Goal: Communication & Community: Answer question/provide support

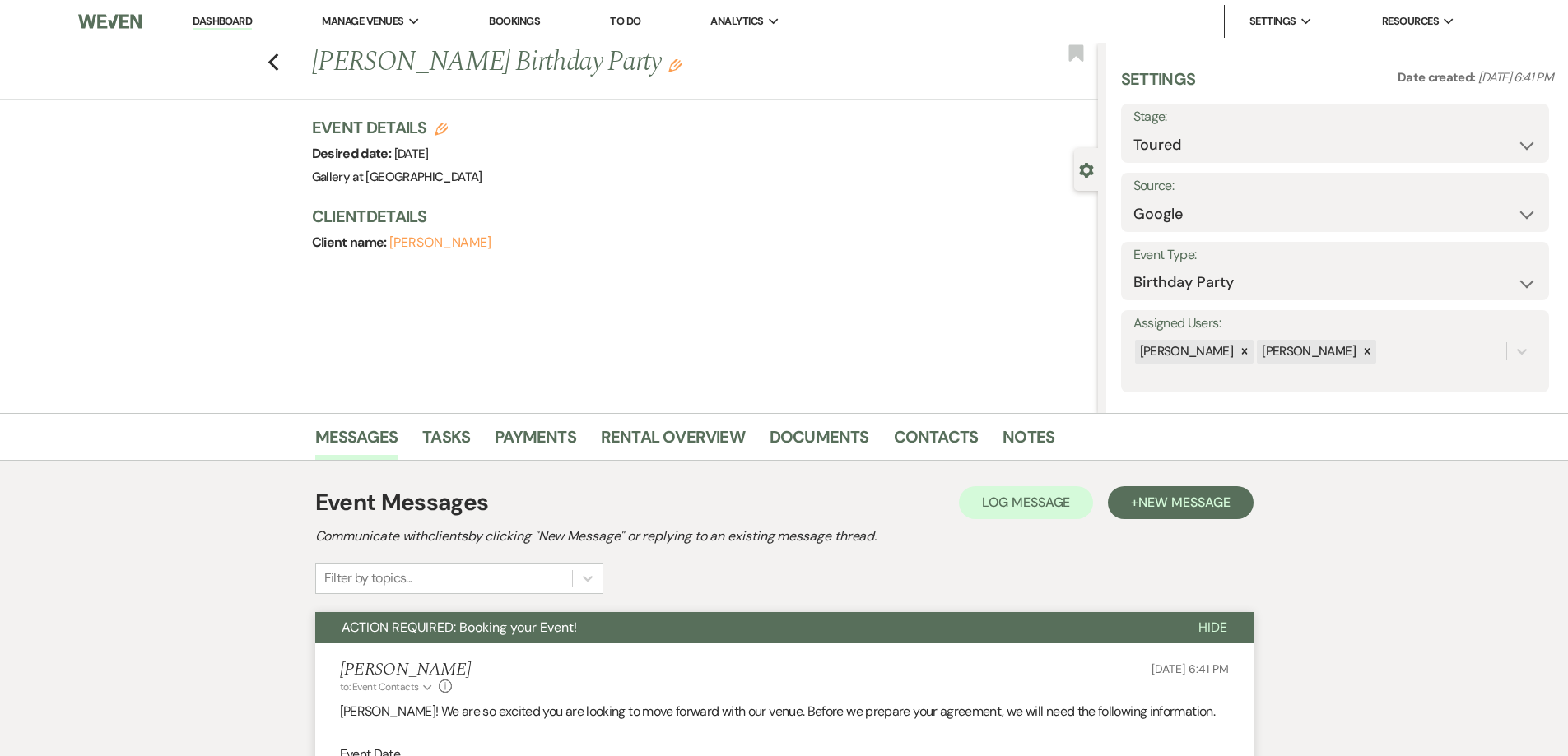
select select "5"
select select "6"
select select "4"
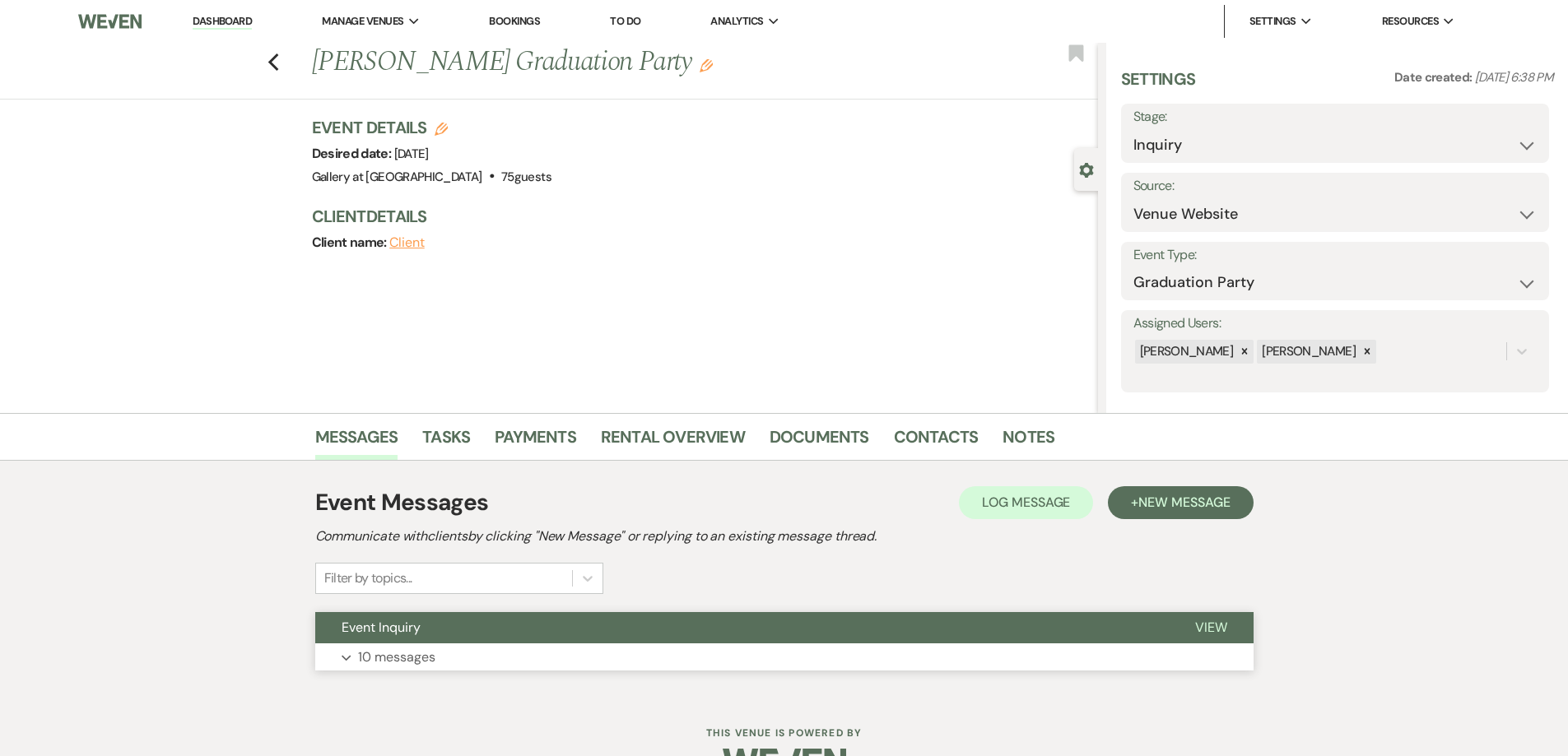
click at [521, 665] on button "Expand 10 messages" at bounding box center [784, 657] width 939 height 28
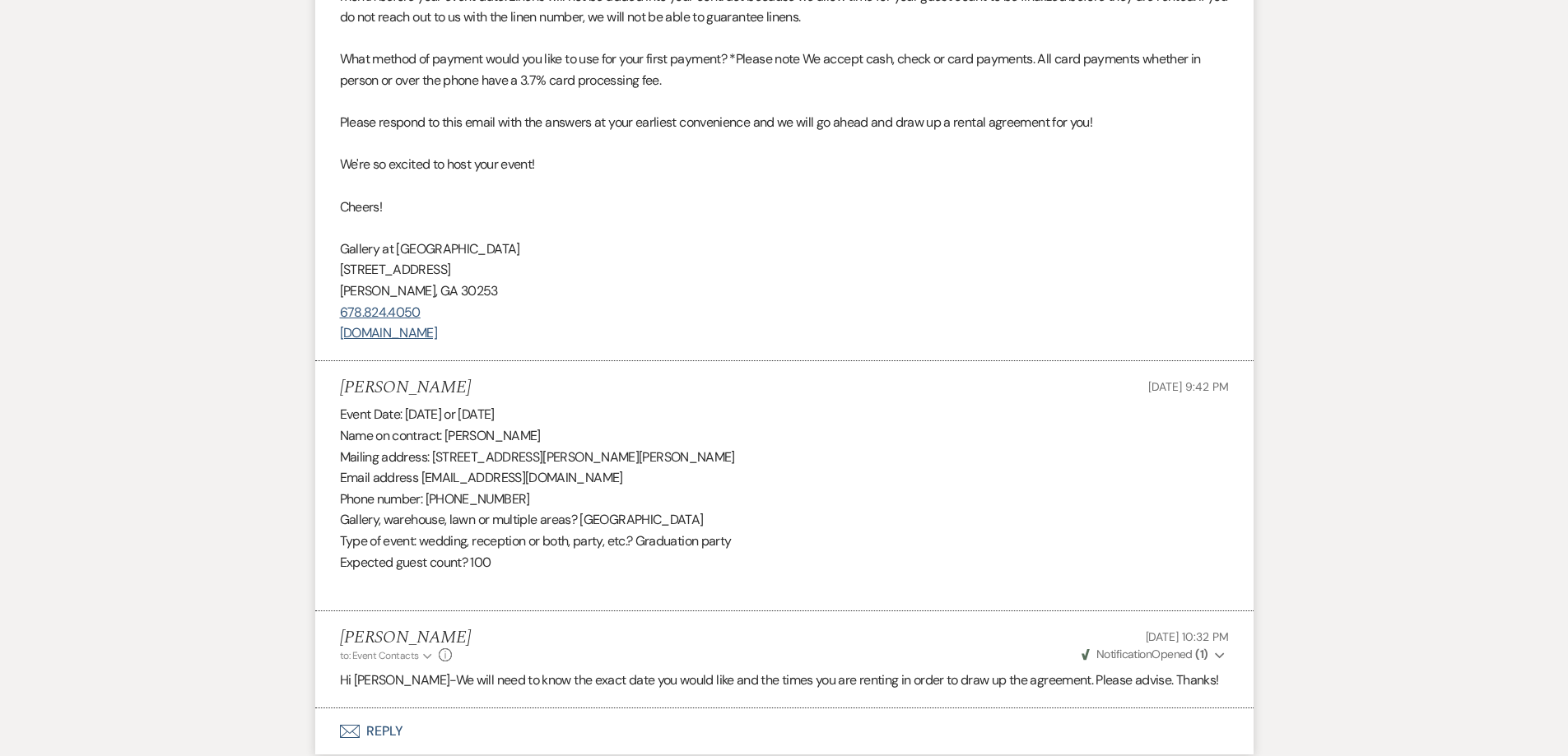
scroll to position [3214, 0]
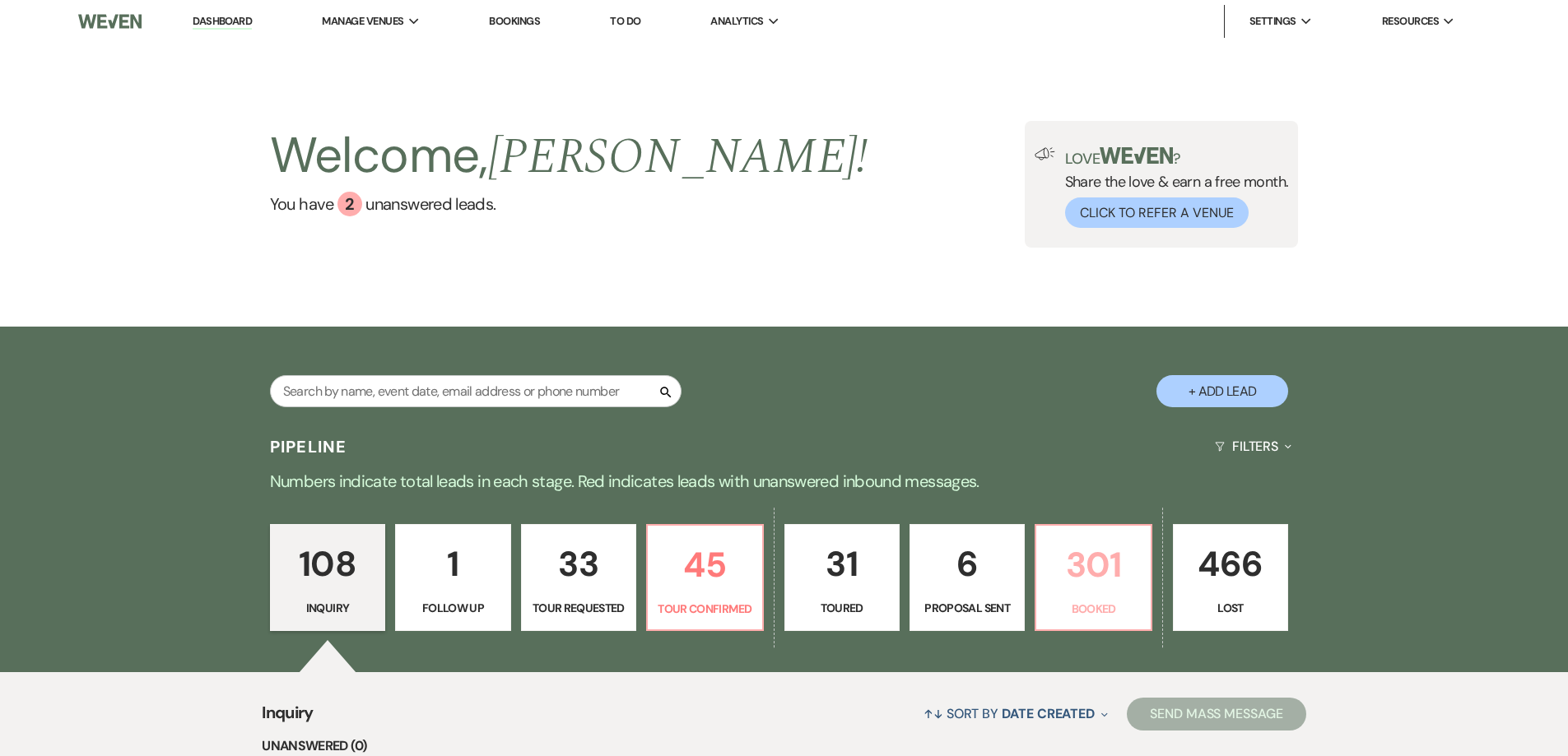
click at [1074, 552] on p "301" at bounding box center [1093, 565] width 93 height 55
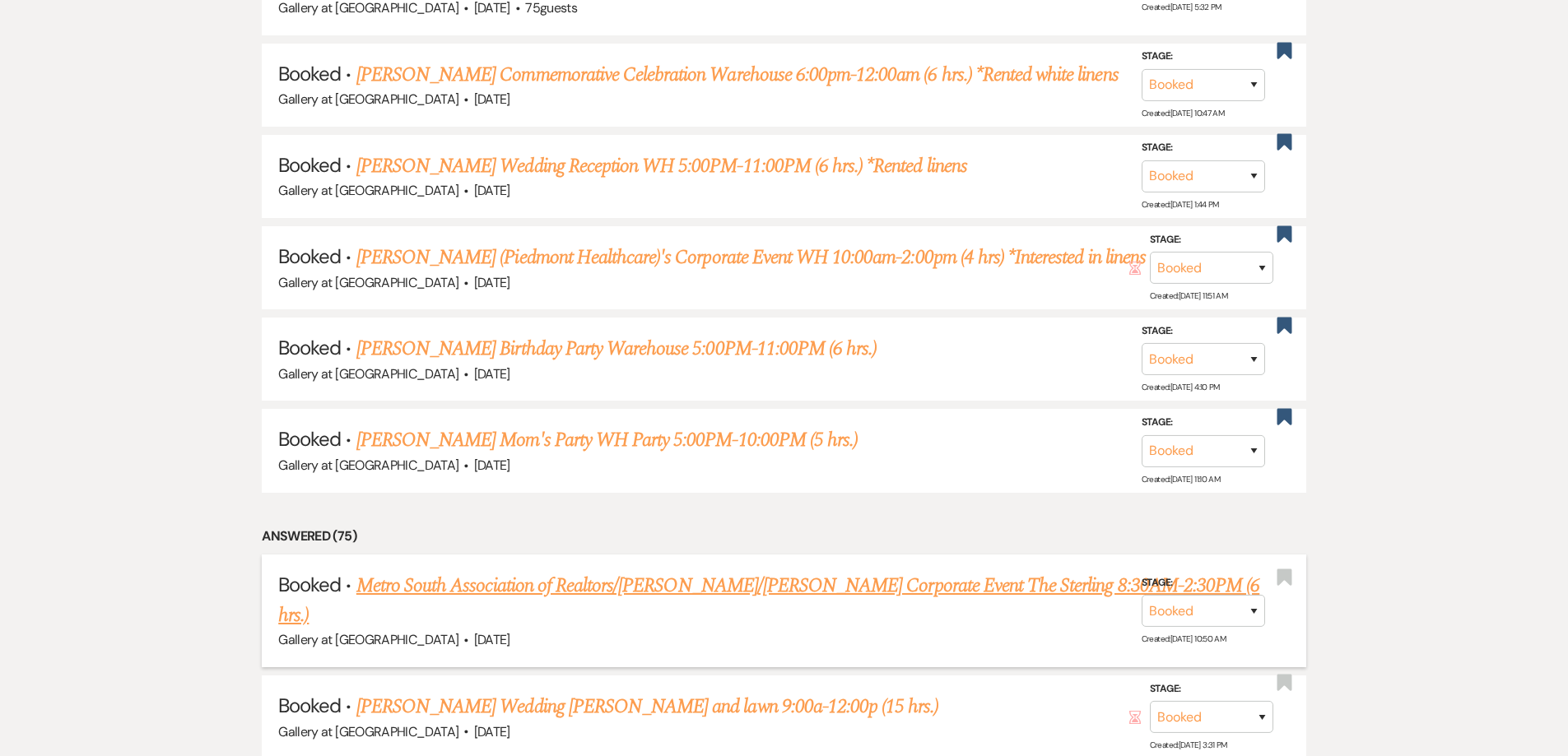
scroll to position [1189, 0]
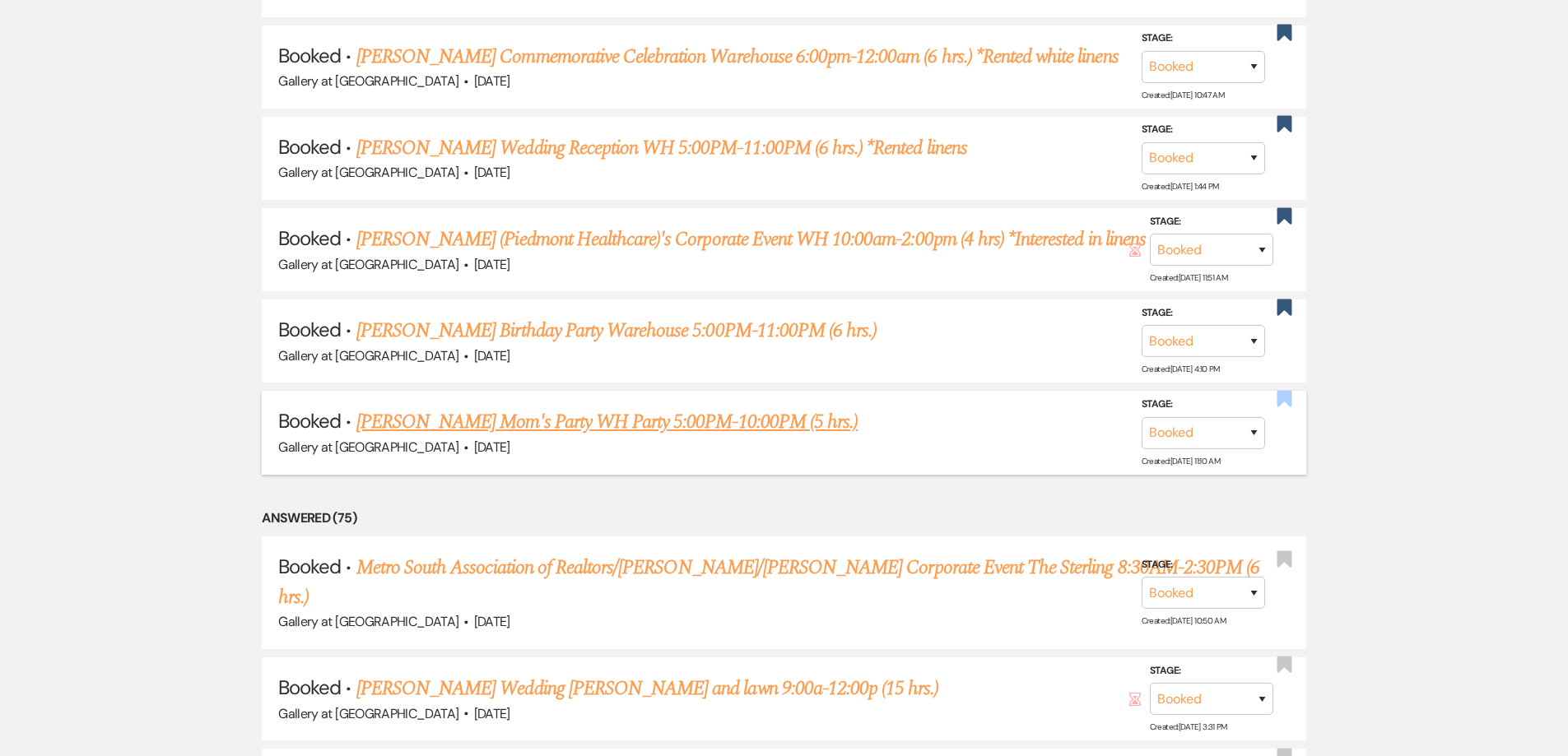
click at [1286, 394] on use "button" at bounding box center [1284, 398] width 15 height 16
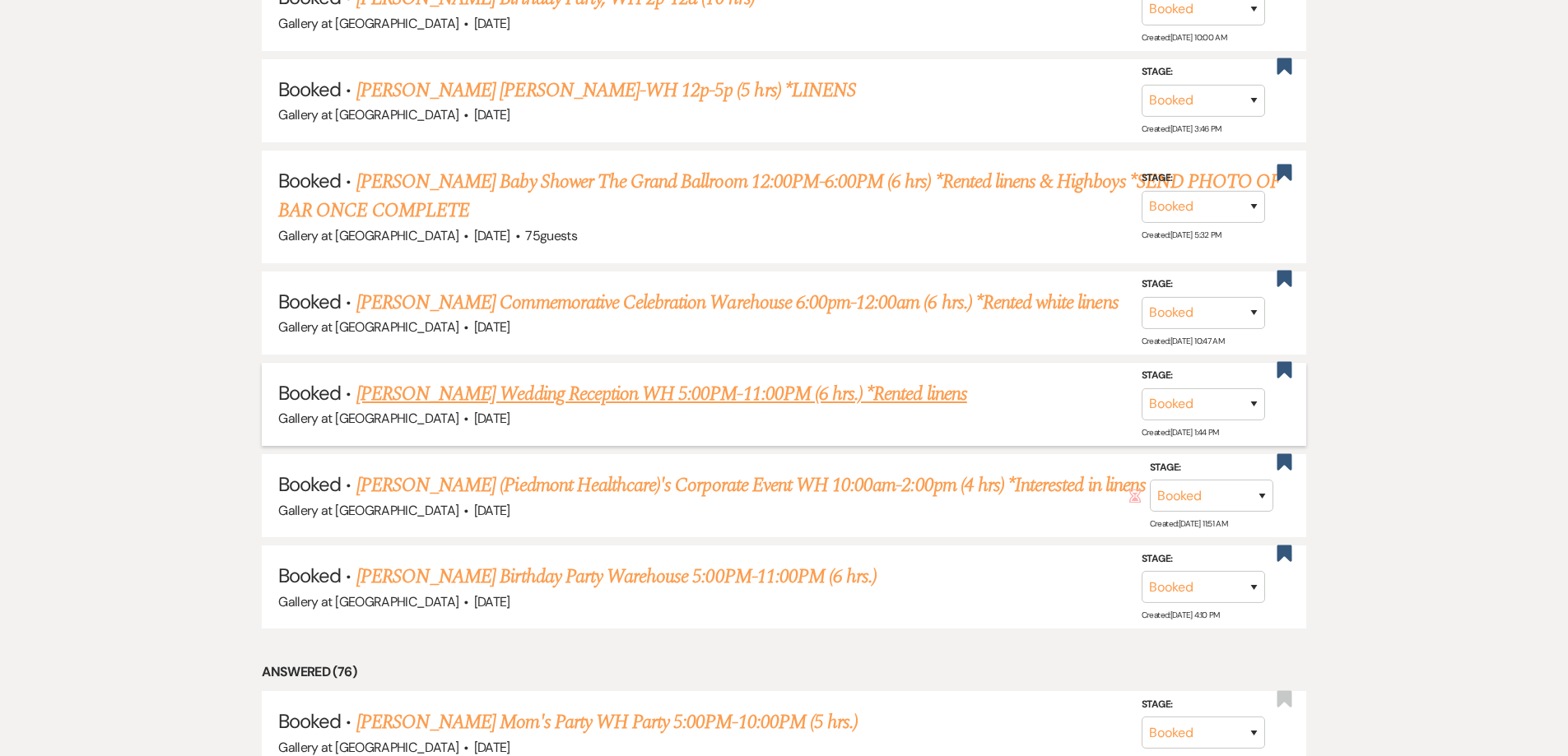
scroll to position [942, 0]
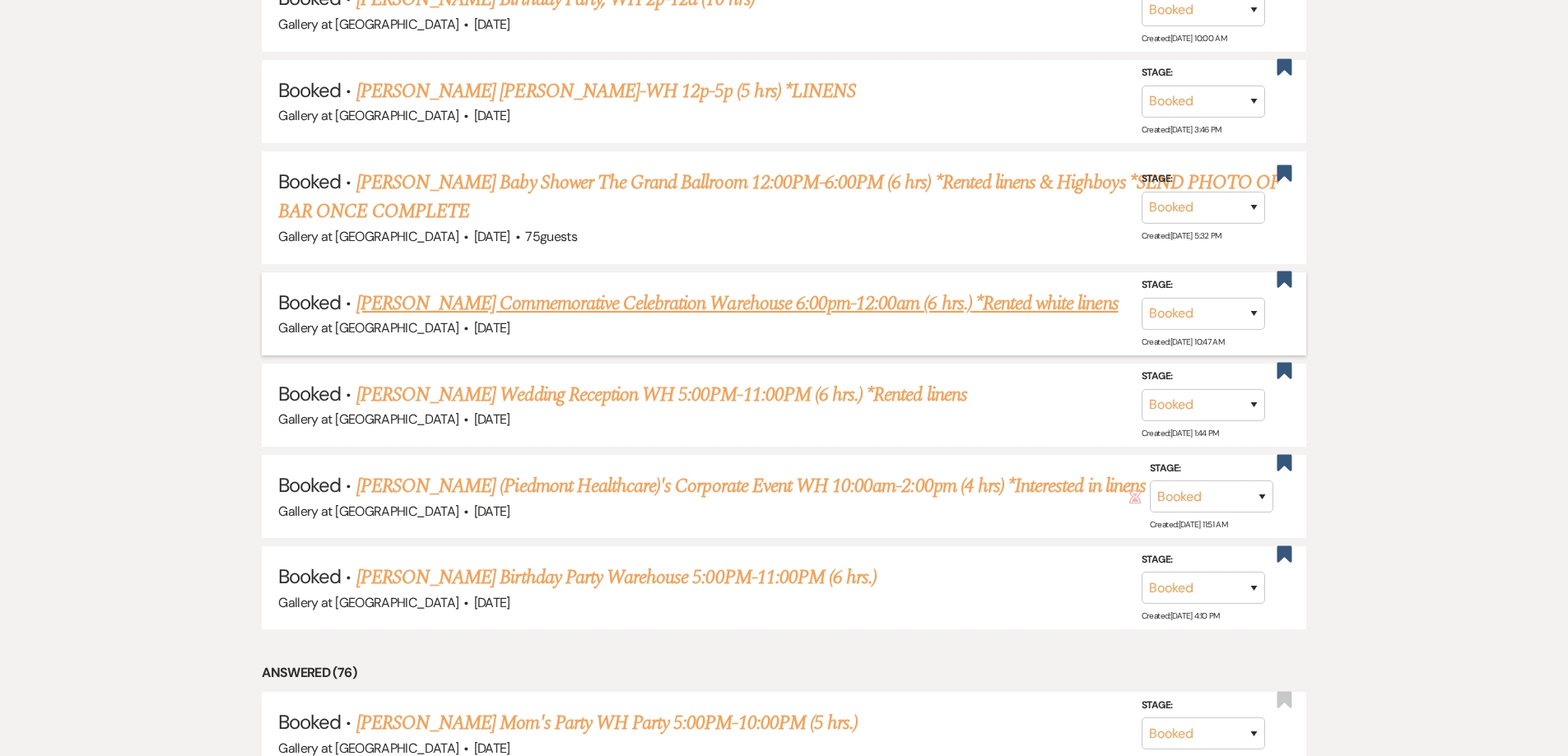
click at [585, 302] on link "Teresa Robinson's Commemorative Celebration Warehouse 6:00pm-12:00am (6 hrs.) *…" at bounding box center [737, 304] width 762 height 30
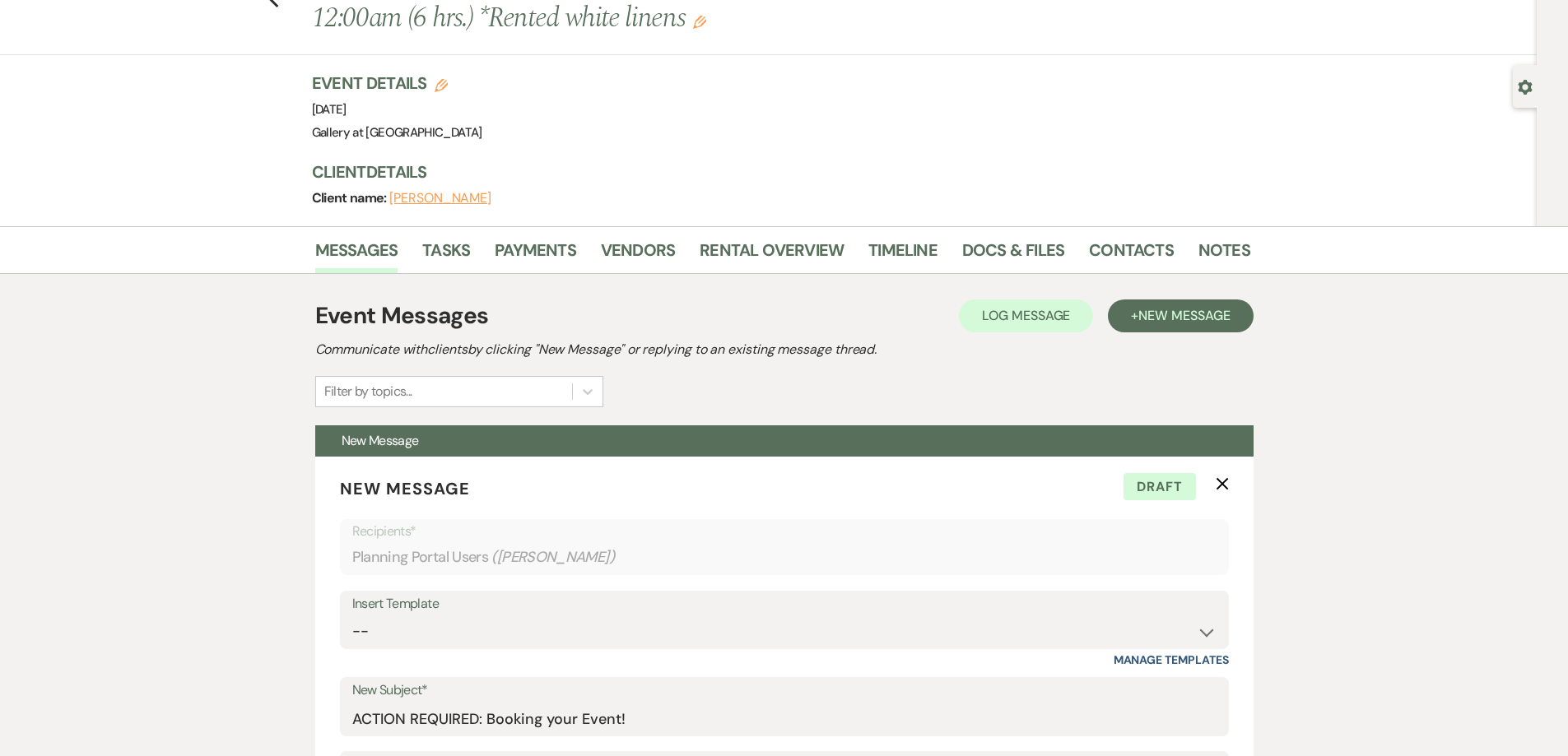
scroll to position [82, 0]
click at [542, 250] on link "Payments" at bounding box center [535, 256] width 82 height 36
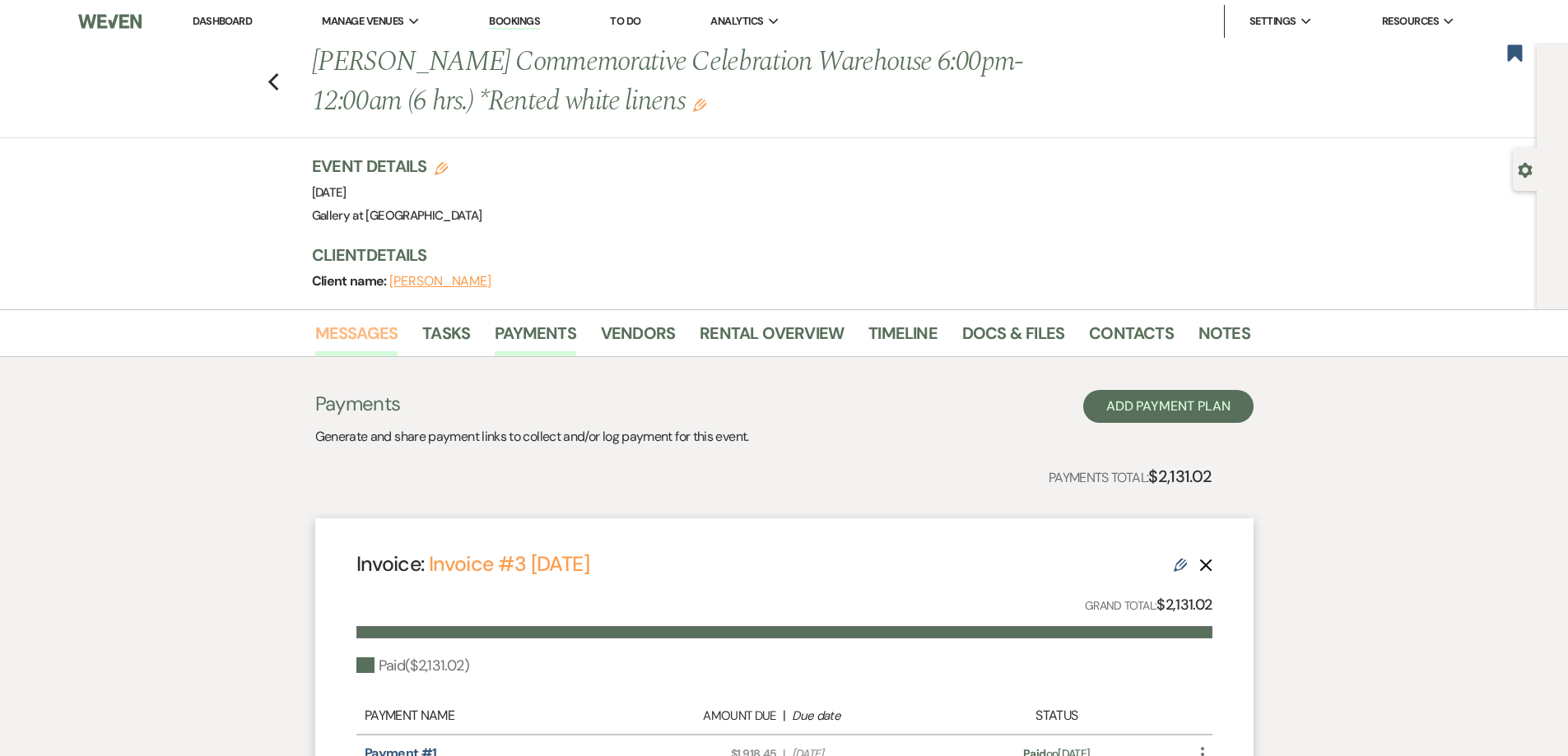
click at [354, 338] on link "Messages" at bounding box center [357, 338] width 83 height 36
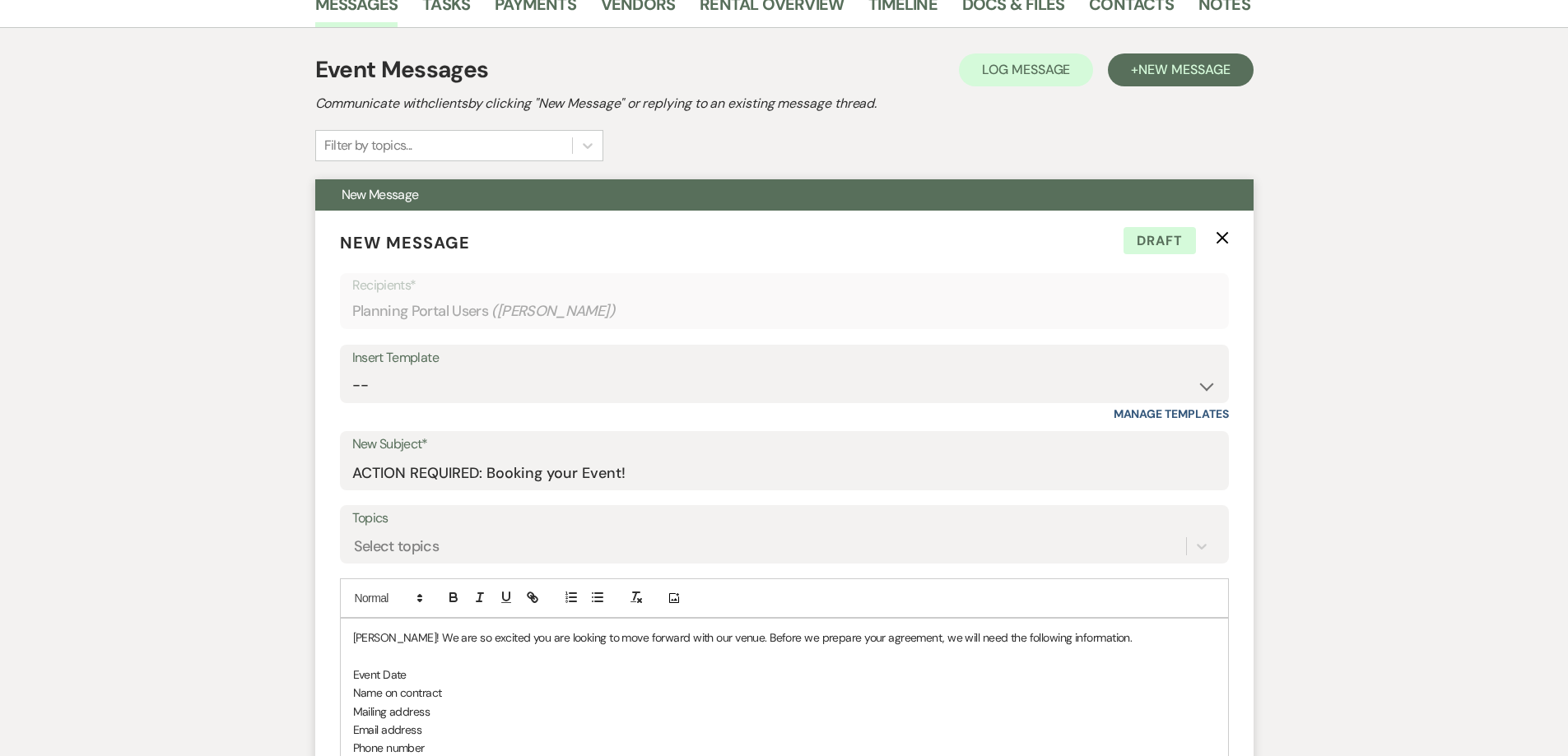
click at [1224, 238] on use "button" at bounding box center [1222, 238] width 13 height 13
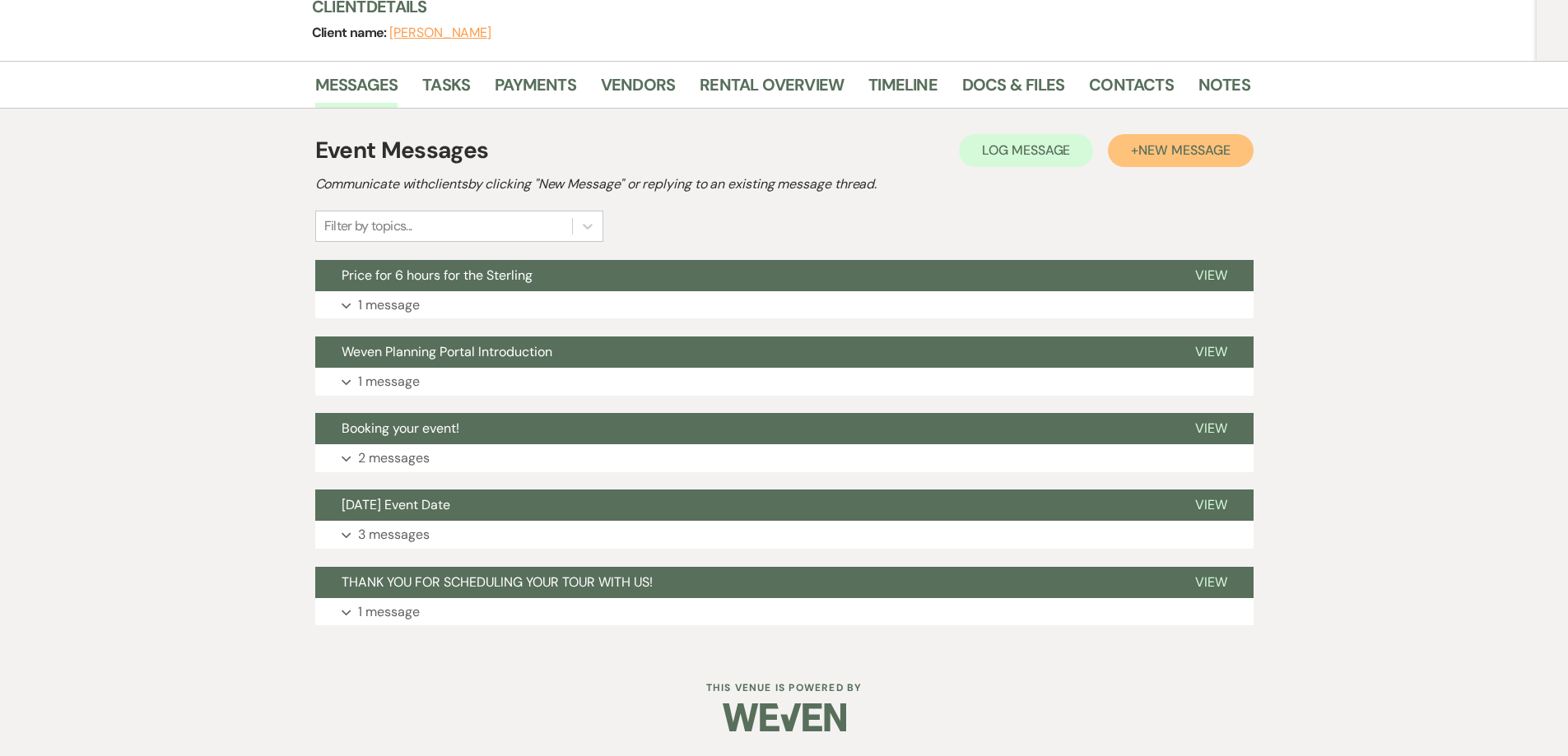
click at [1151, 156] on span "New Message" at bounding box center [1183, 150] width 92 height 17
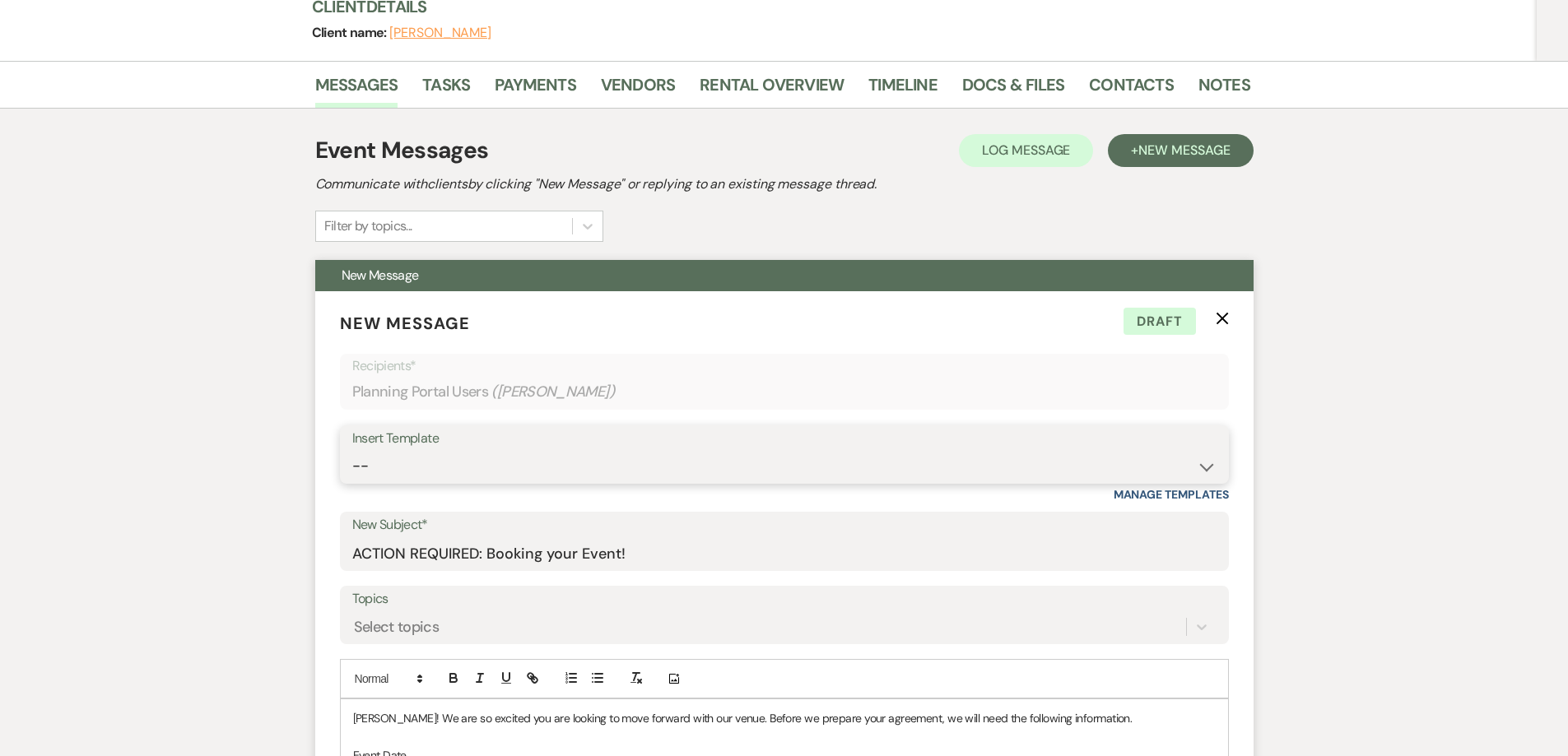
click at [511, 466] on select "-- Initial Inquiry Response-DATE IS AVAILABLE Initial Inquiry Response-DATE NOT…" at bounding box center [784, 465] width 864 height 32
click at [473, 479] on select "-- Initial Inquiry Response-DATE IS AVAILABLE Initial Inquiry Response-DATE NOT…" at bounding box center [784, 465] width 864 height 32
click at [470, 470] on select "-- Initial Inquiry Response-DATE IS AVAILABLE Initial Inquiry Response-DATE NOT…" at bounding box center [784, 465] width 864 height 32
select select "3640"
click at [352, 450] on select "-- Initial Inquiry Response-DATE IS AVAILABLE Initial Inquiry Response-DATE NOT…" at bounding box center [784, 465] width 864 height 32
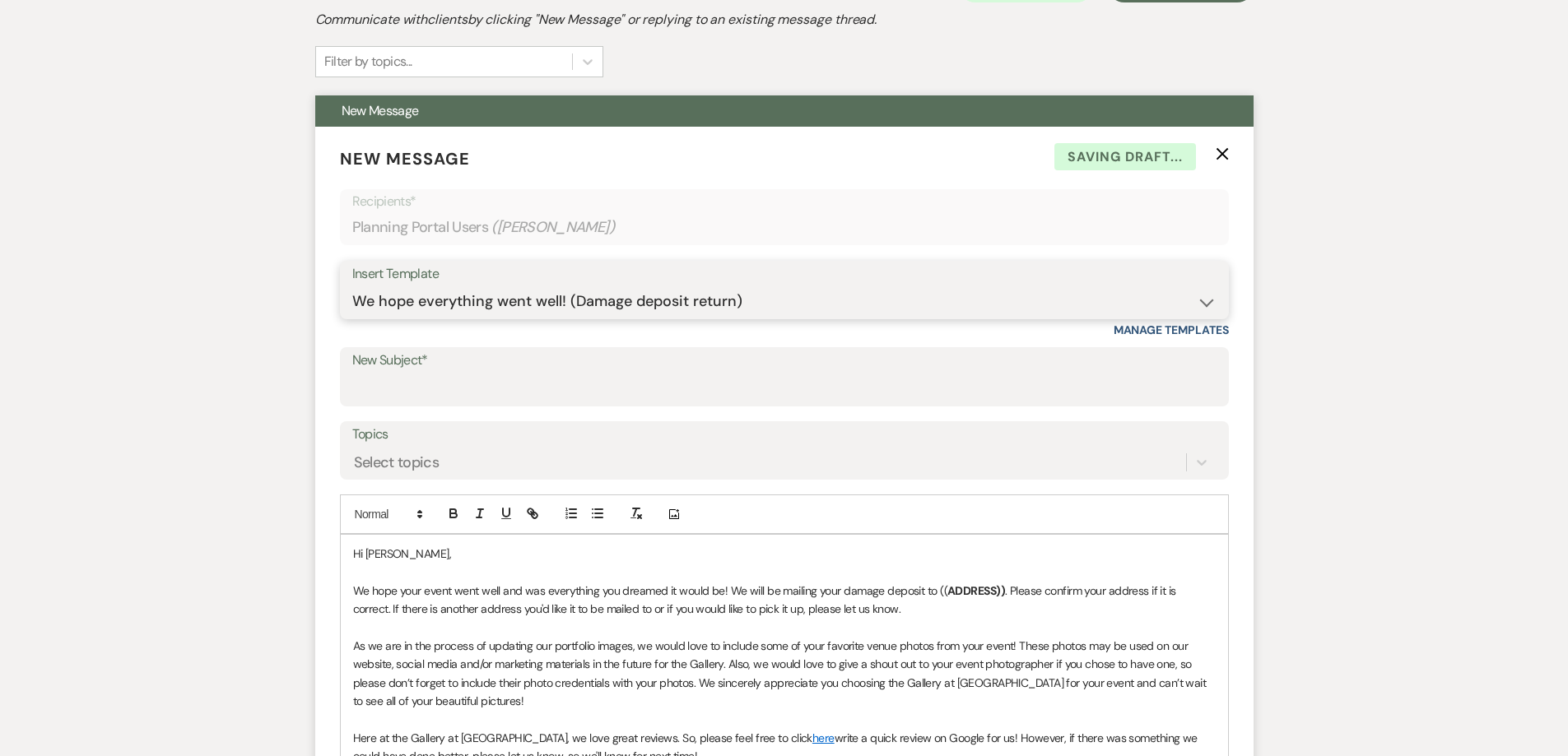
scroll to position [577, 0]
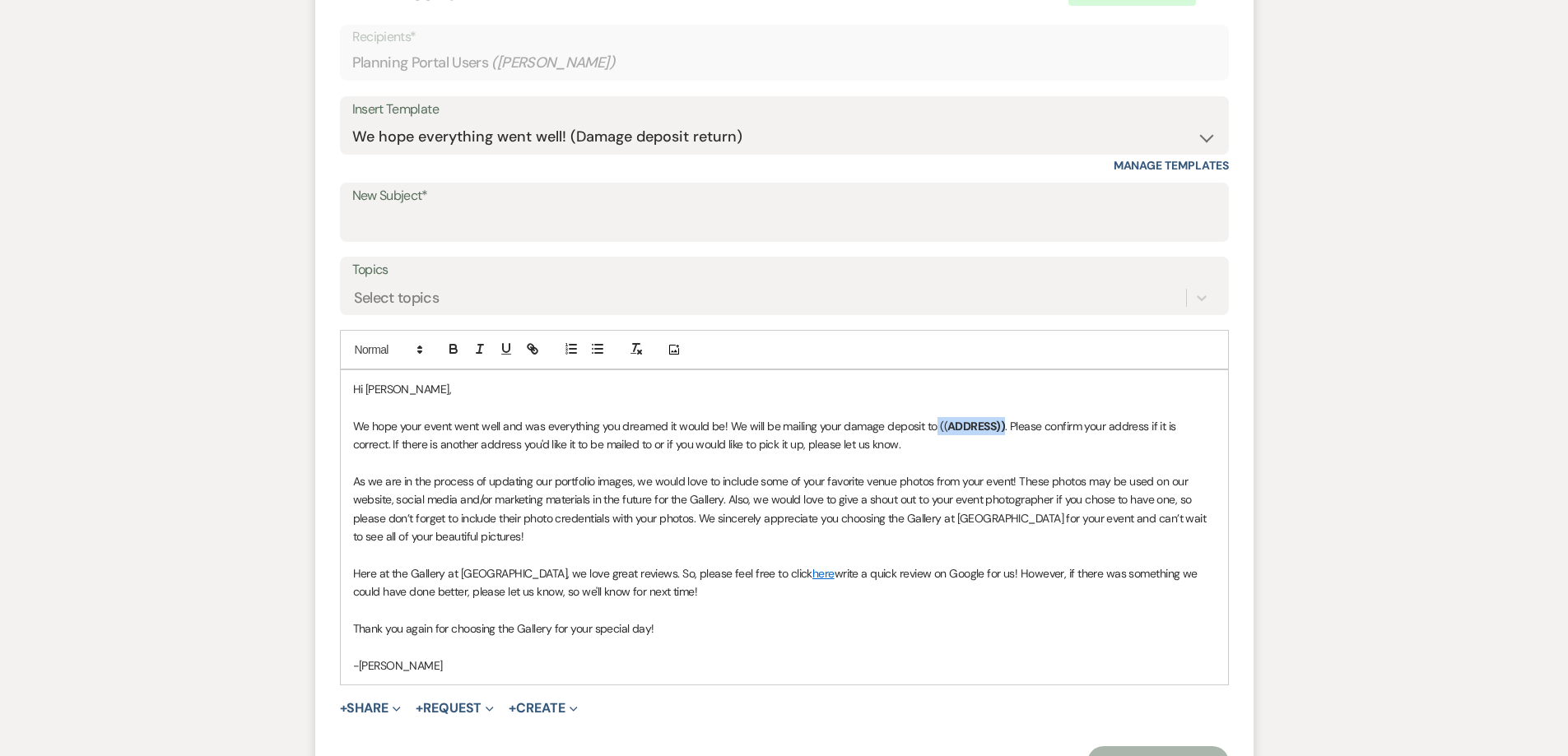
drag, startPoint x: 1000, startPoint y: 426, endPoint x: 933, endPoint y: 433, distance: 67.4
click at [933, 433] on p "We hope your event went well and was everything you dreamed it would be! We wil…" at bounding box center [784, 435] width 862 height 37
click at [935, 425] on p "We hope your event went well and was everything you dreamed it would be! We wil…" at bounding box center [784, 435] width 862 height 37
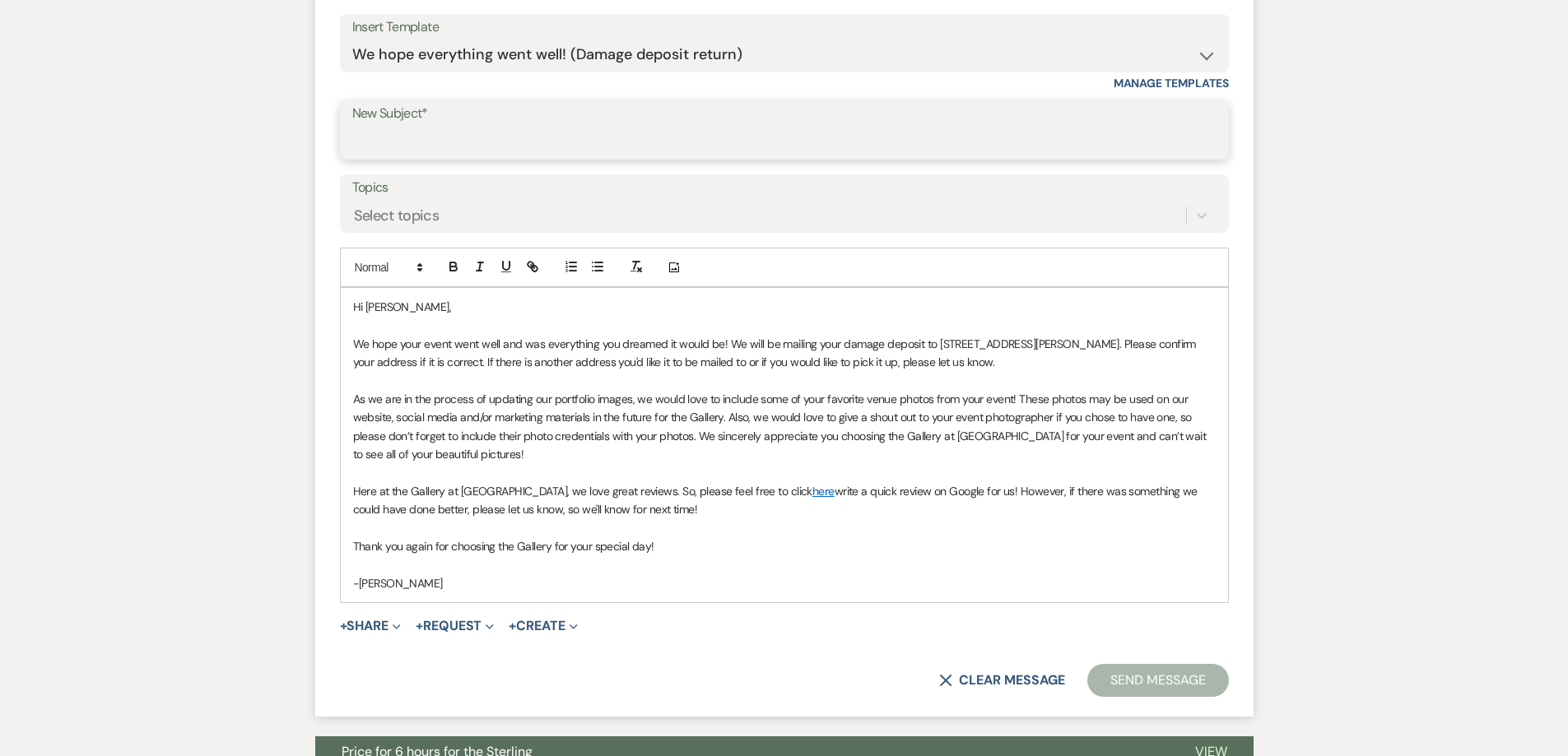
click at [675, 138] on input "New Subject*" at bounding box center [784, 141] width 864 height 32
type input "We hope everything went well! (Damage deposit return)"
click at [1181, 679] on button "Send Message" at bounding box center [1157, 680] width 141 height 33
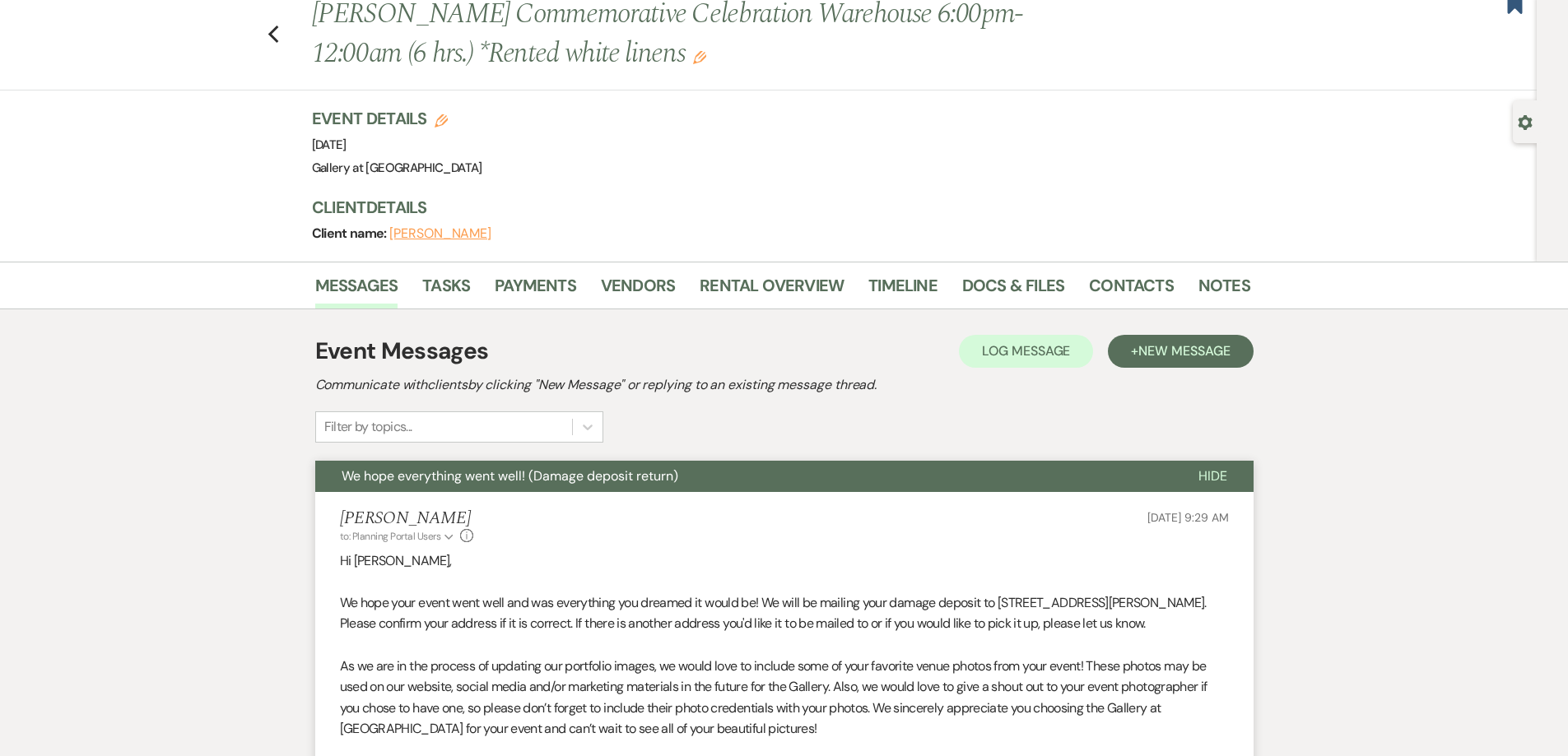
scroll to position [0, 0]
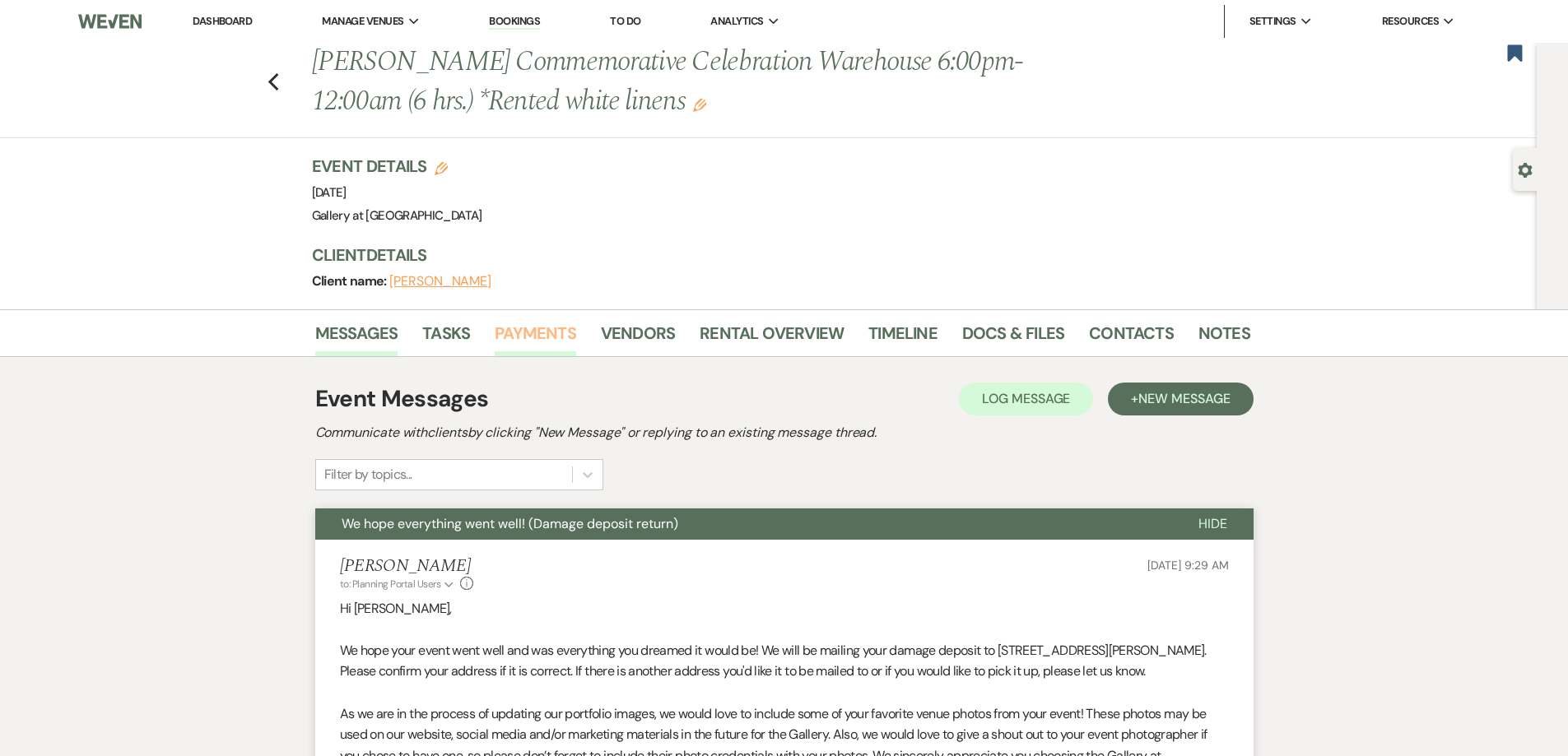
click at [511, 341] on link "Payments" at bounding box center [535, 338] width 82 height 36
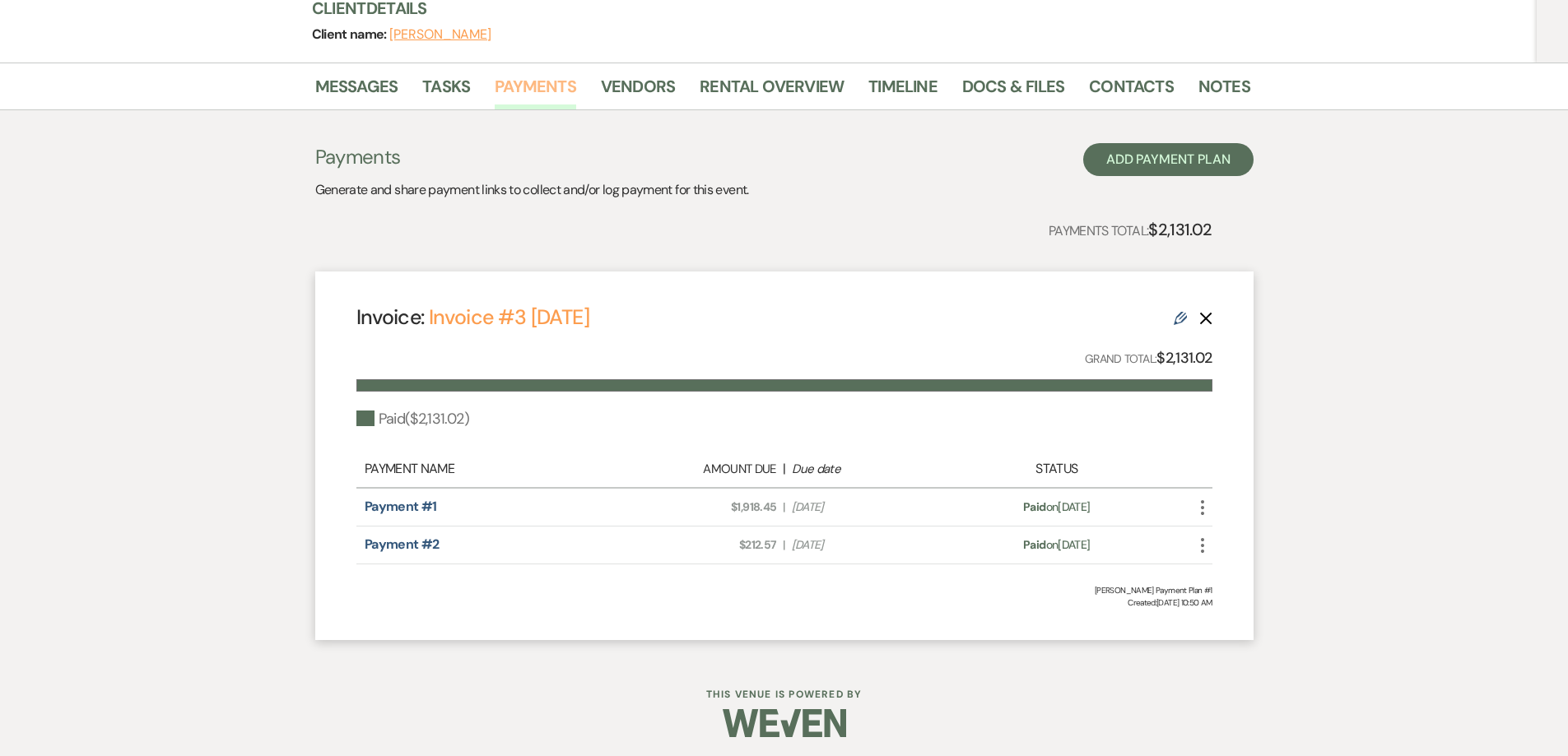
scroll to position [253, 0]
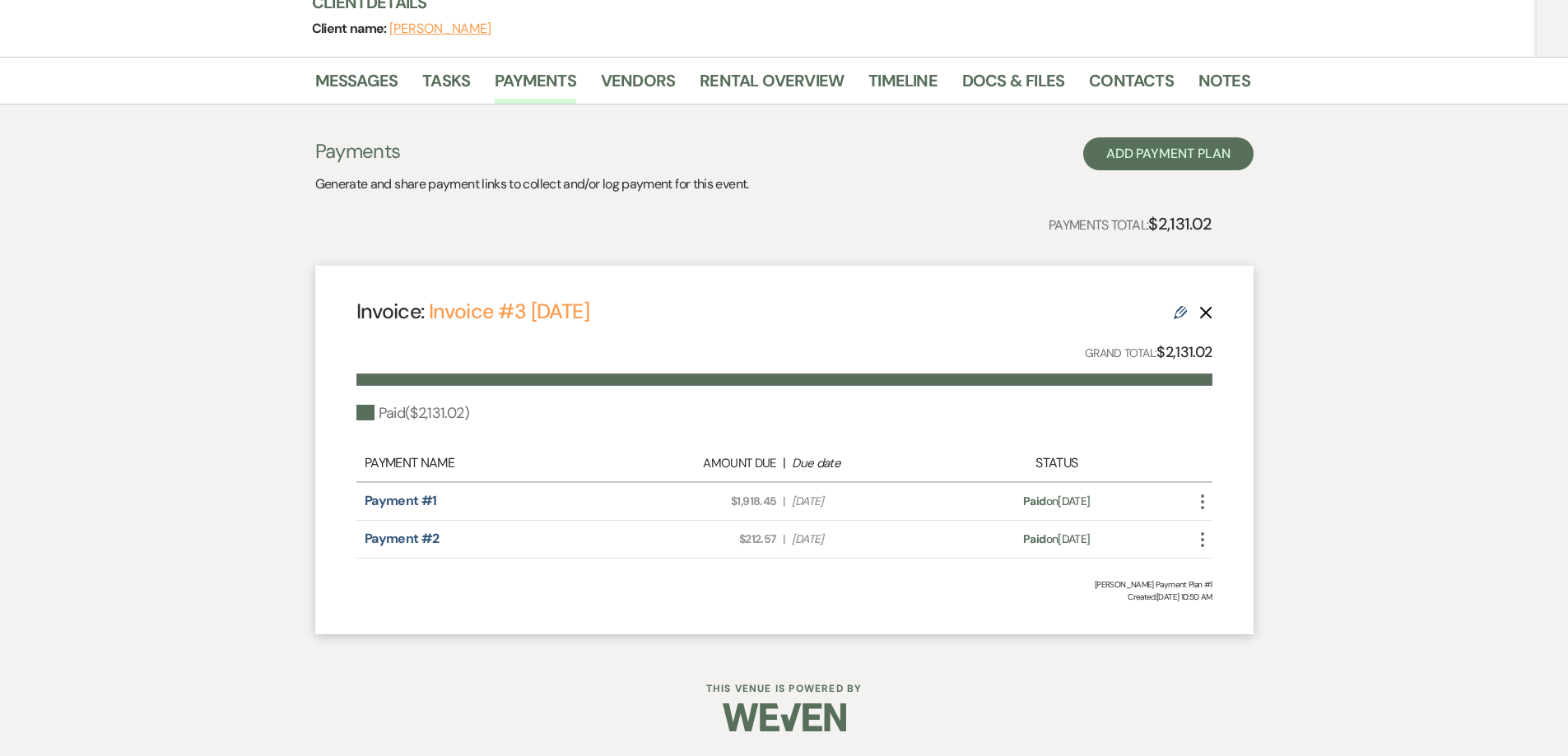
click at [1201, 505] on icon "More" at bounding box center [1203, 502] width 20 height 20
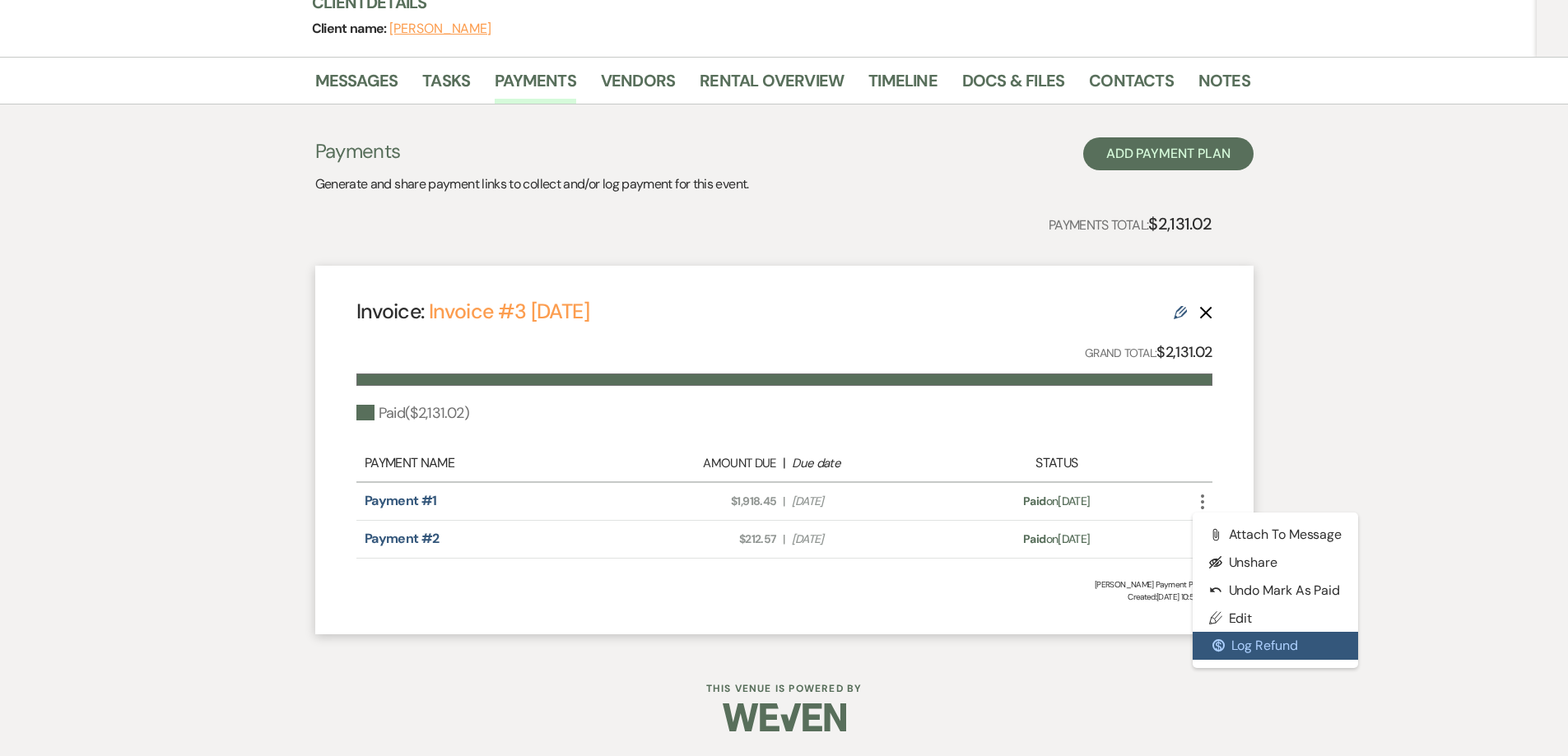
click at [1230, 643] on button "$ Log Refund" at bounding box center [1275, 645] width 166 height 28
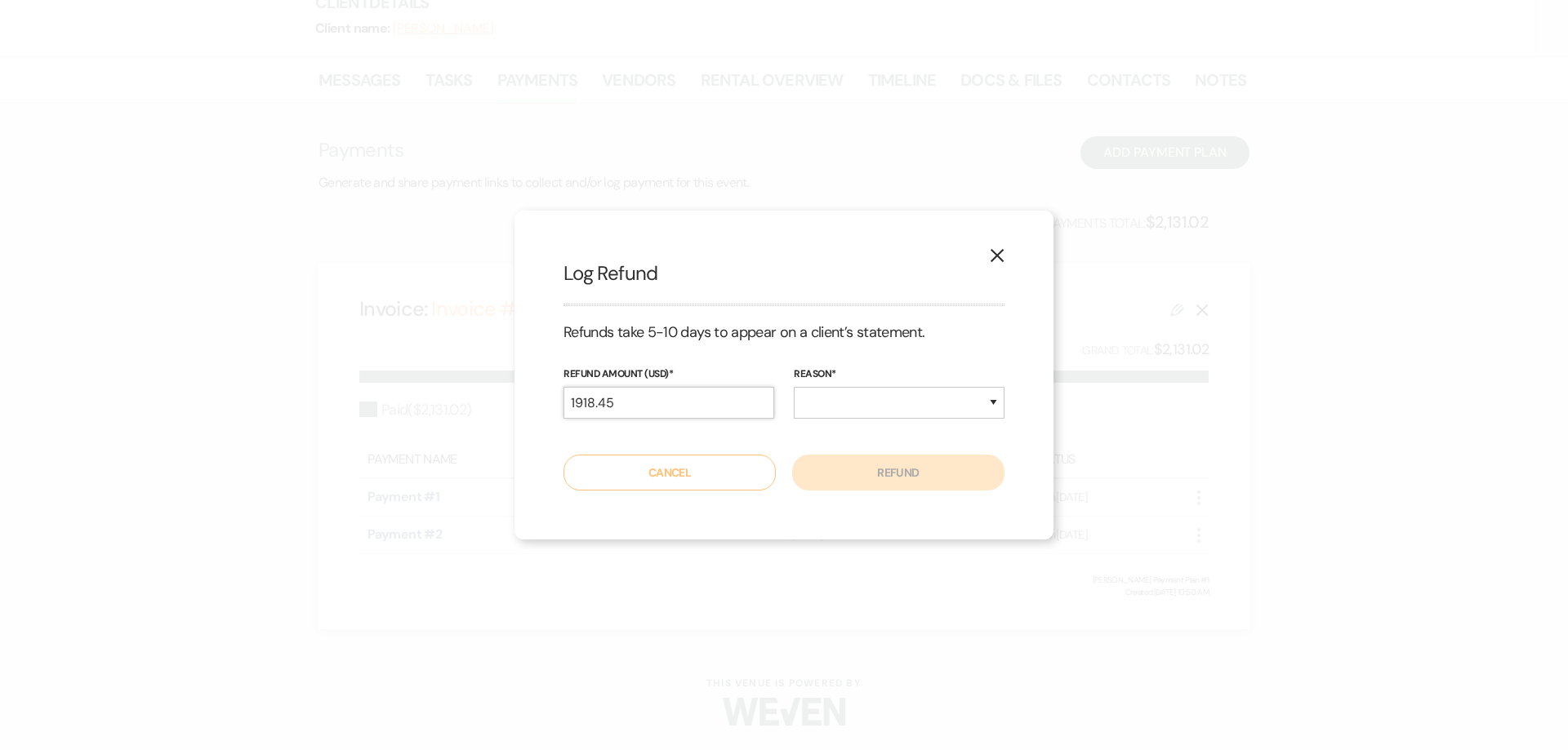
drag, startPoint x: 619, startPoint y: 399, endPoint x: 517, endPoint y: 409, distance: 102.5
click at [517, 409] on div "X Log Refund Refunds take 5-10 days to appear on a client’s statement. Refund A…" at bounding box center [784, 374] width 539 height 328
type input "250.00"
click at [918, 407] on select "Duplicate Fraudulent Requested by Customer Other" at bounding box center [899, 402] width 211 height 31
select select "other"
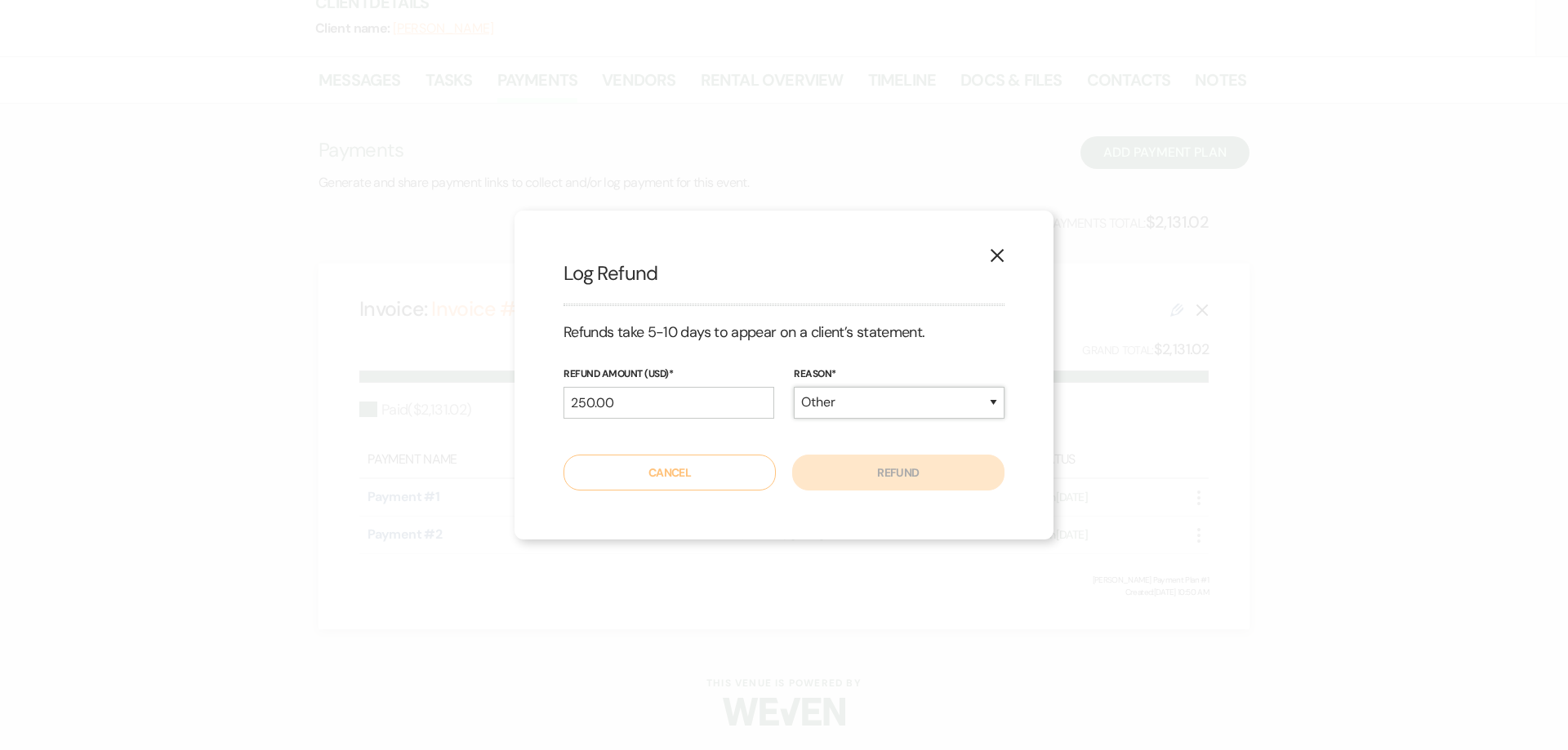
click at [793, 387] on select "Duplicate Fraudulent Requested by Customer Other" at bounding box center [899, 402] width 211 height 31
click at [923, 482] on button "Refund" at bounding box center [898, 473] width 212 height 36
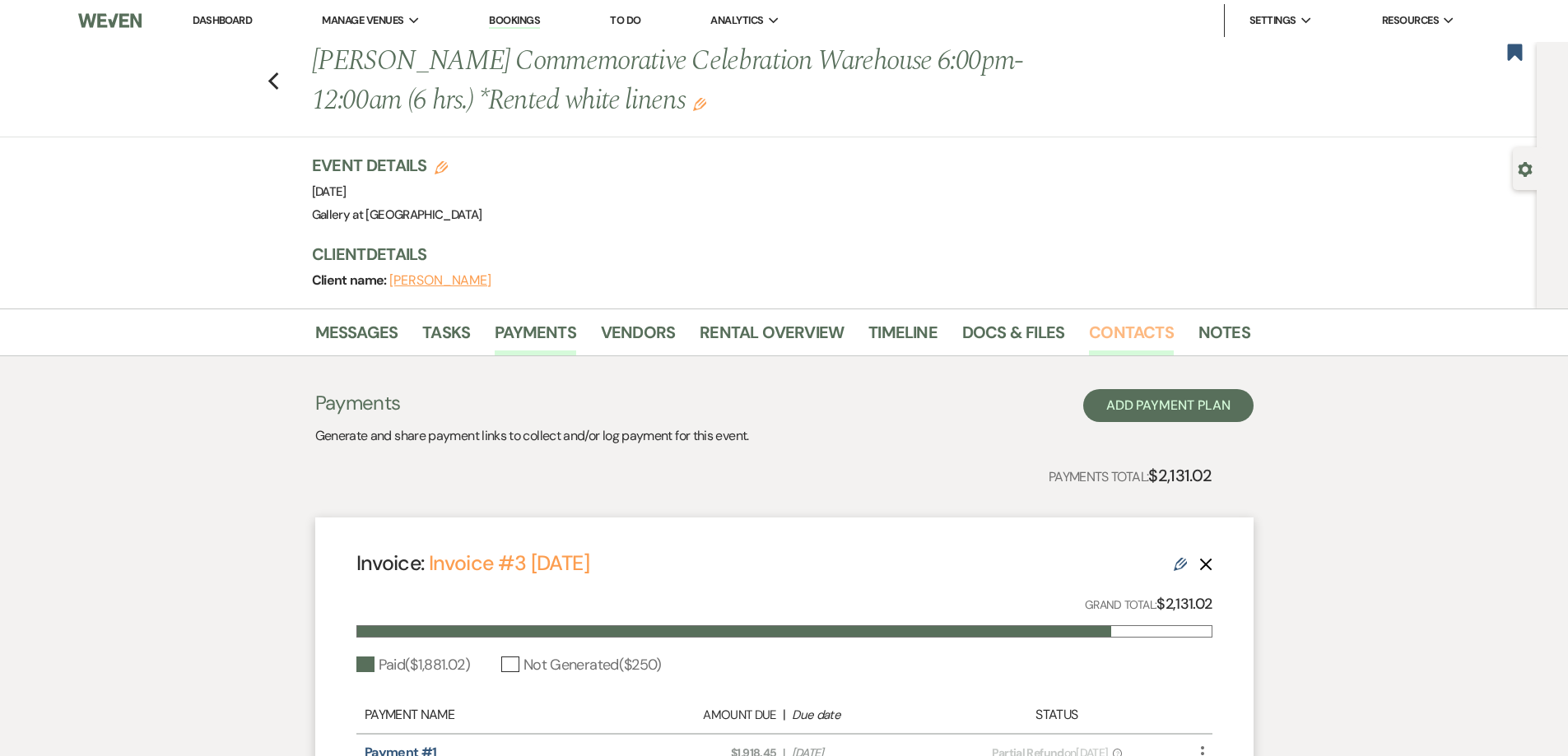
scroll to position [0, 0]
click at [1512, 51] on use "button" at bounding box center [1515, 53] width 15 height 16
click at [280, 82] on icon "Previous" at bounding box center [274, 82] width 13 height 20
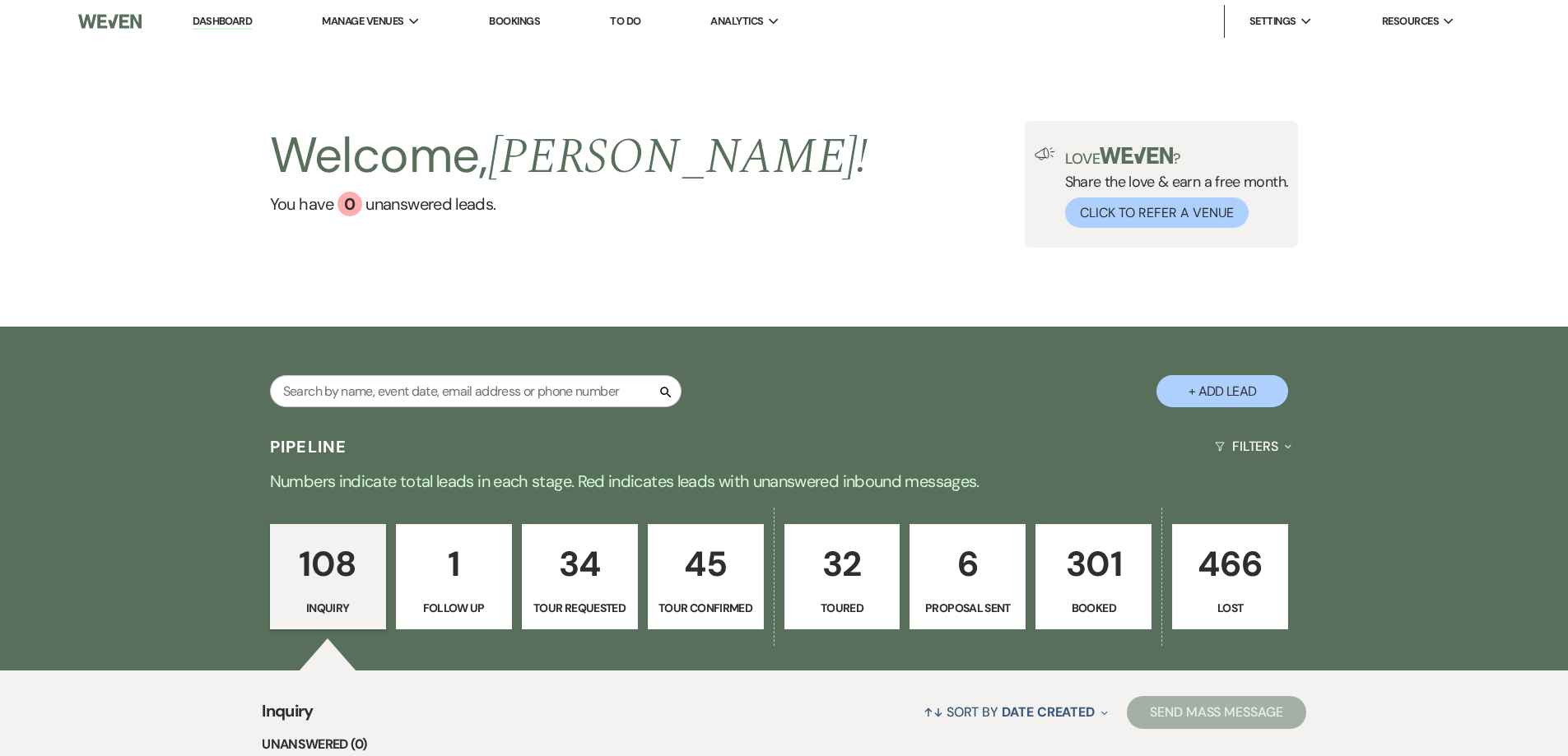
click at [1080, 567] on p "301" at bounding box center [1094, 564] width 94 height 55
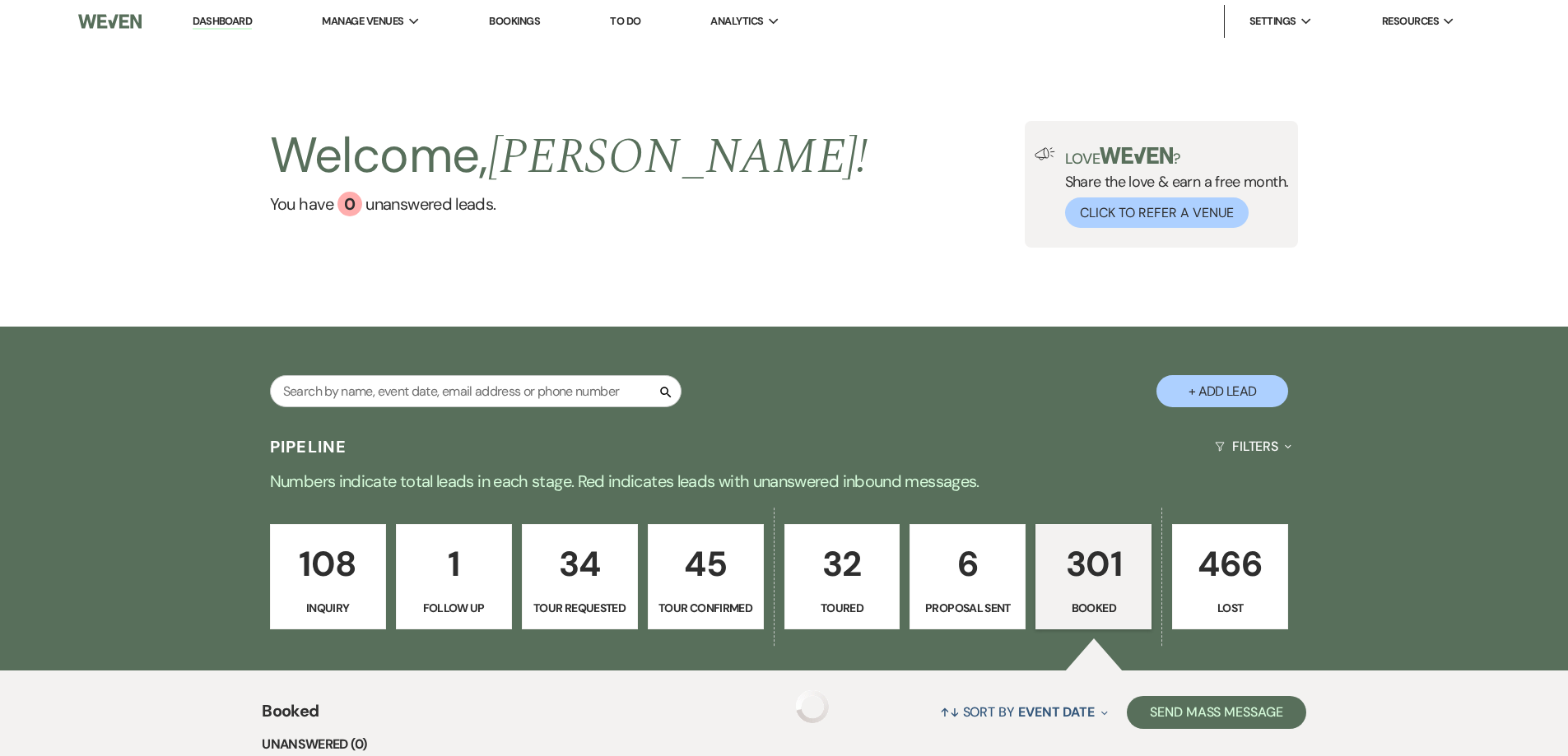
click at [1097, 619] on link "301 Booked" at bounding box center [1094, 577] width 116 height 105
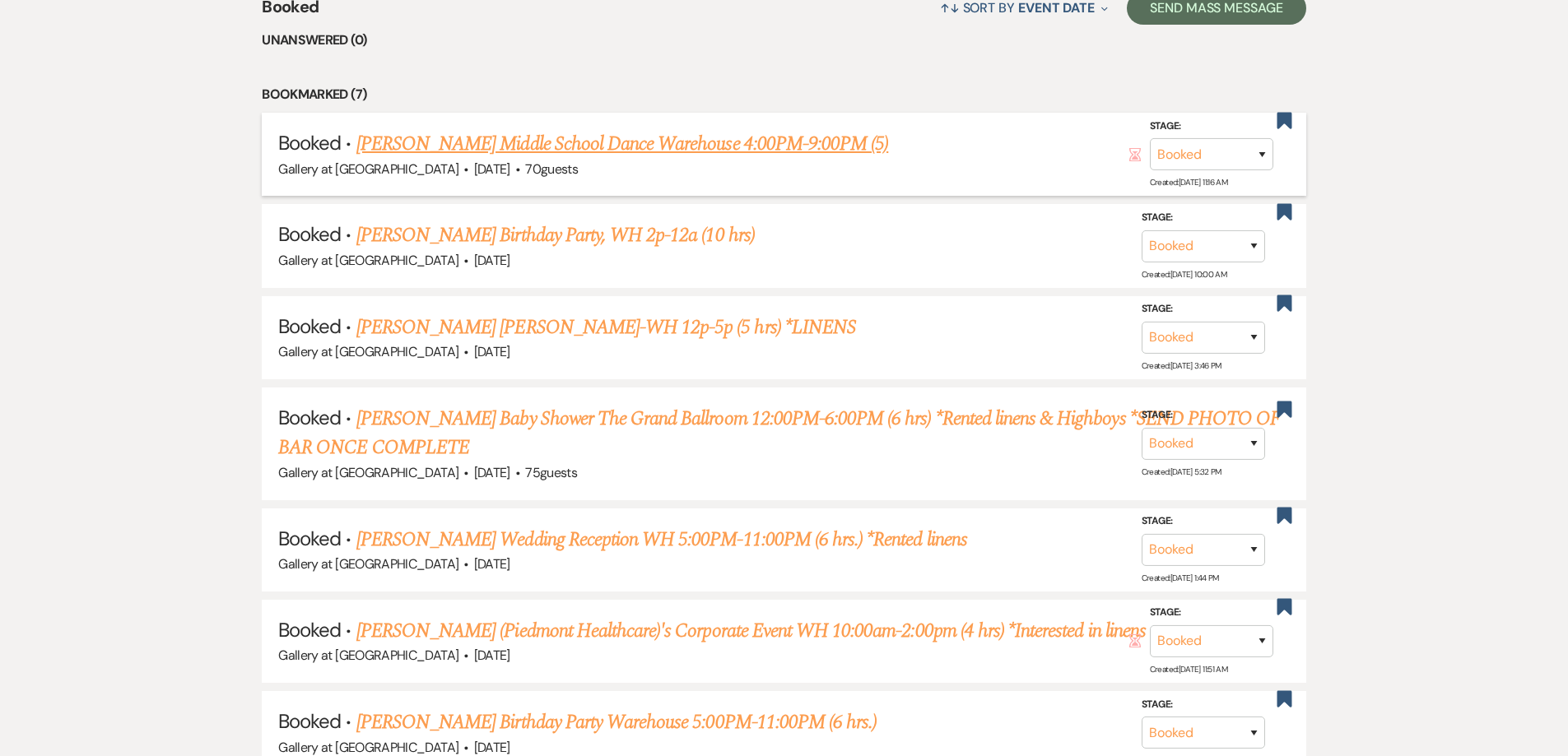
scroll to position [823, 0]
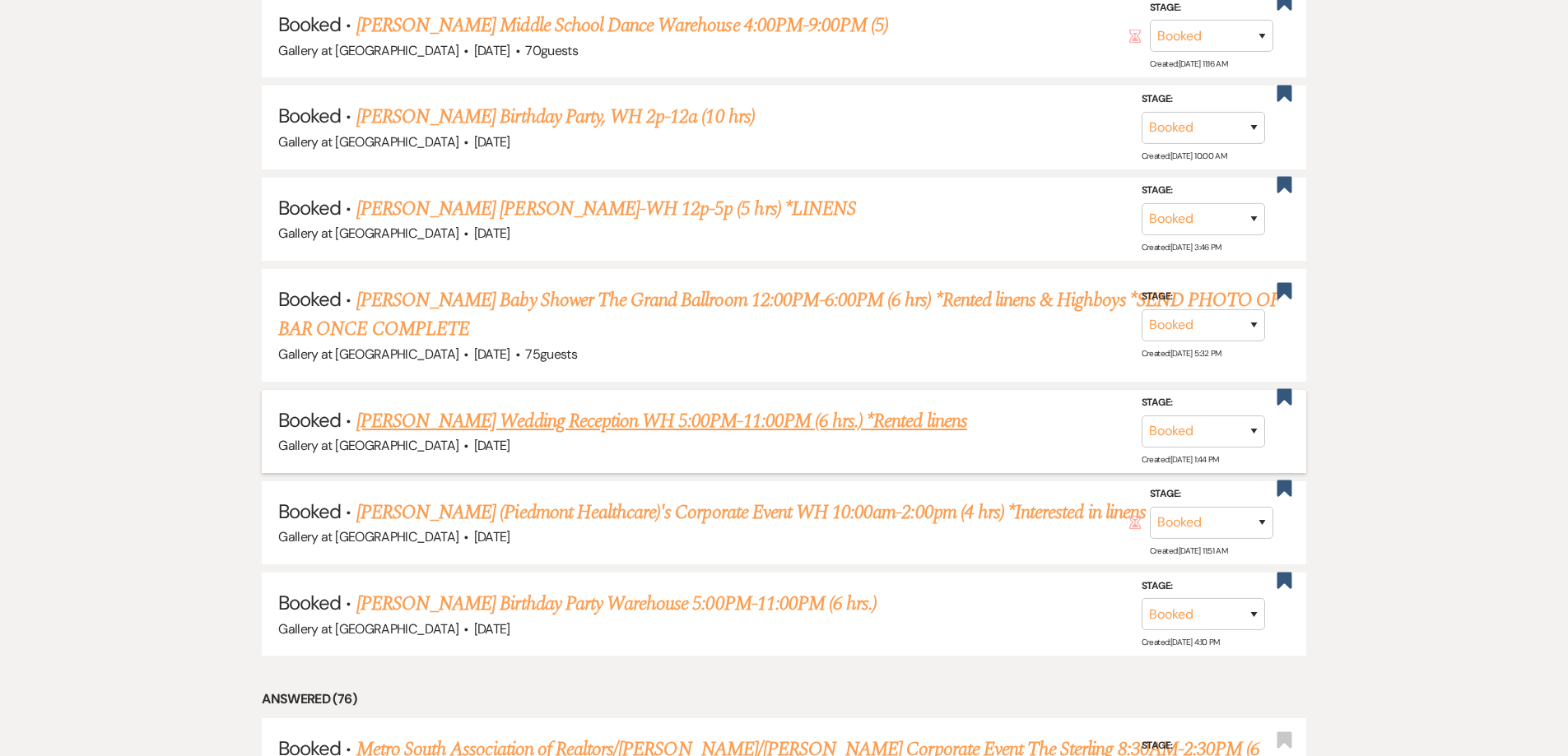
click at [521, 420] on link "Jessica Wingard's Wedding Reception WH 5:00PM-11:00PM (6 hrs.) *Rented linens" at bounding box center [661, 421] width 610 height 30
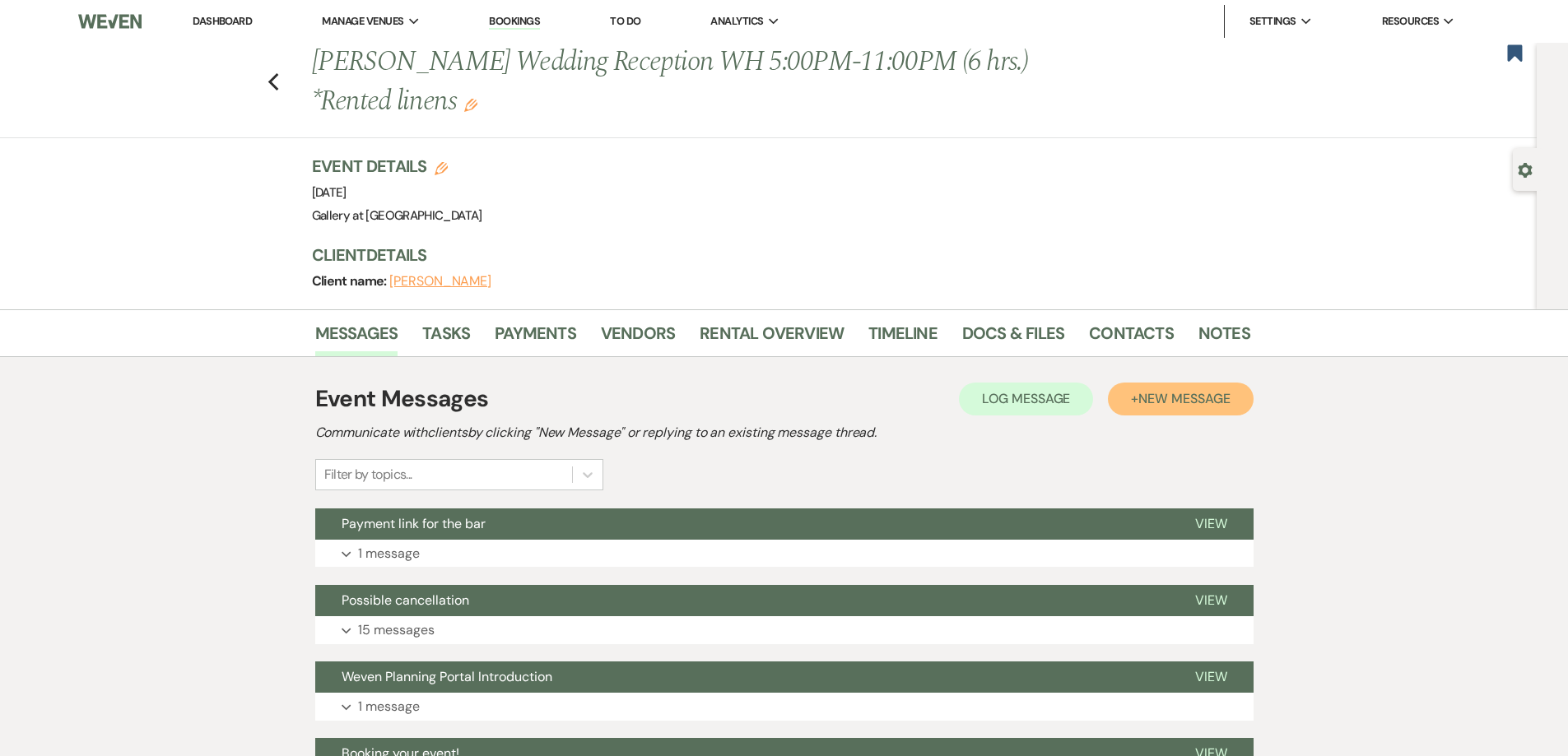
click at [1148, 392] on span "New Message" at bounding box center [1183, 398] width 92 height 17
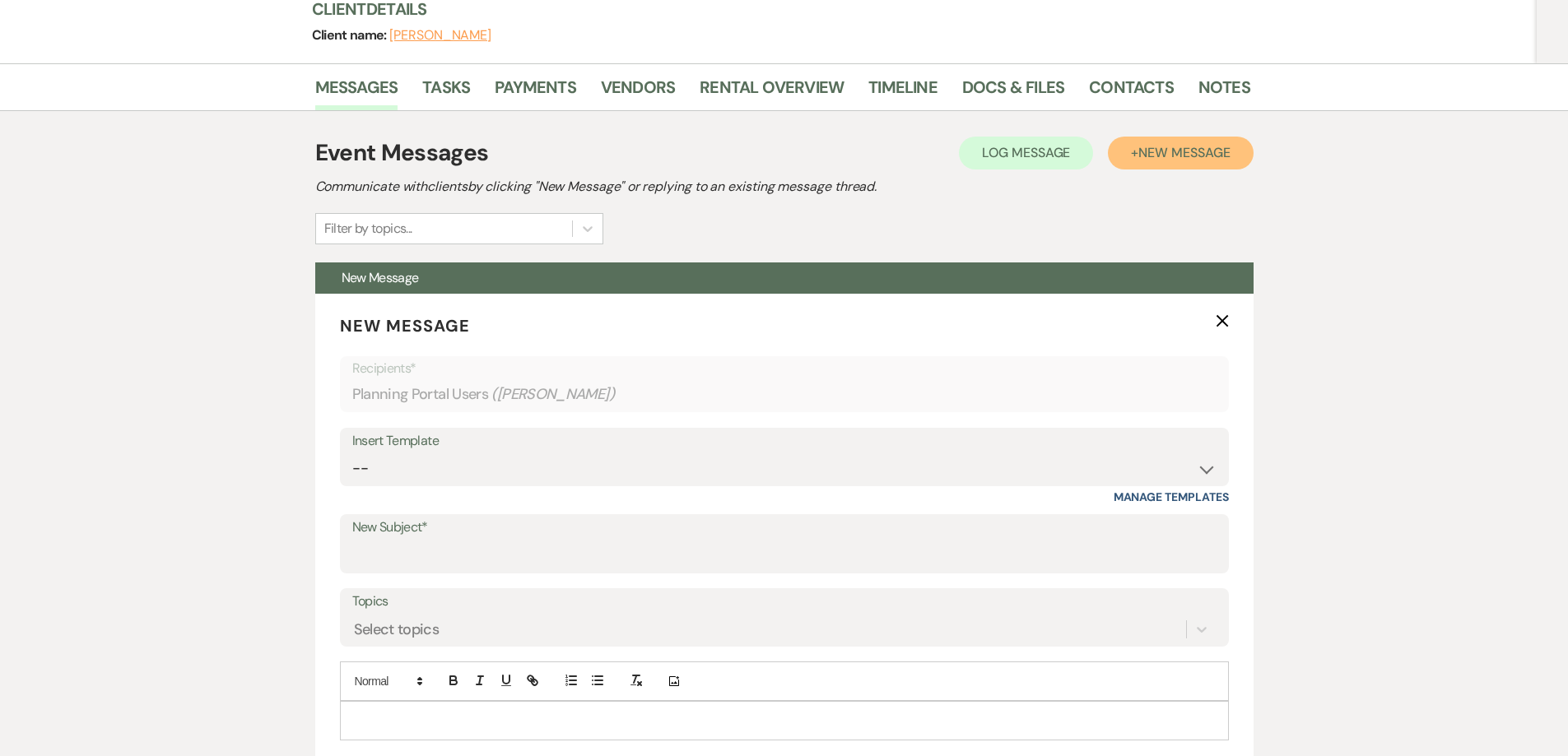
scroll to position [247, 0]
click at [867, 460] on select "-- Initial Inquiry Response-DATE IS AVAILABLE Initial Inquiry Response-DATE NOT…" at bounding box center [784, 467] width 864 height 32
click at [743, 548] on input "New Subject*" at bounding box center [784, 555] width 864 height 32
click at [704, 470] on select "-- Initial Inquiry Response-DATE IS AVAILABLE Initial Inquiry Response-DATE NOT…" at bounding box center [784, 467] width 864 height 32
select select "3640"
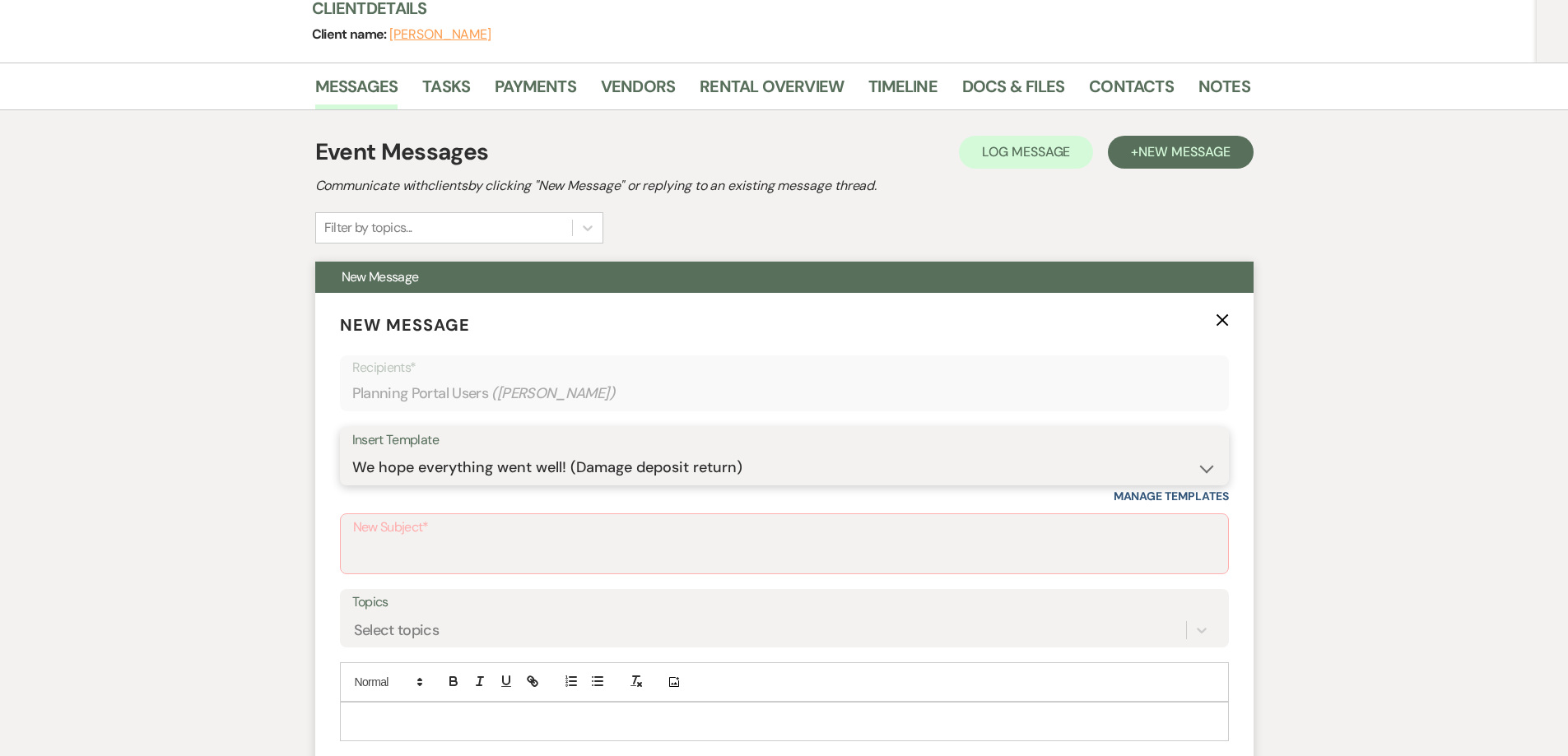
click at [352, 451] on select "-- Initial Inquiry Response-DATE IS AVAILABLE Initial Inquiry Response-DATE NOT…" at bounding box center [784, 467] width 864 height 32
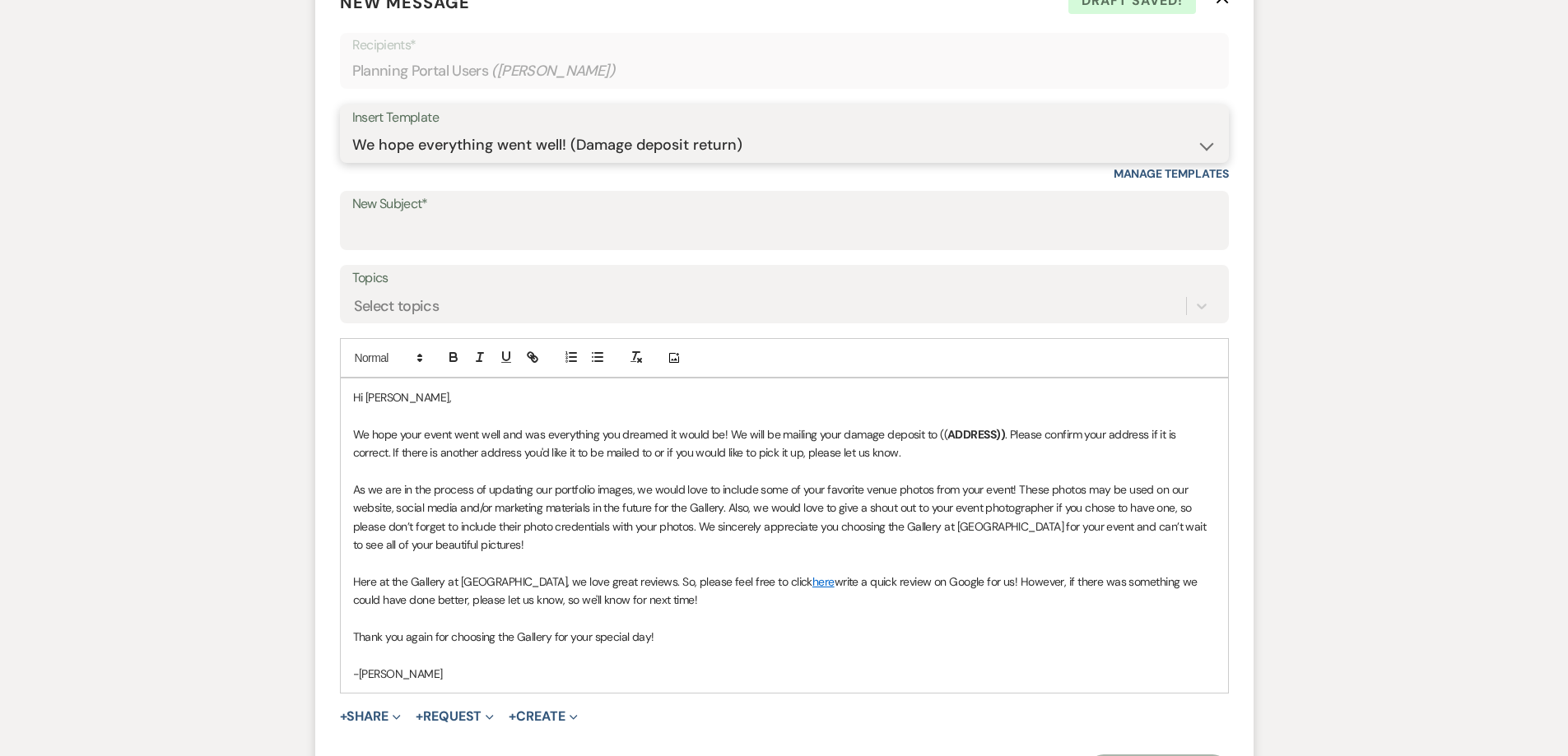
scroll to position [576, 0]
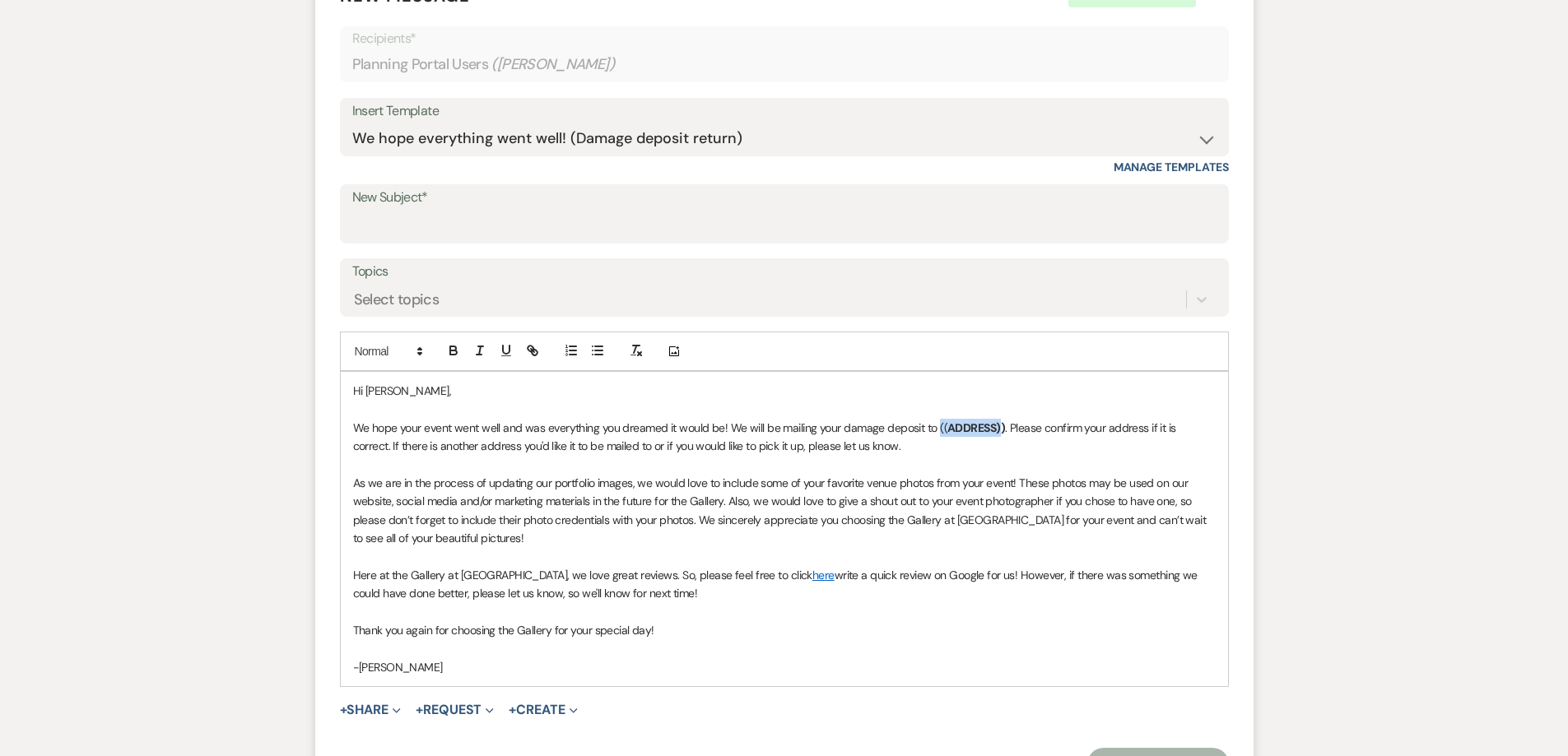
drag, startPoint x: 997, startPoint y: 424, endPoint x: 937, endPoint y: 430, distance: 60.3
click at [937, 430] on p "We hope your event went well and was everything you dreamed it would be! We wil…" at bounding box center [784, 437] width 862 height 37
click at [1053, 423] on p "We hope your event went well and was everything you dreamed it would be! We wil…" at bounding box center [784, 437] width 862 height 37
drag, startPoint x: 1056, startPoint y: 429, endPoint x: 998, endPoint y: 390, distance: 69.9
click at [998, 390] on p "Hi Jessica," at bounding box center [784, 391] width 862 height 18
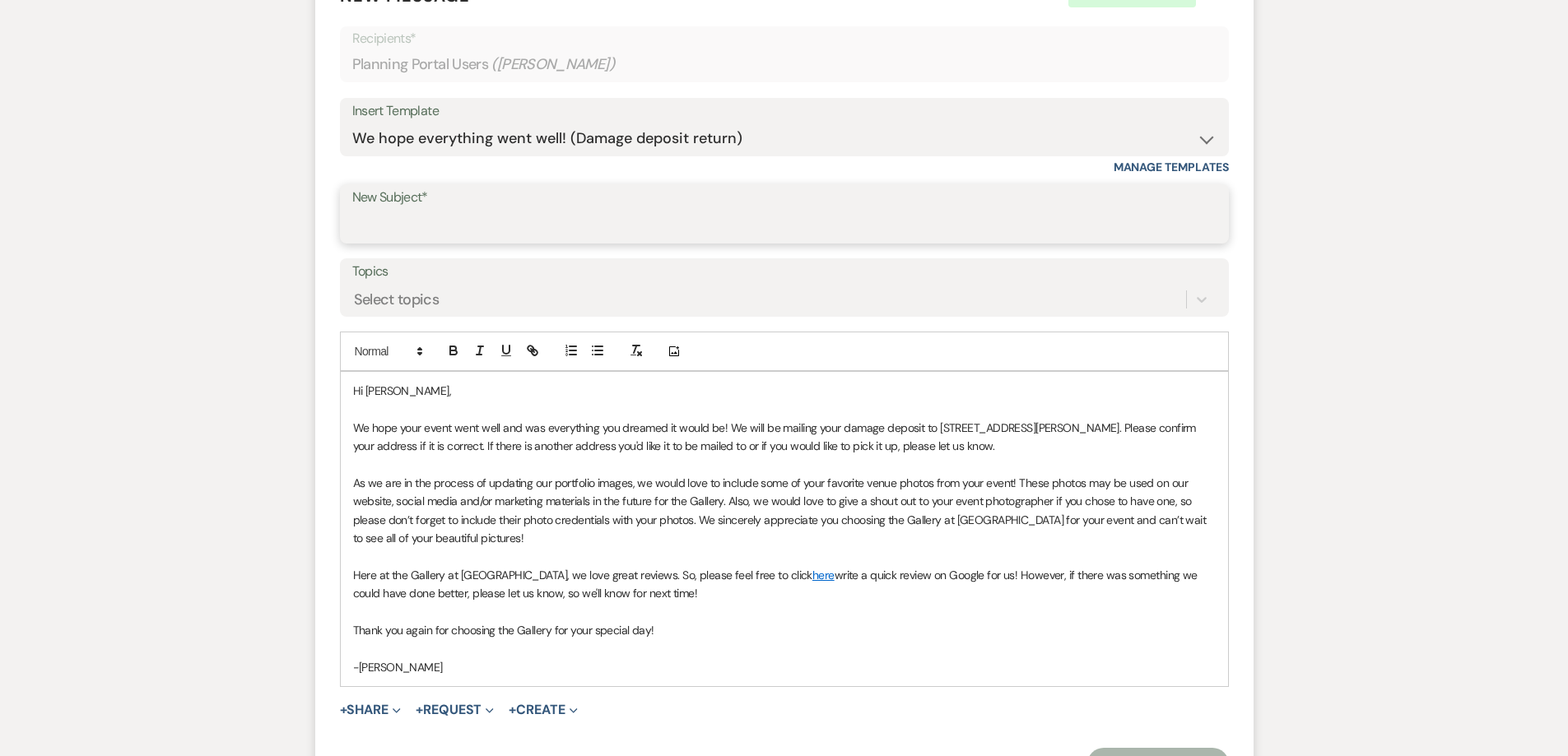
click at [771, 224] on input "New Subject*" at bounding box center [784, 225] width 864 height 32
type input "We hope everything went well! (Damage deposit return)"
click at [1106, 430] on p "We hope your event went well and was everything you dreamed it would be! We wil…" at bounding box center [784, 437] width 862 height 37
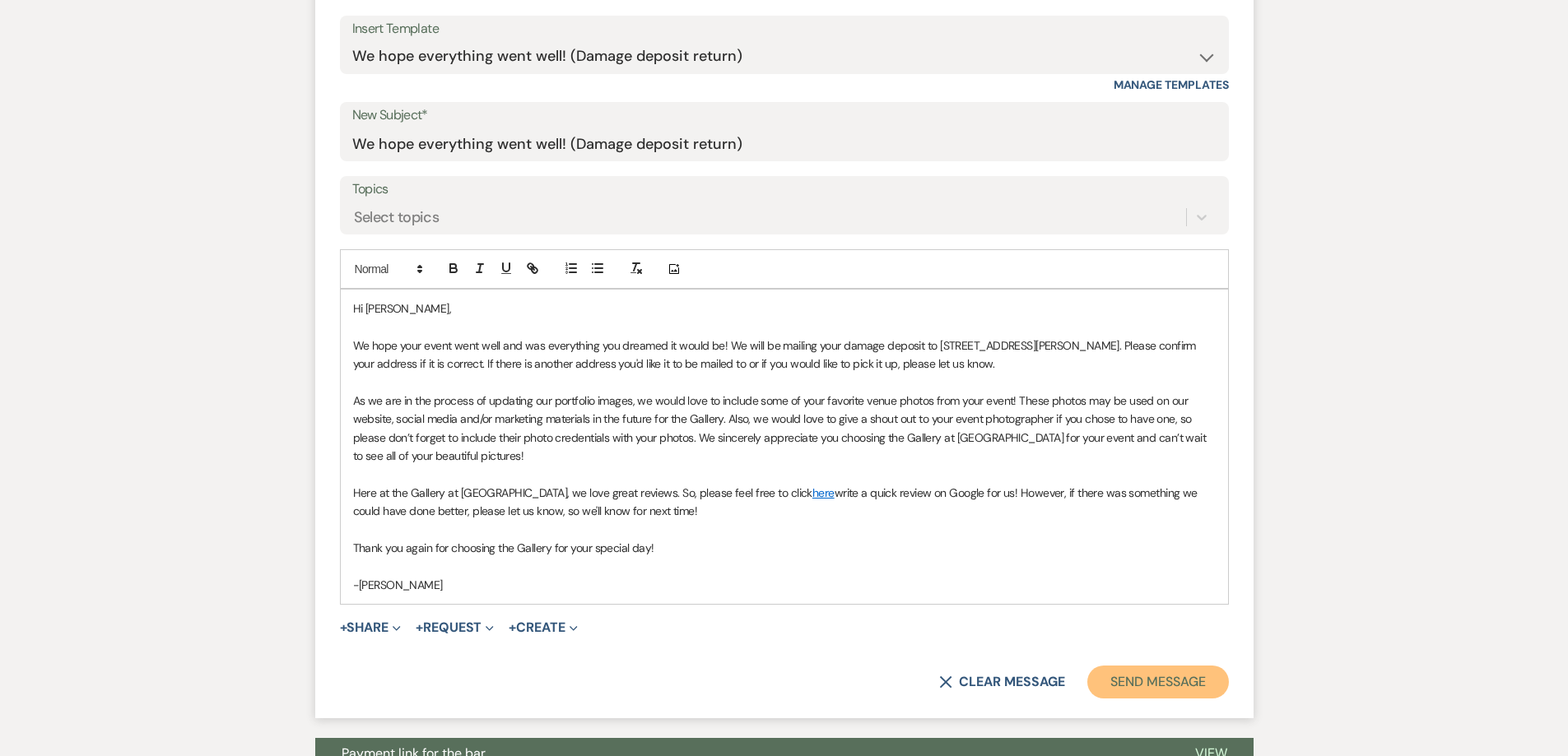
click at [1176, 689] on button "Send Message" at bounding box center [1157, 682] width 141 height 33
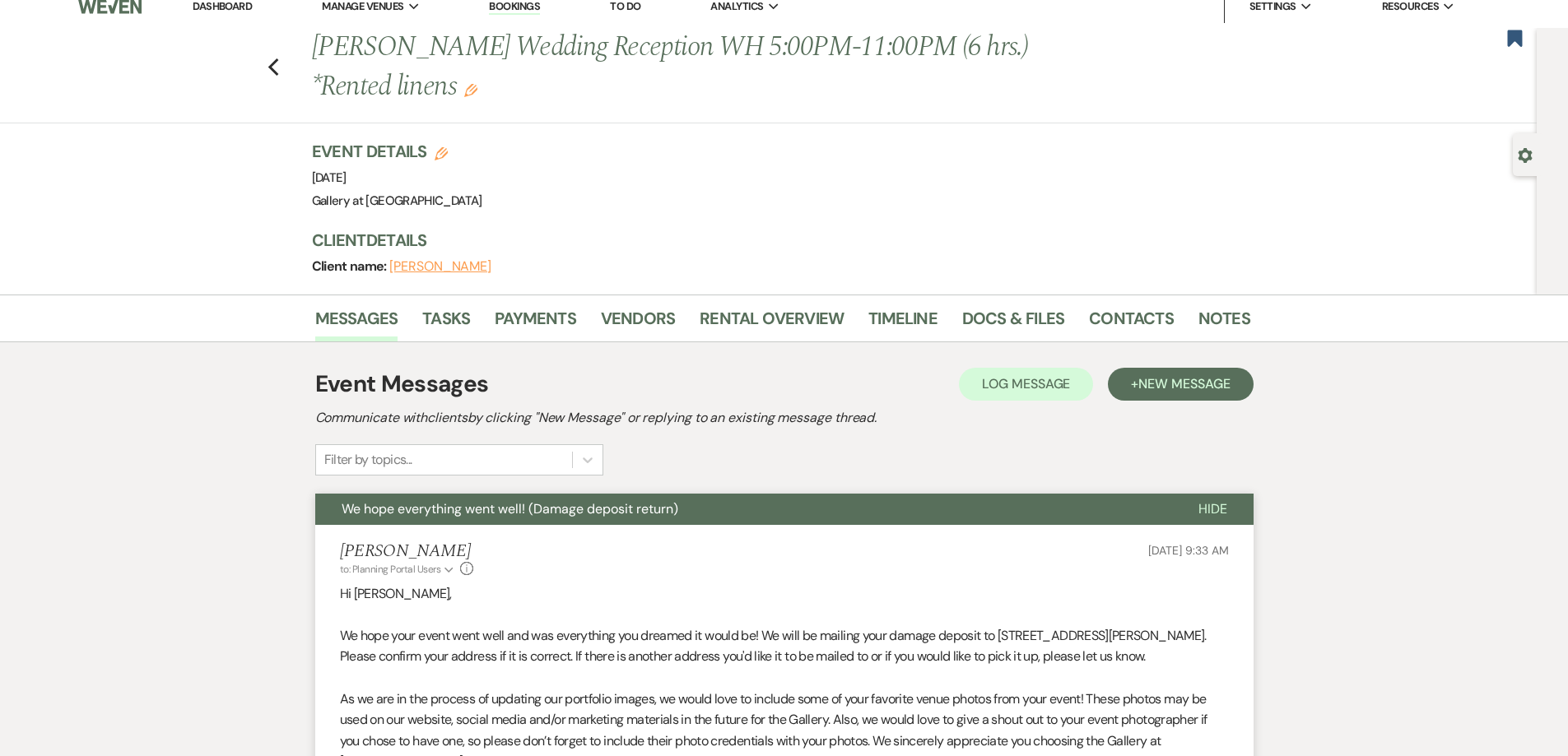
scroll to position [0, 0]
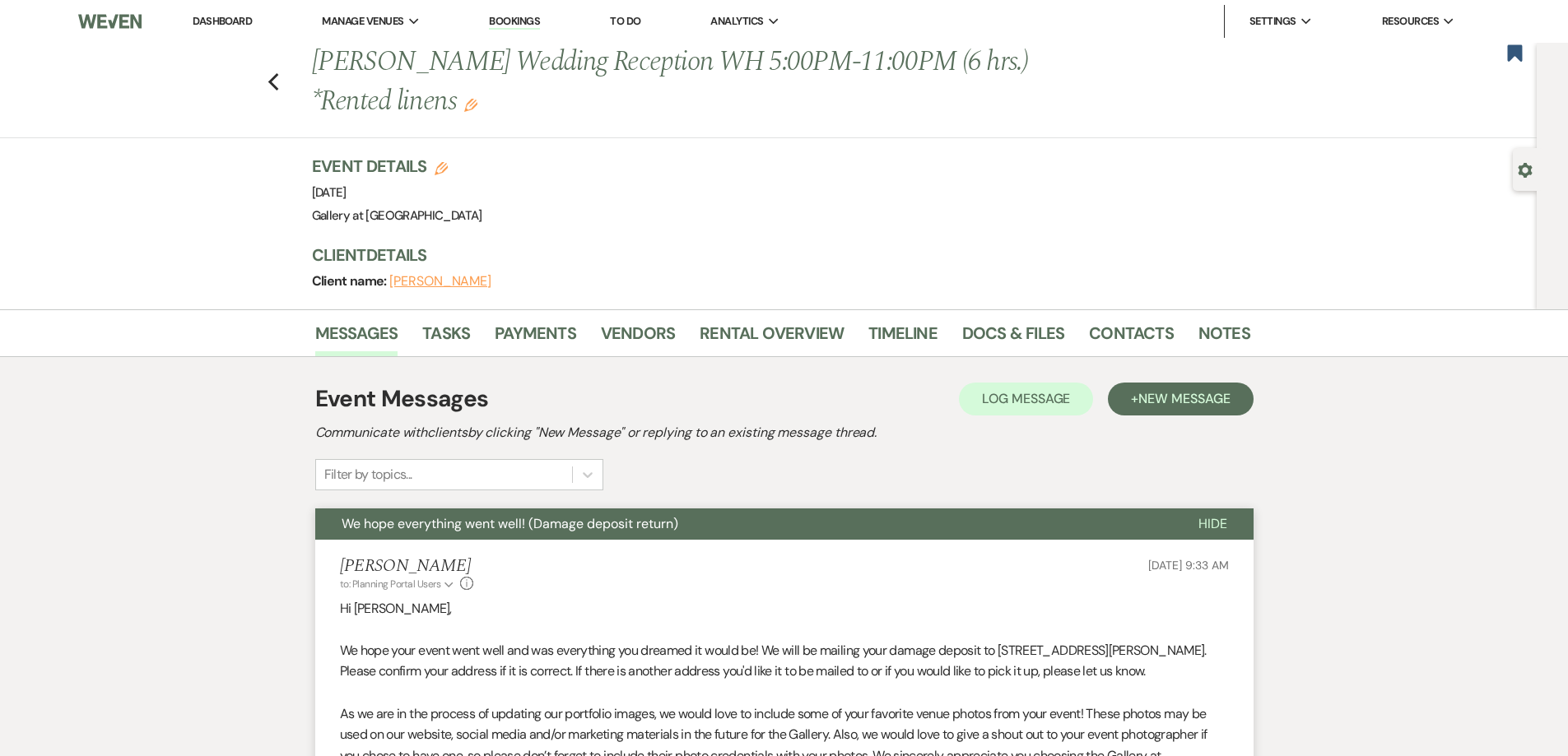
click at [493, 328] on li "Tasks" at bounding box center [459, 336] width 73 height 40
click at [510, 334] on link "Payments" at bounding box center [535, 338] width 82 height 36
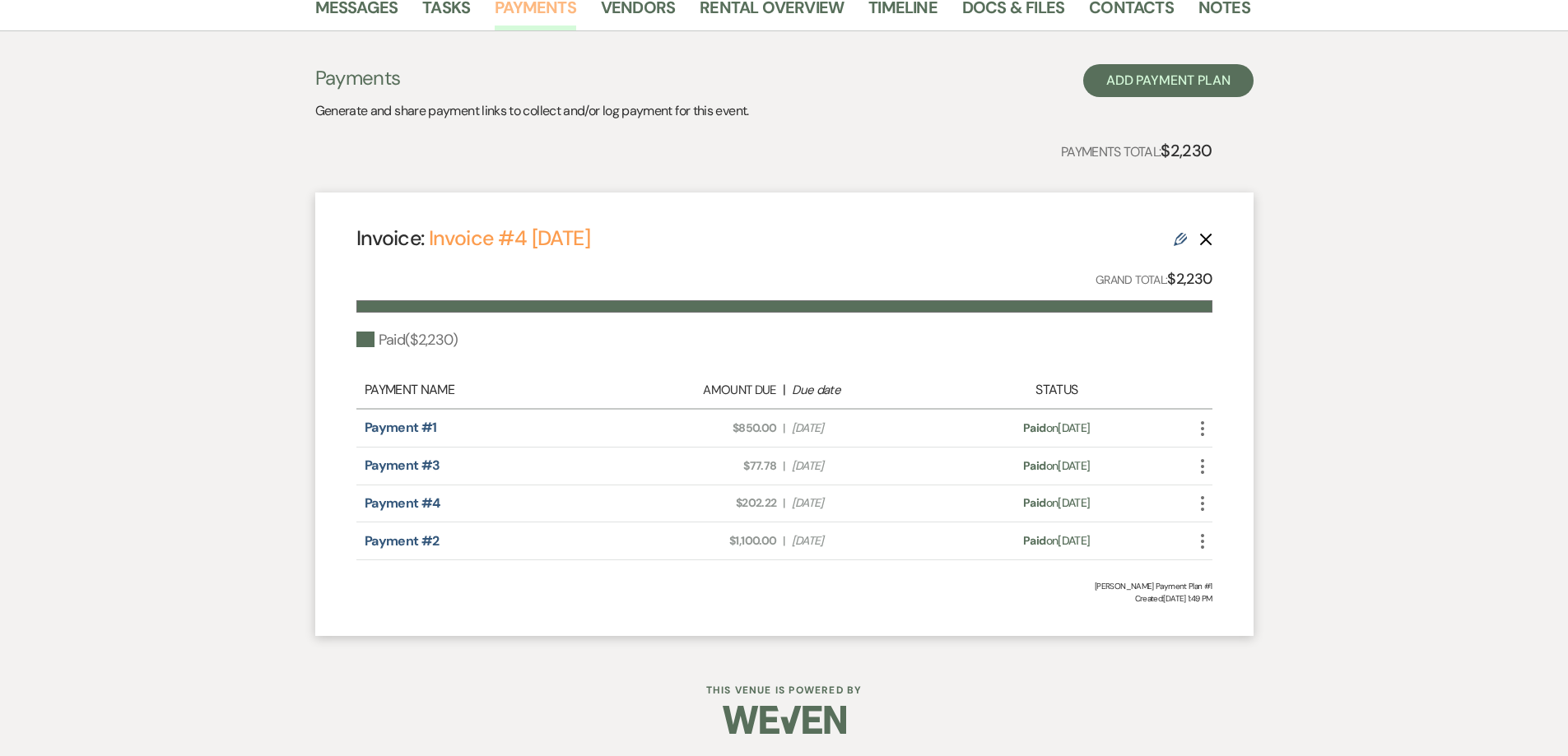
scroll to position [328, 0]
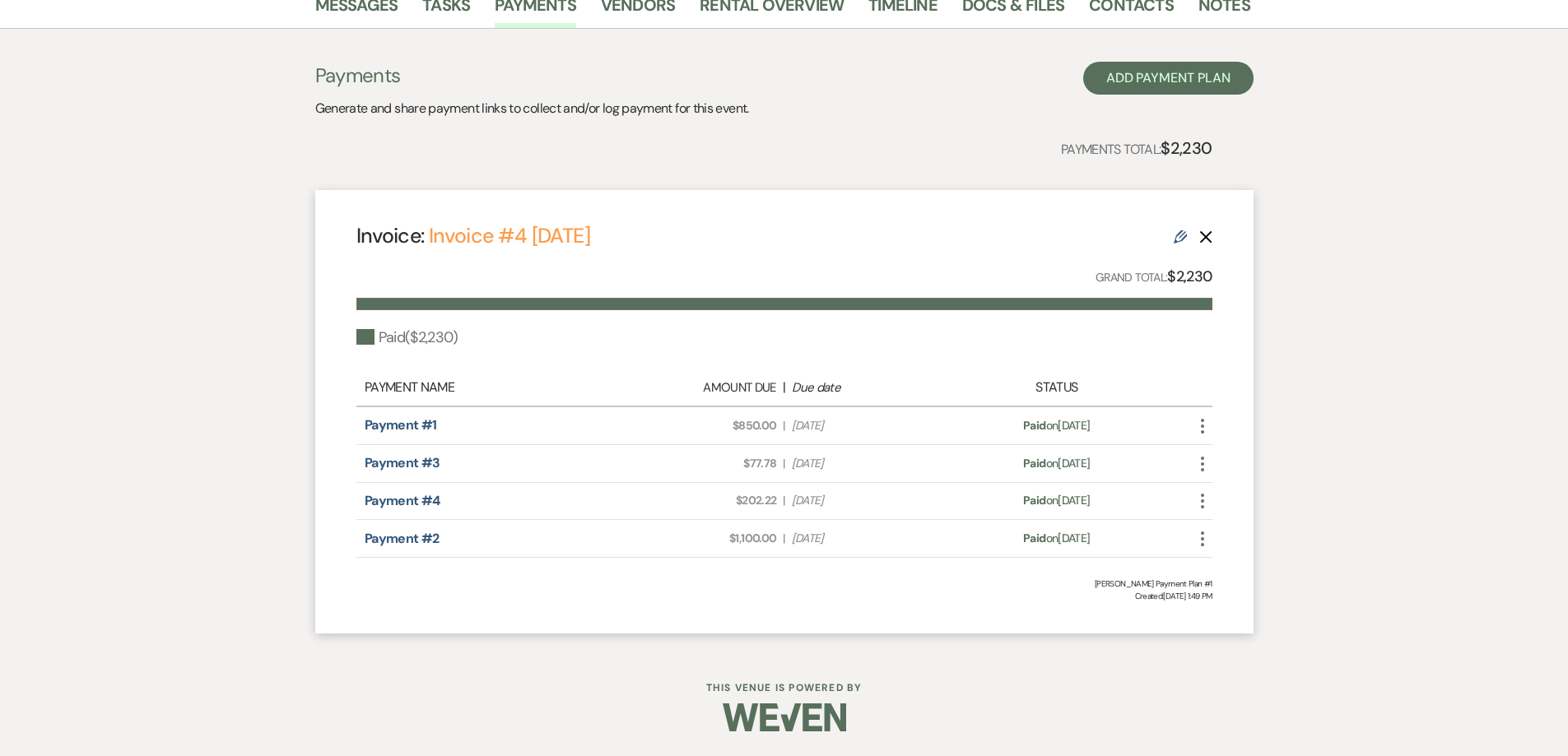
click at [1207, 434] on icon "More" at bounding box center [1203, 426] width 20 height 20
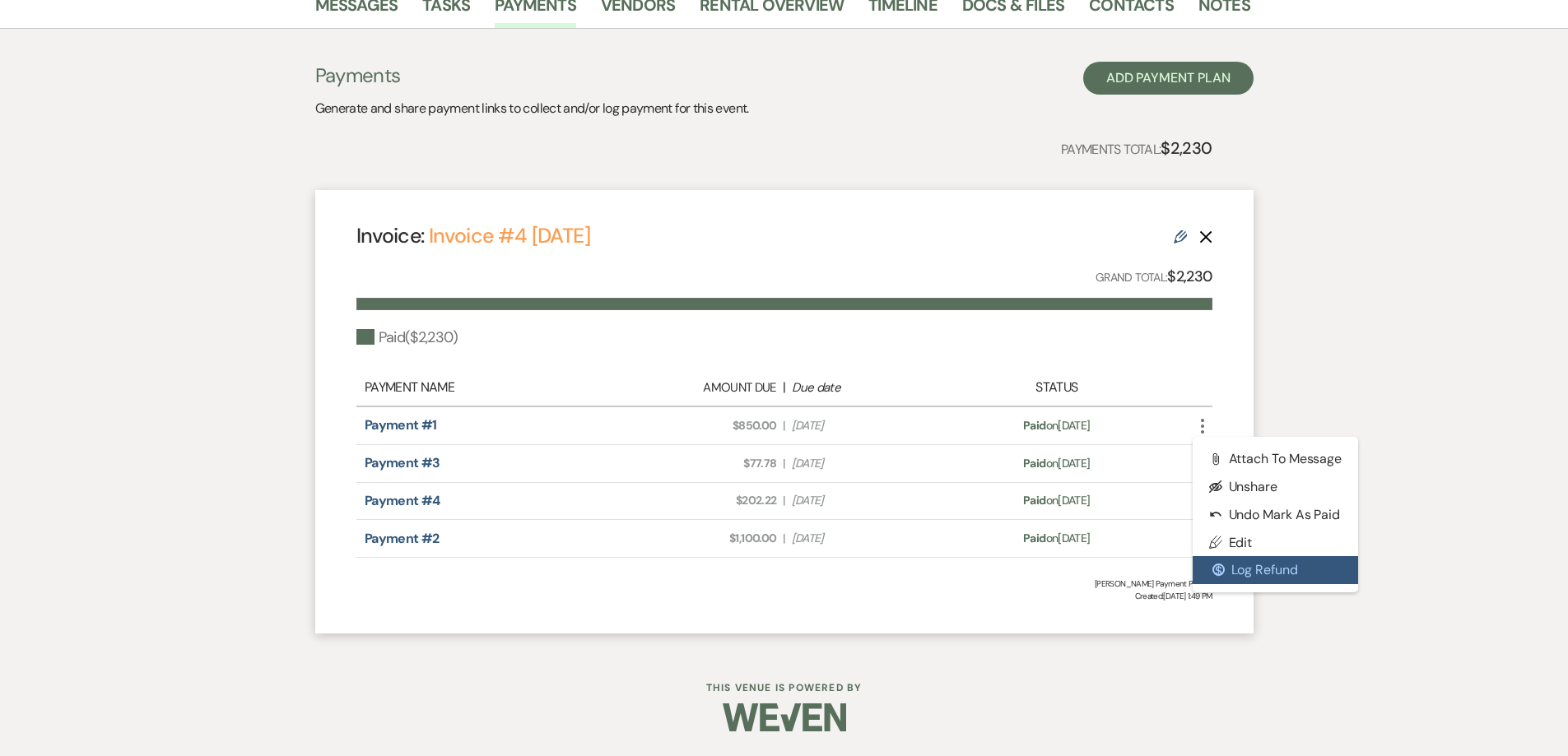
click at [1229, 562] on button "$ Log Refund" at bounding box center [1275, 570] width 166 height 28
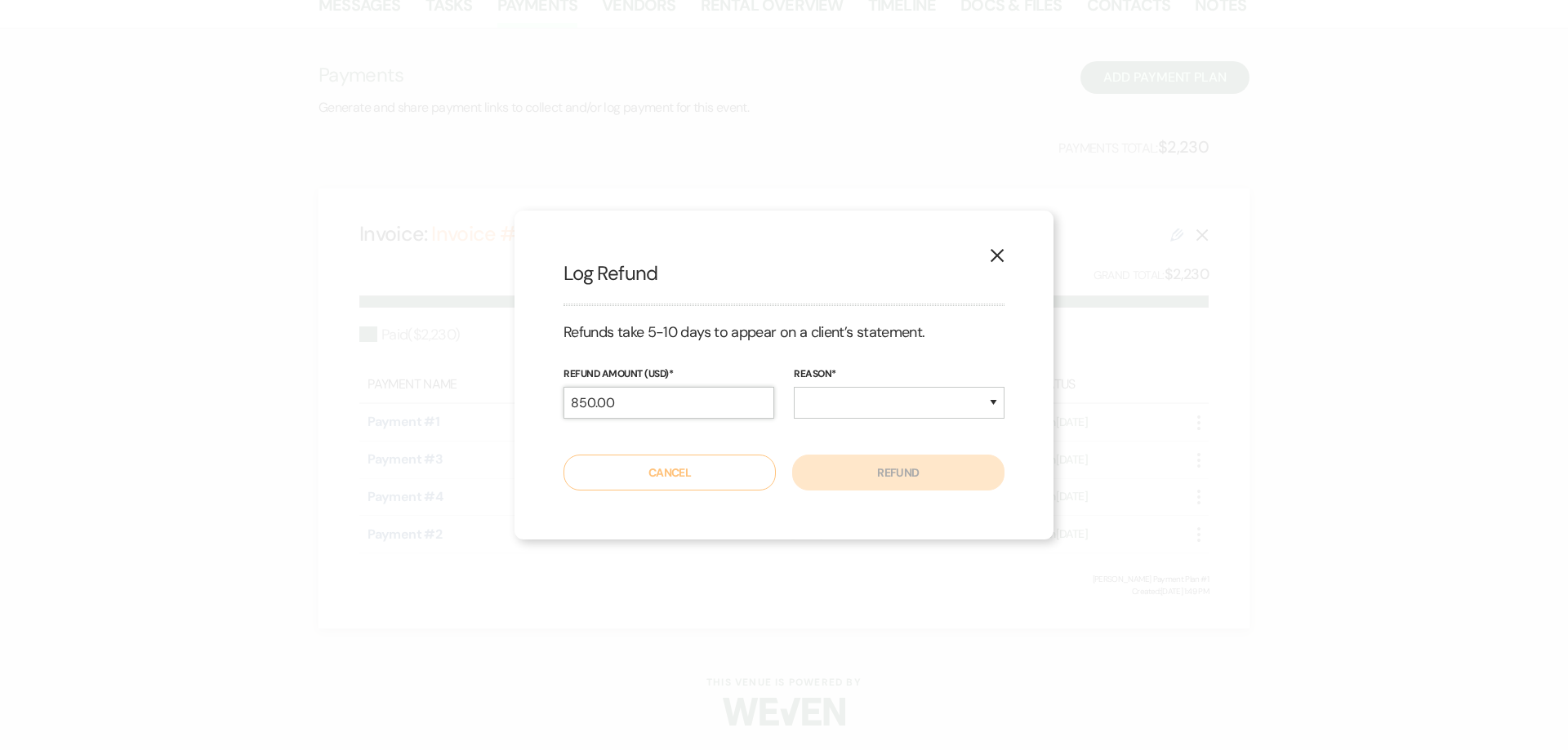
drag, startPoint x: 637, startPoint y: 402, endPoint x: 546, endPoint y: 398, distance: 91.1
click at [549, 397] on div "X Log Refund Refunds take 5-10 days to appear on a client’s statement. Refund A…" at bounding box center [784, 374] width 539 height 328
type input "250.00"
click at [841, 385] on div "reason* Duplicate Fraudulent Requested by Customer Other" at bounding box center [899, 399] width 211 height 67
click at [838, 408] on select "Duplicate Fraudulent Requested by Customer Other" at bounding box center [899, 402] width 211 height 31
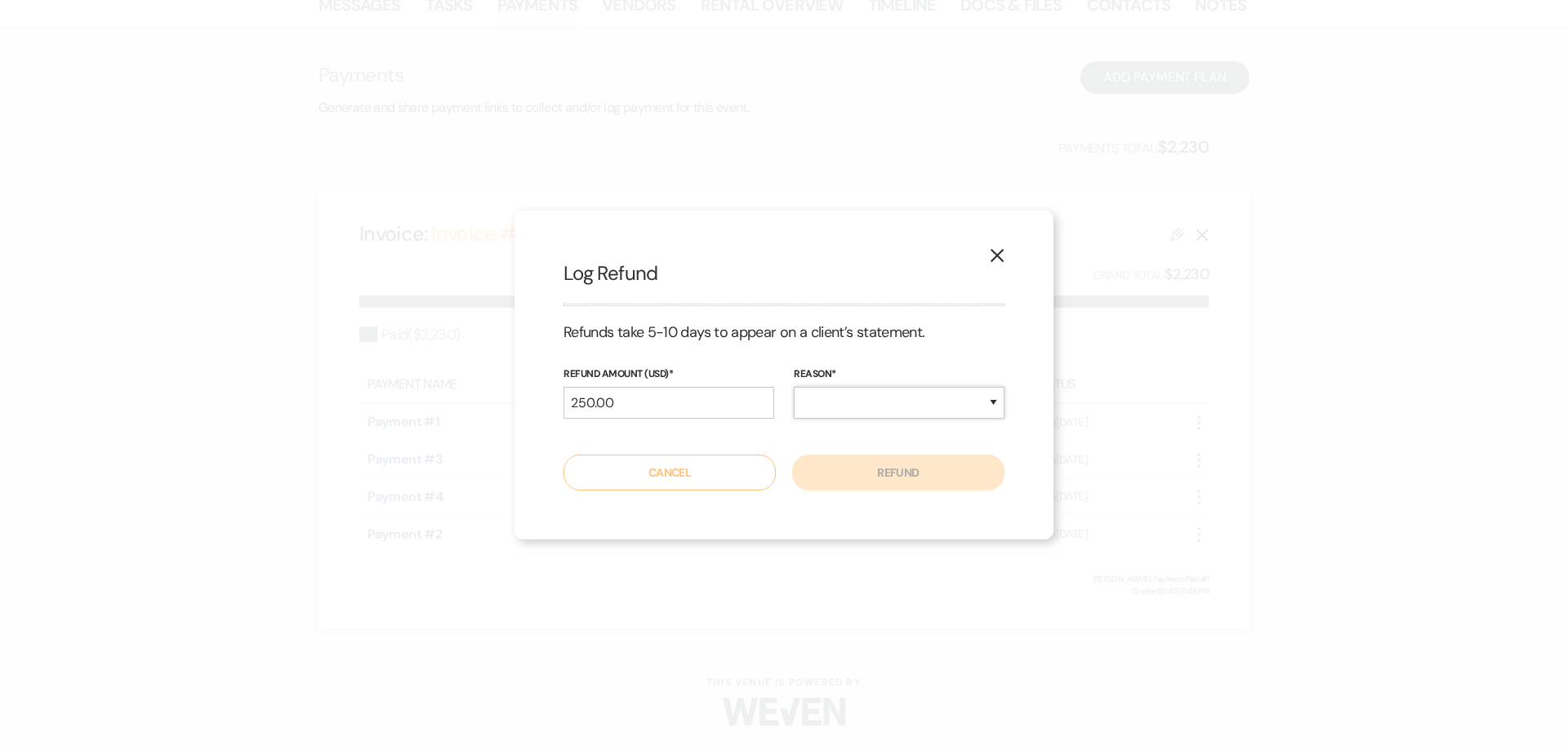
select select "other"
click at [793, 387] on select "Duplicate Fraudulent Requested by Customer Other" at bounding box center [899, 402] width 211 height 31
click at [854, 469] on button "Refund" at bounding box center [898, 473] width 212 height 36
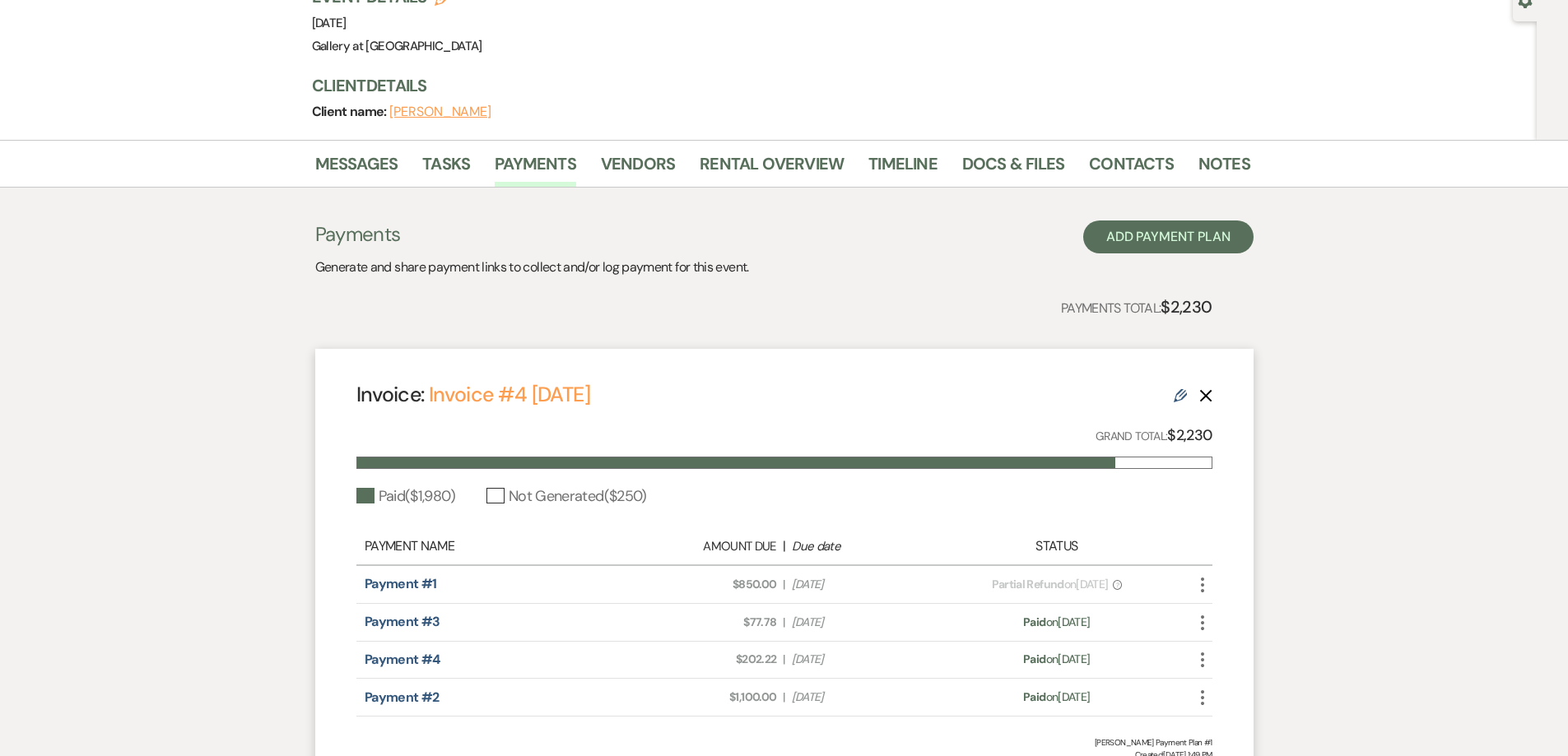
scroll to position [0, 0]
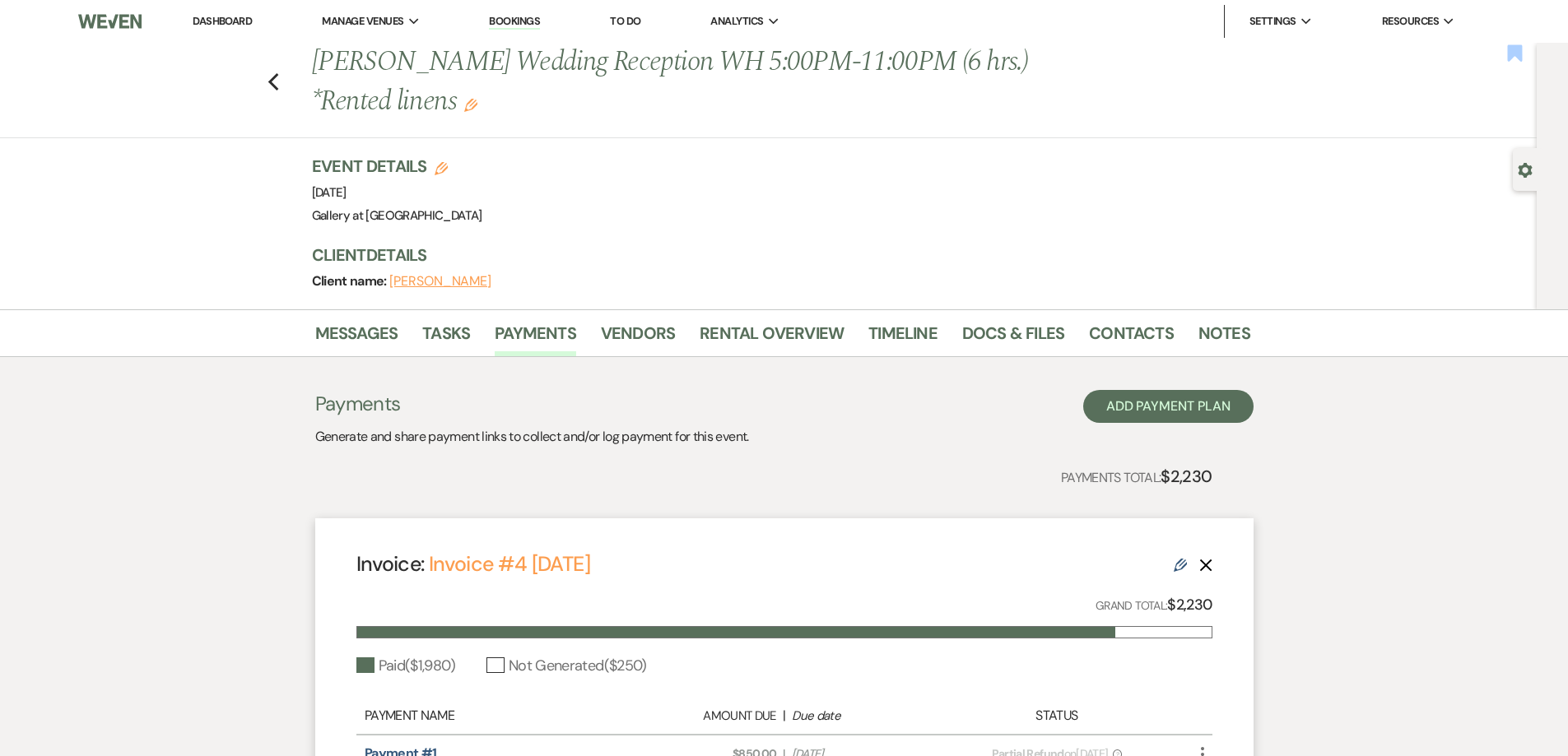
click at [1514, 54] on use "button" at bounding box center [1515, 53] width 15 height 16
click at [280, 84] on icon "Previous" at bounding box center [274, 82] width 13 height 20
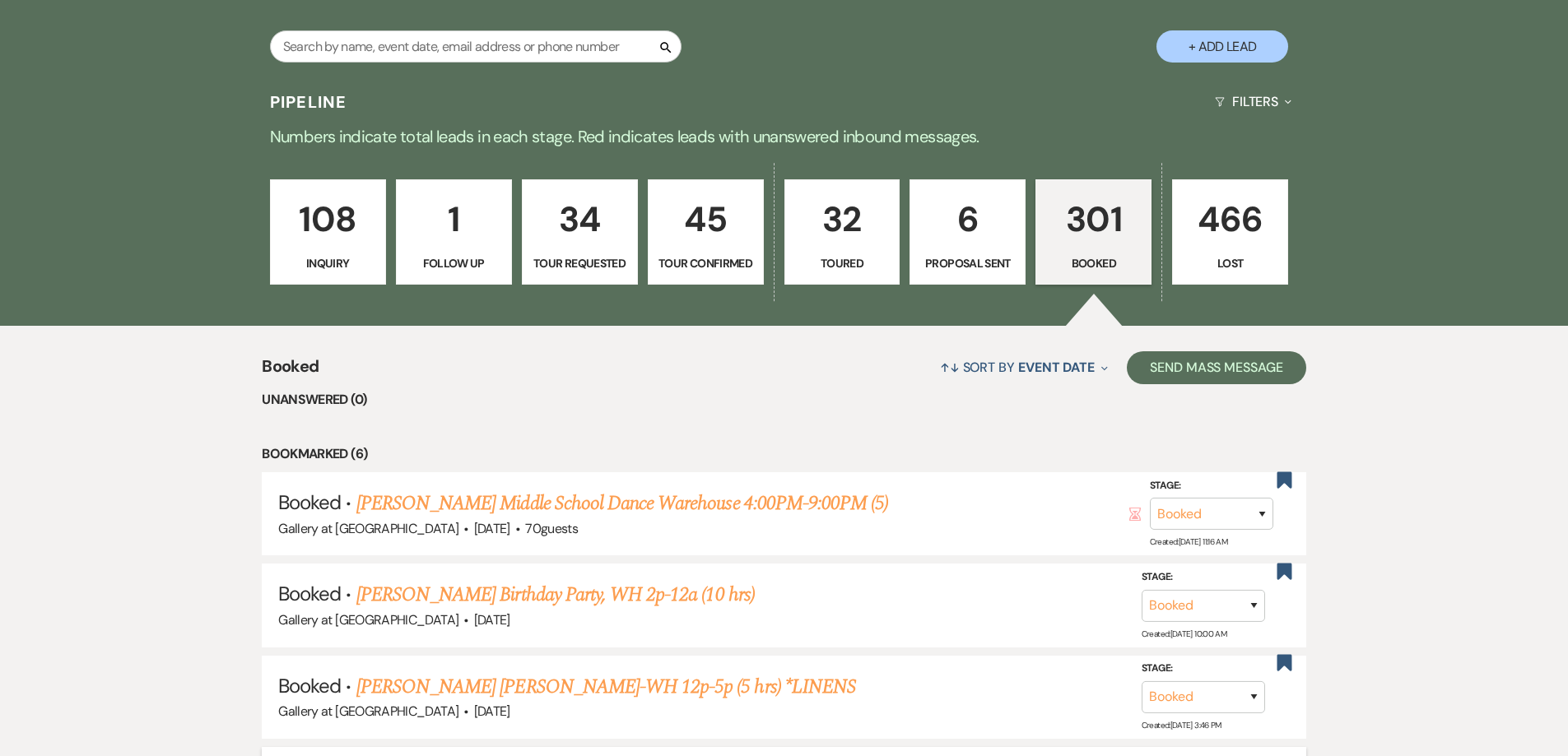
scroll to position [658, 0]
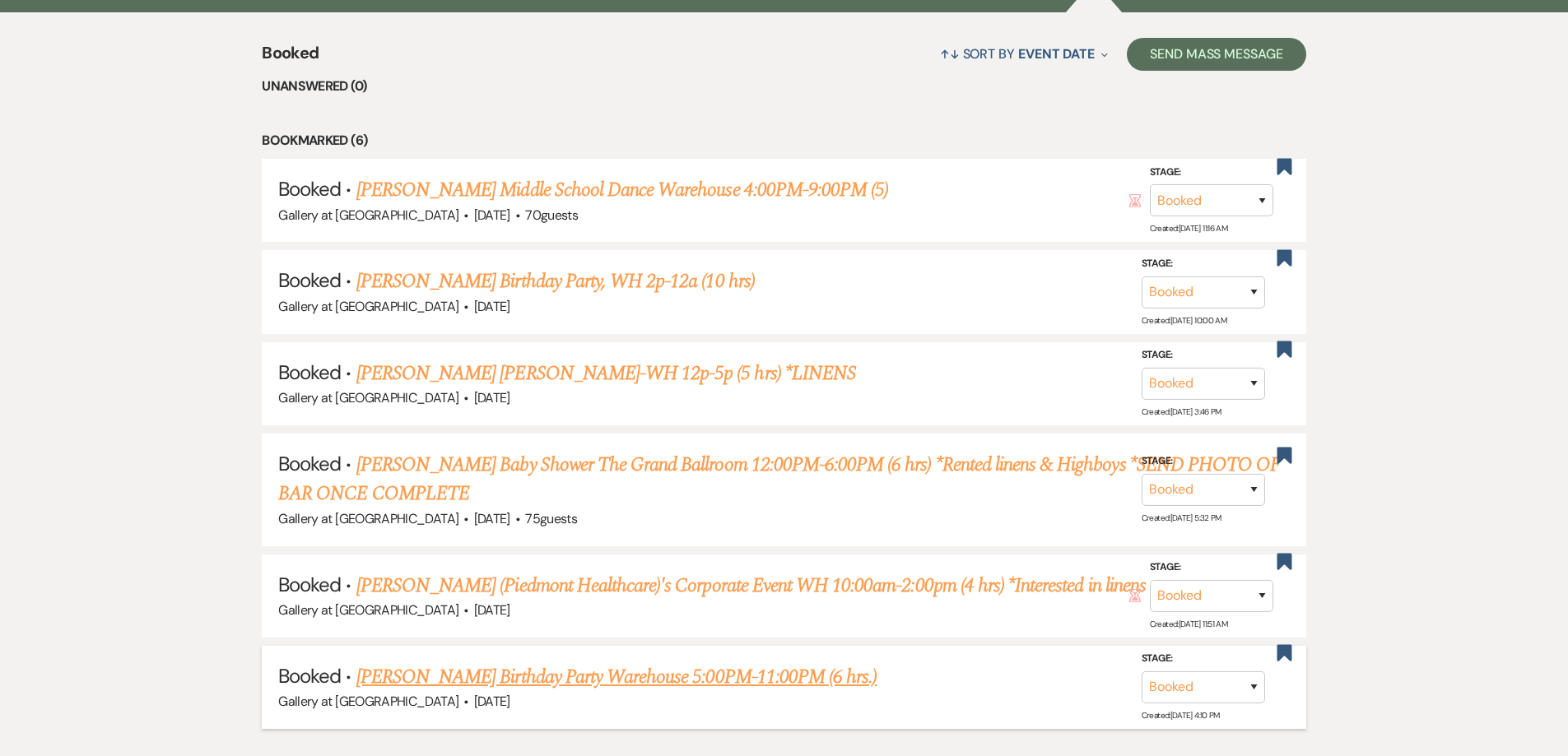
click at [590, 674] on link "Carla Morgan's Birthday Party Warehouse 5:00PM-11:00PM (6 hrs.)" at bounding box center [617, 677] width 521 height 30
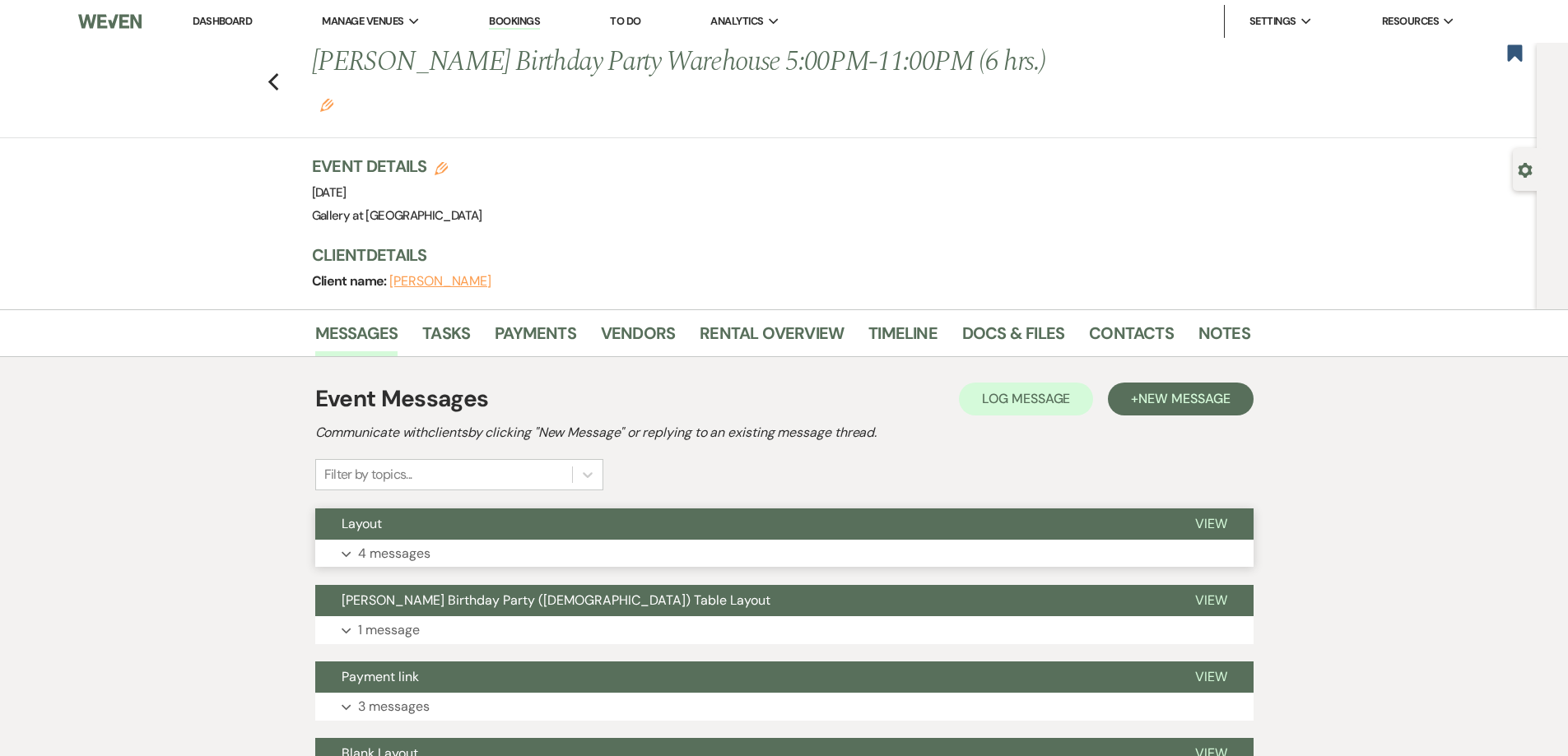
click at [514, 509] on button "Layout" at bounding box center [742, 524] width 853 height 31
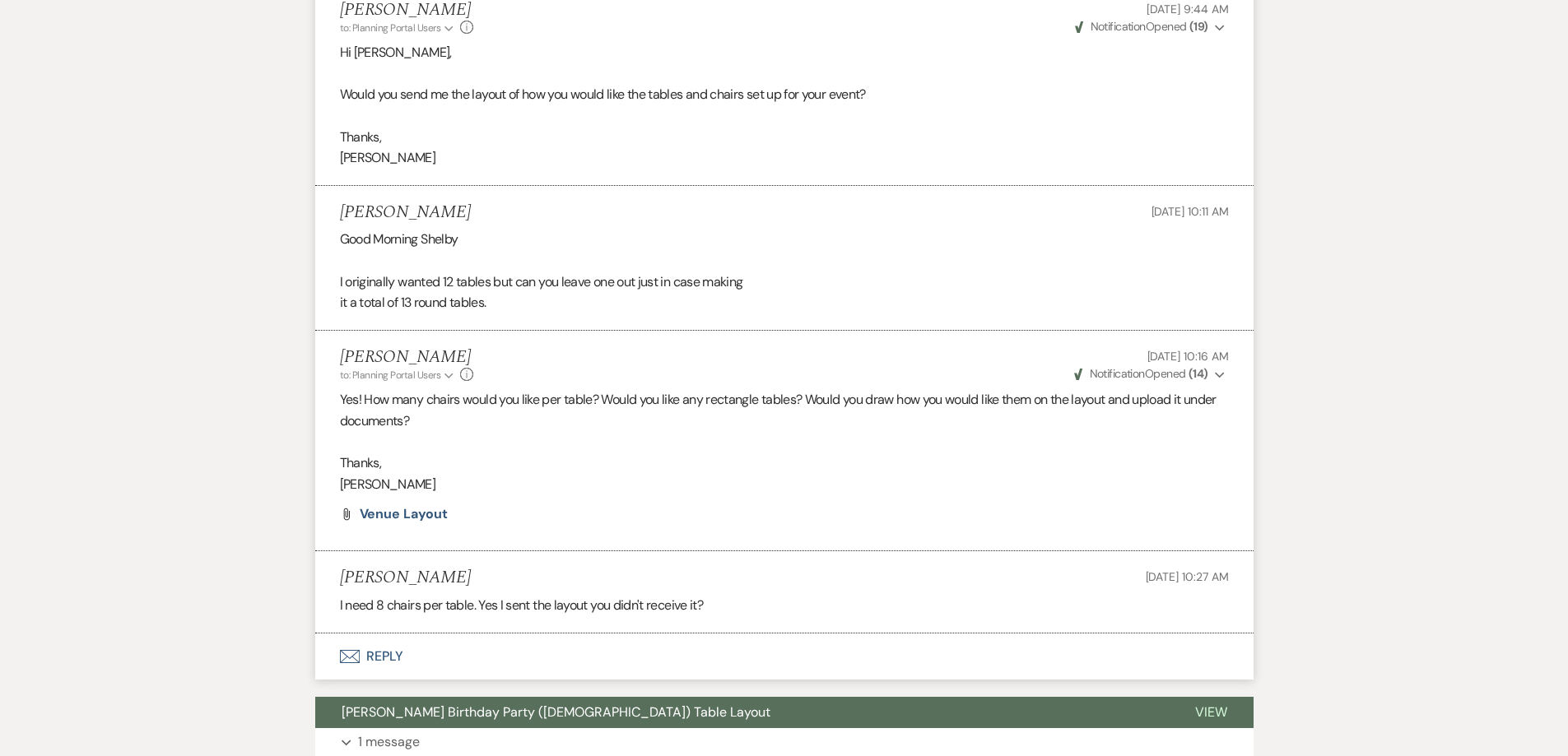
scroll to position [576, 0]
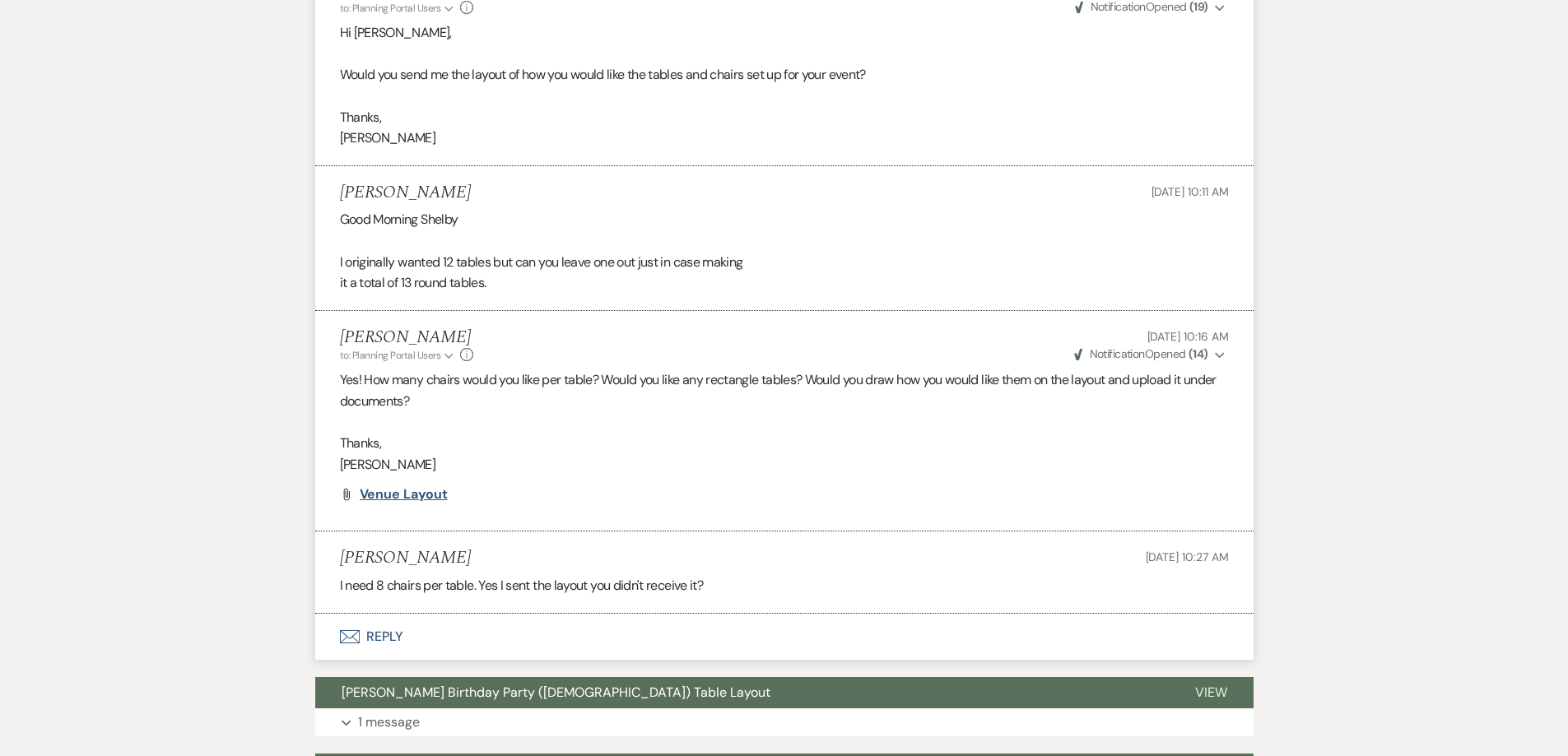
click at [426, 486] on span "Venue Layout" at bounding box center [404, 494] width 88 height 17
click at [406, 712] on p "1 message" at bounding box center [389, 722] width 62 height 22
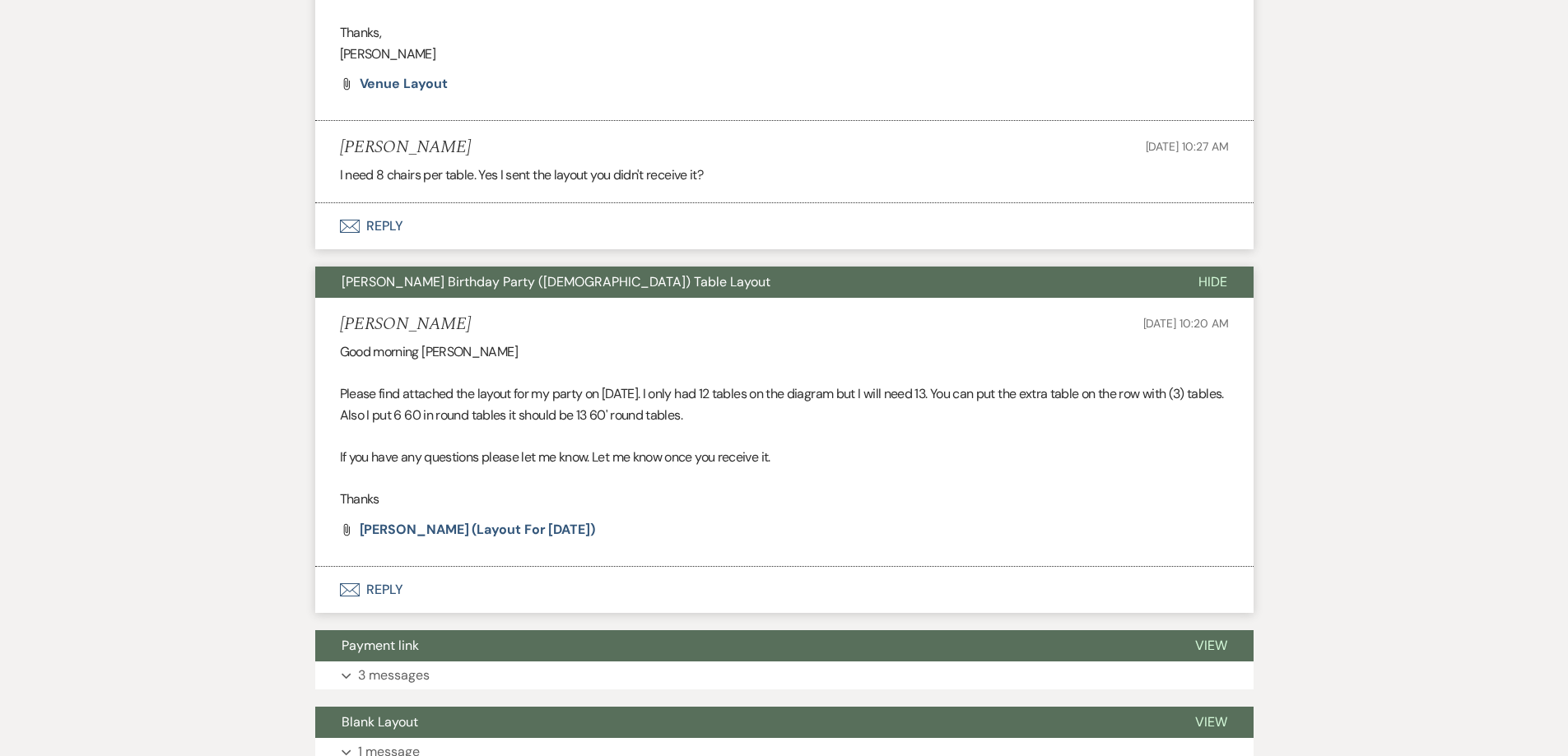
scroll to position [987, 0]
click at [470, 520] on span "C.Morgan (layout for 9.13.25)" at bounding box center [478, 528] width 236 height 17
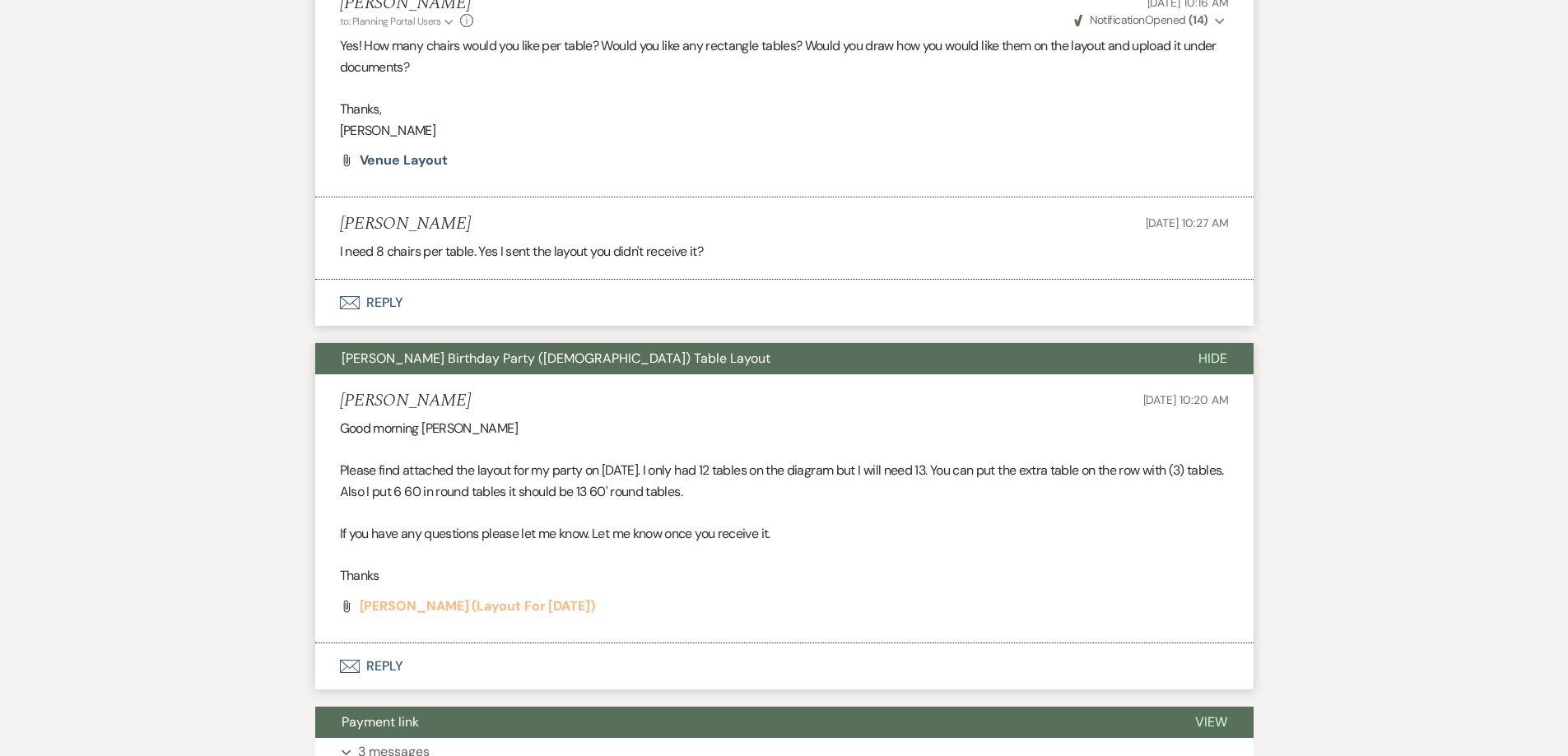
scroll to position [823, 0]
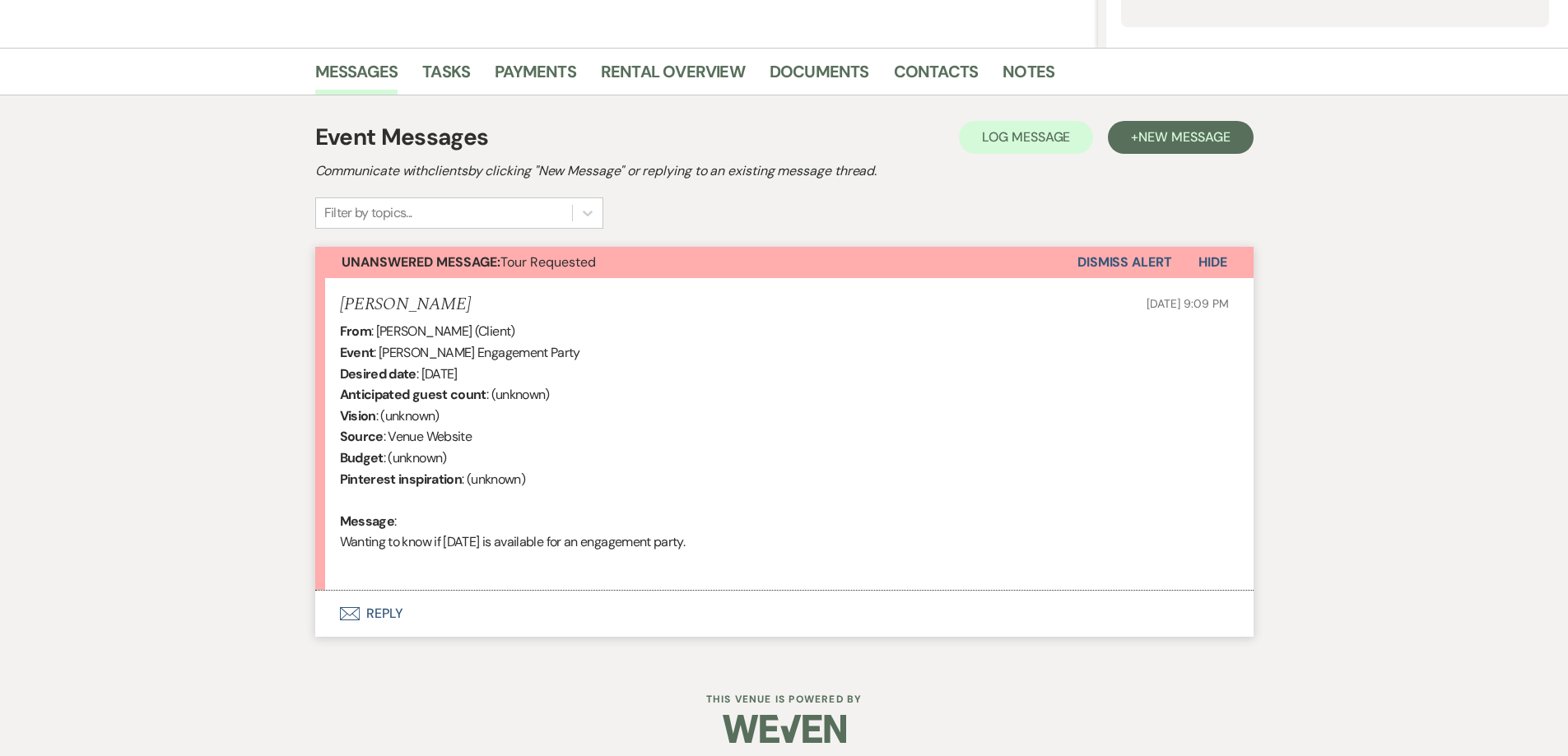
click at [502, 614] on button "Envelope Reply" at bounding box center [784, 614] width 939 height 46
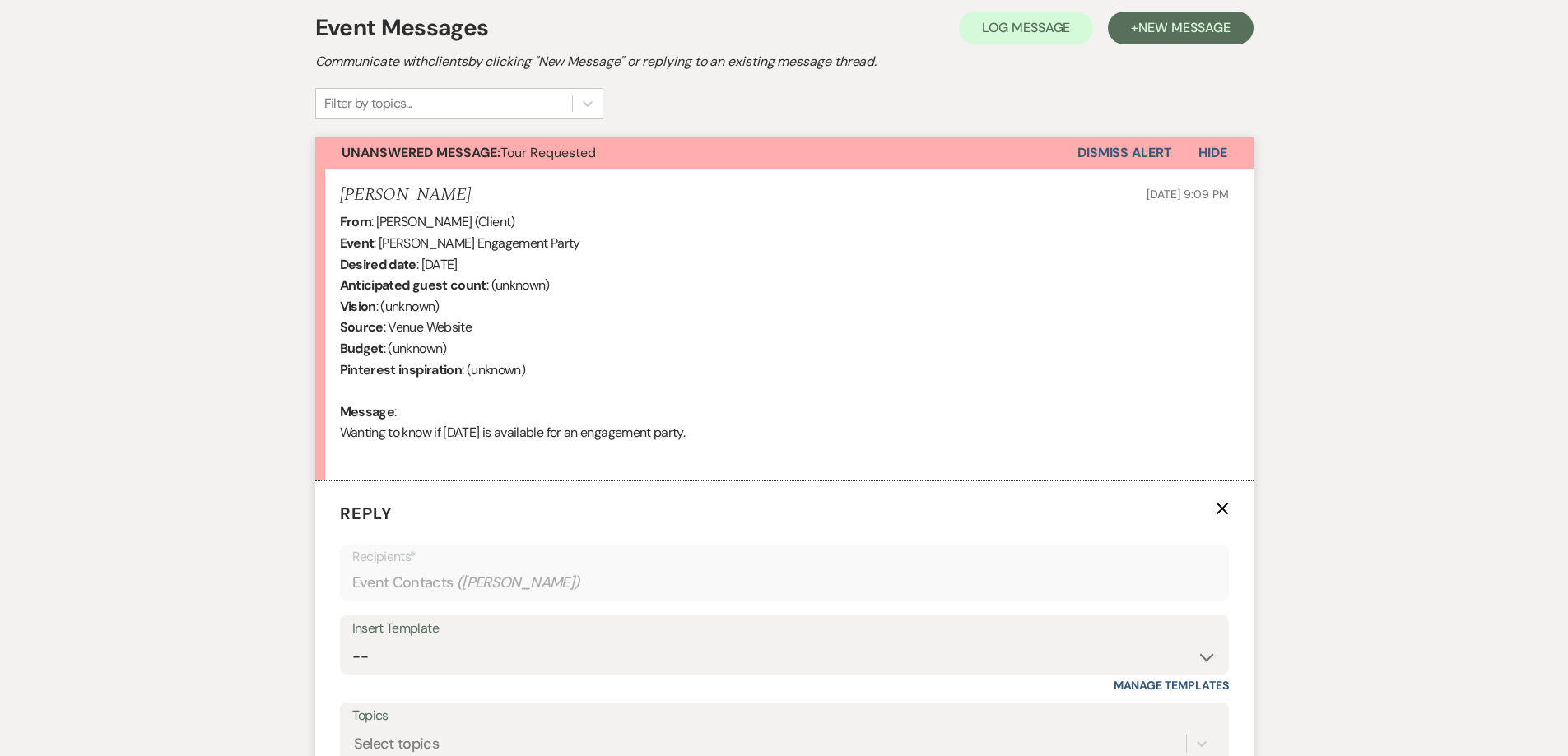
scroll to position [694, 0]
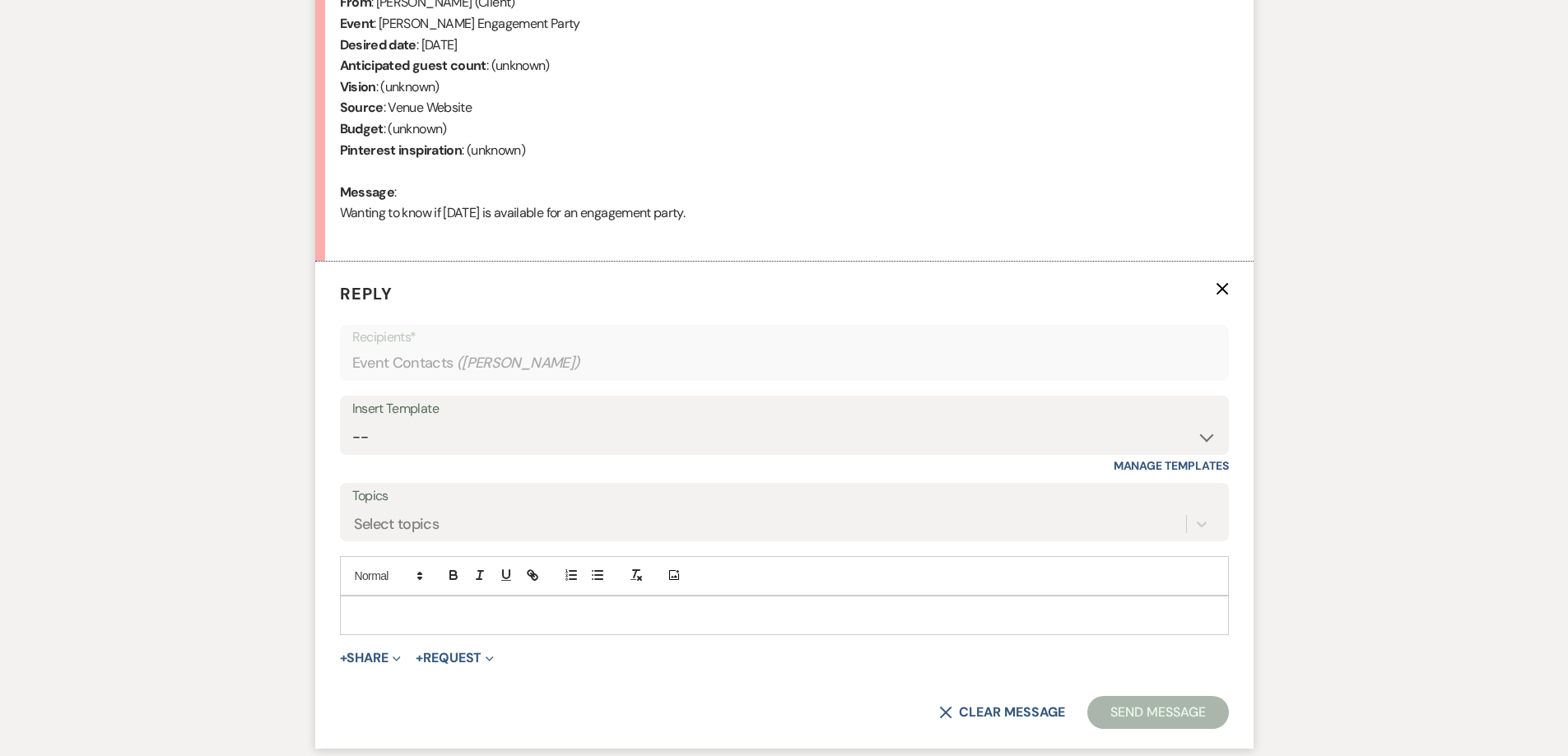
click at [519, 410] on div "Insert Template" at bounding box center [784, 409] width 864 height 24
drag, startPoint x: 521, startPoint y: 426, endPoint x: 529, endPoint y: 423, distance: 8.5
click at [521, 426] on select "-- Initial Inquiry Response-DATE IS AVAILABLE Initial Inquiry Response-DATE NOT…" at bounding box center [784, 437] width 864 height 32
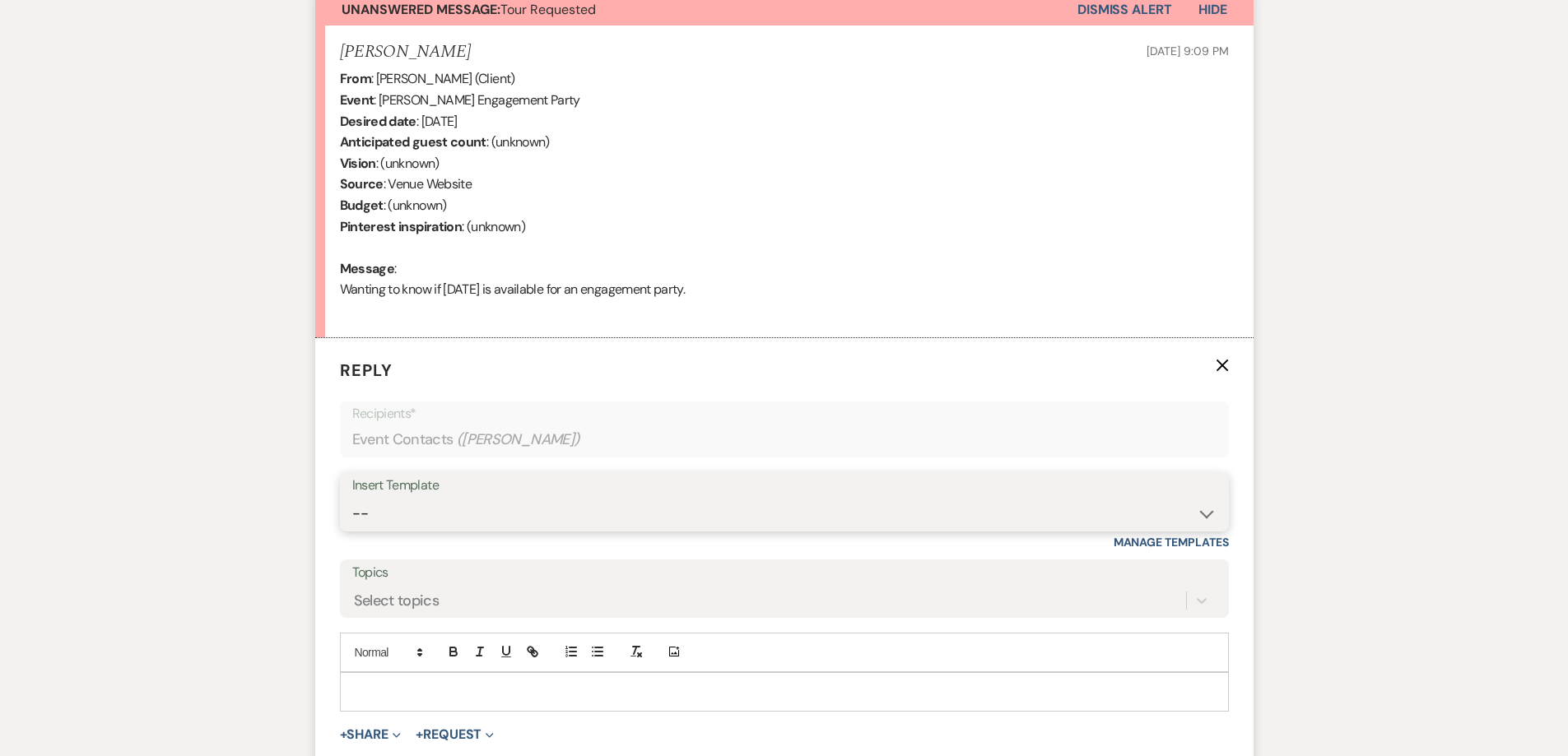
scroll to position [777, 0]
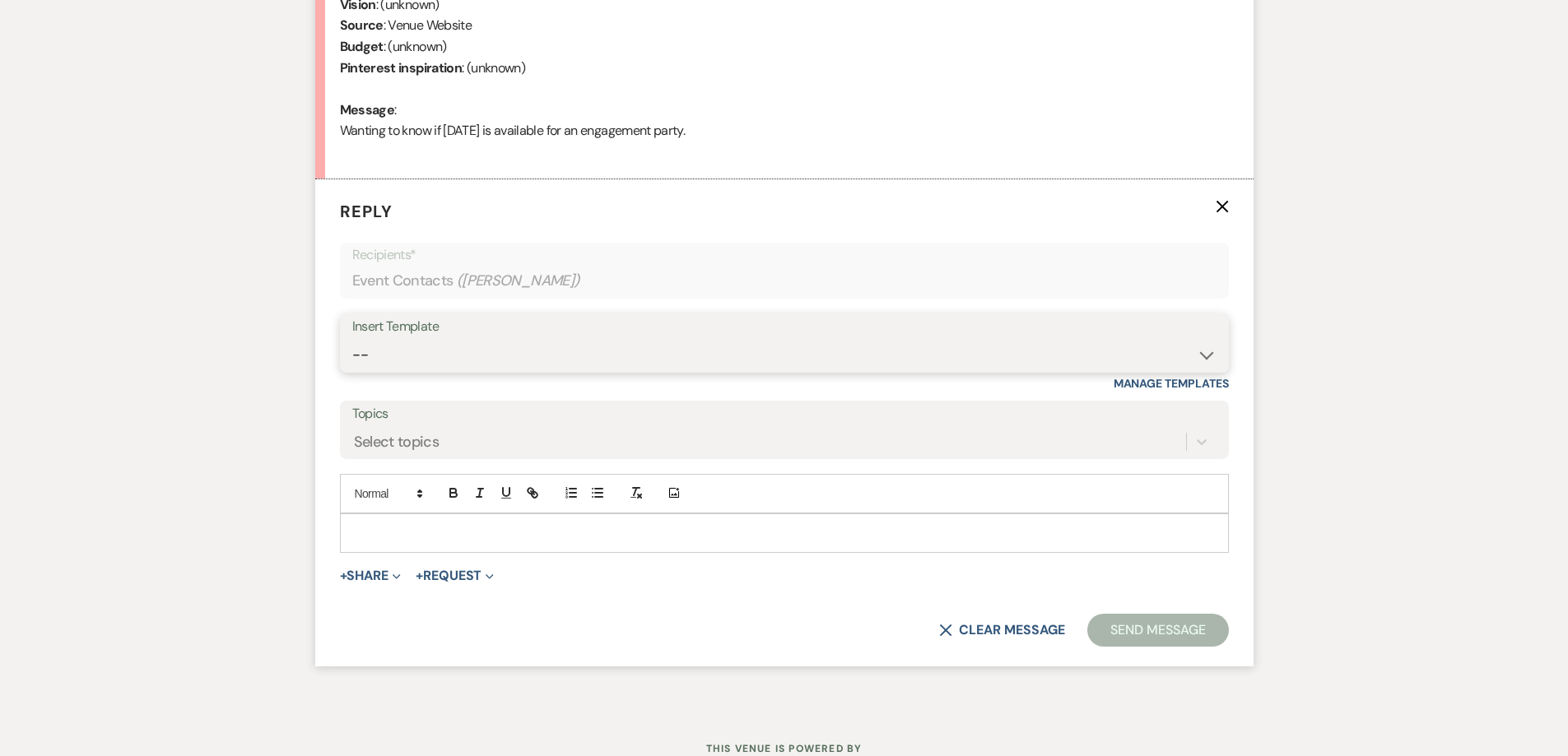
click at [441, 361] on select "-- Initial Inquiry Response-DATE IS AVAILABLE Initial Inquiry Response-DATE NOT…" at bounding box center [784, 354] width 864 height 32
select select "2563"
click at [352, 339] on select "-- Initial Inquiry Response-DATE IS AVAILABLE Initial Inquiry Response-DATE NOT…" at bounding box center [784, 354] width 864 height 32
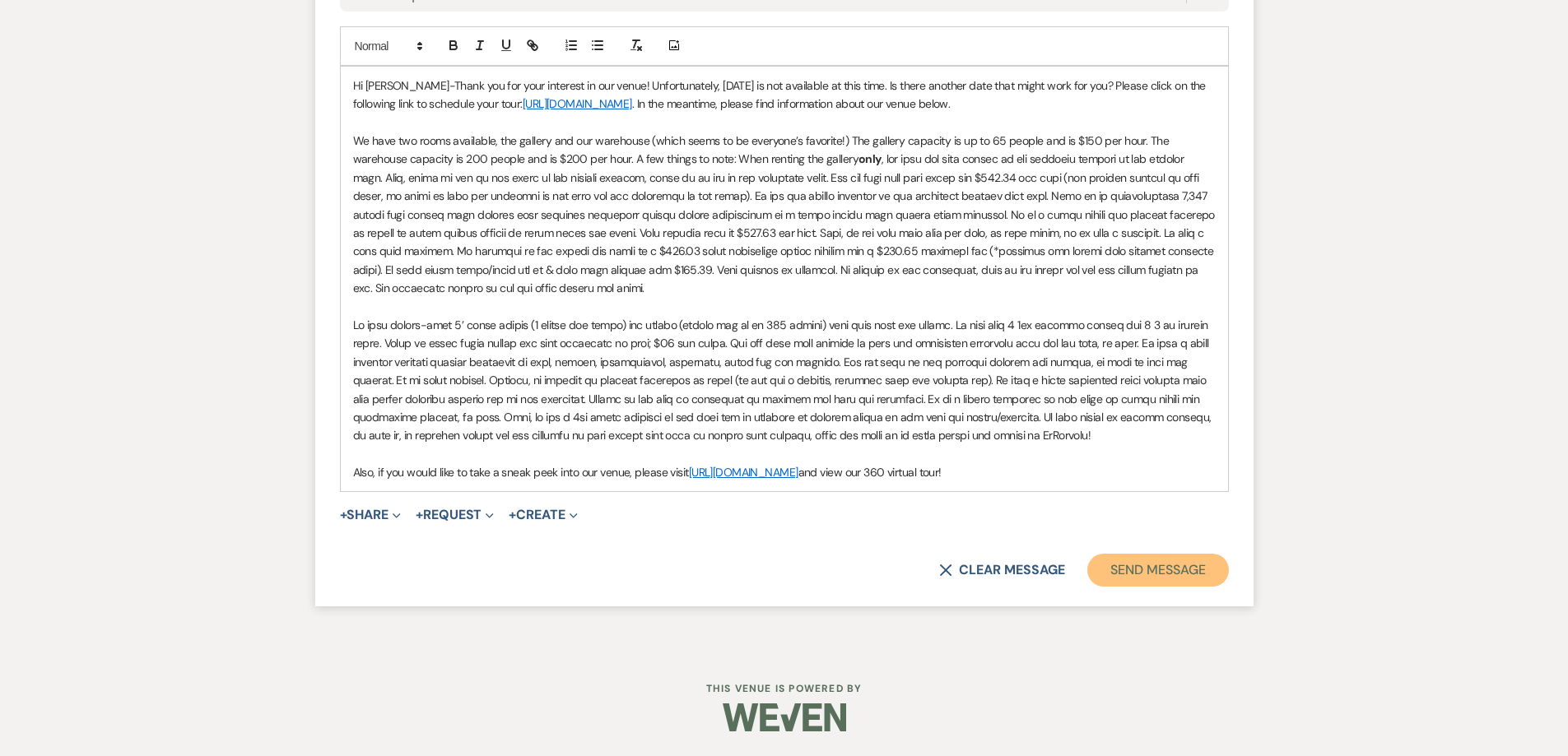
click at [1165, 564] on button "Send Message" at bounding box center [1157, 570] width 141 height 33
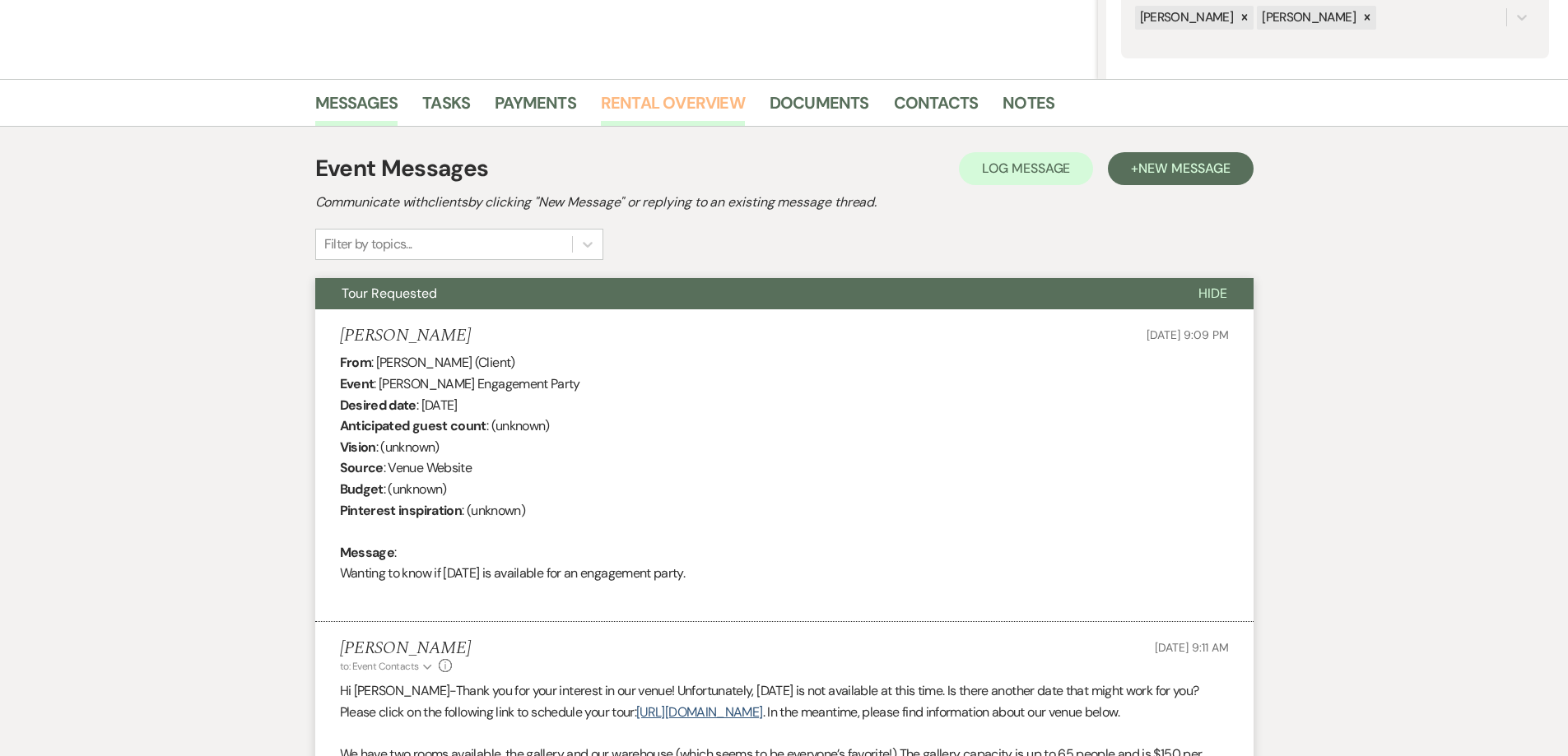
scroll to position [0, 0]
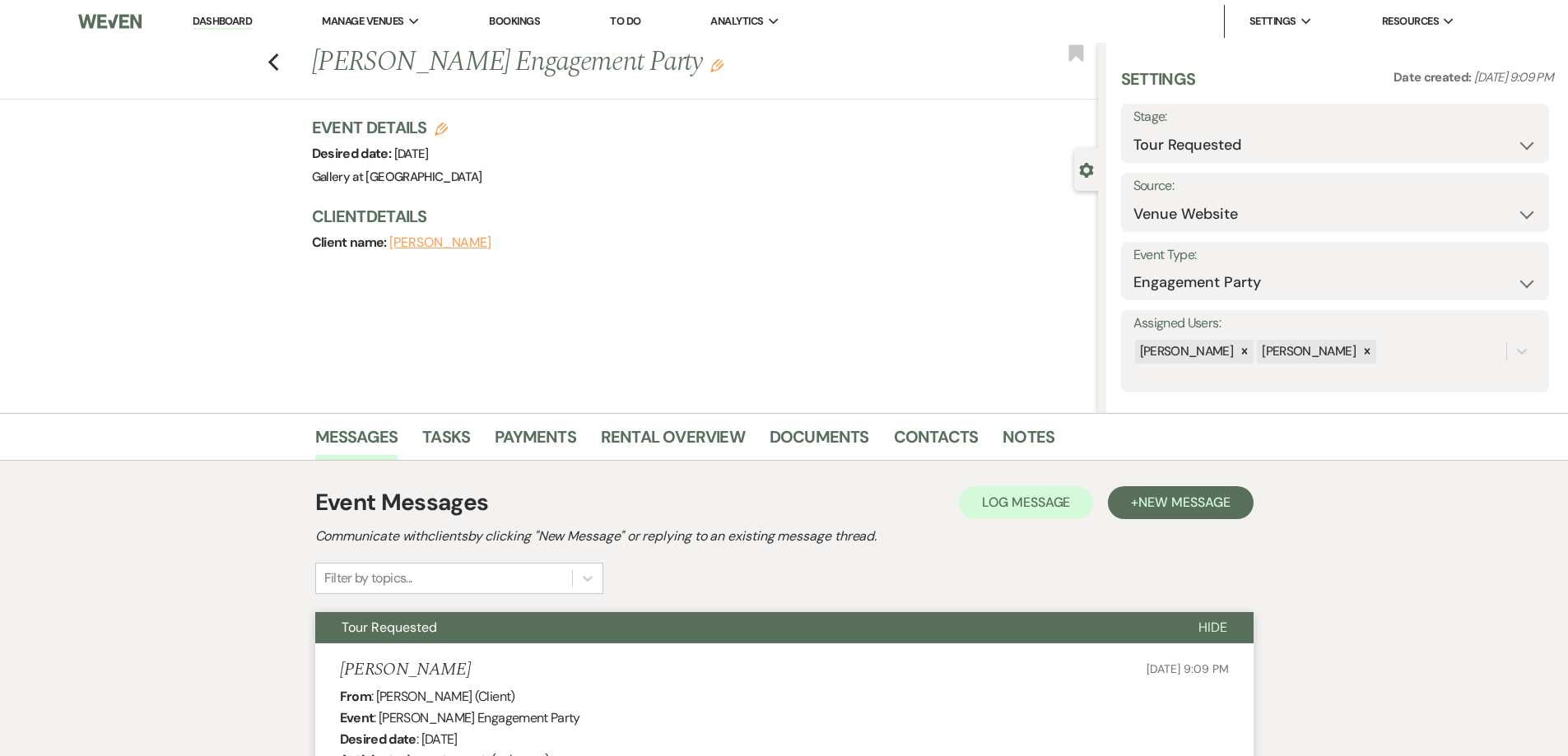
click at [287, 62] on div "Previous Keonna Johnson's Engagement Party Edit Bookmark" at bounding box center [545, 71] width 1106 height 57
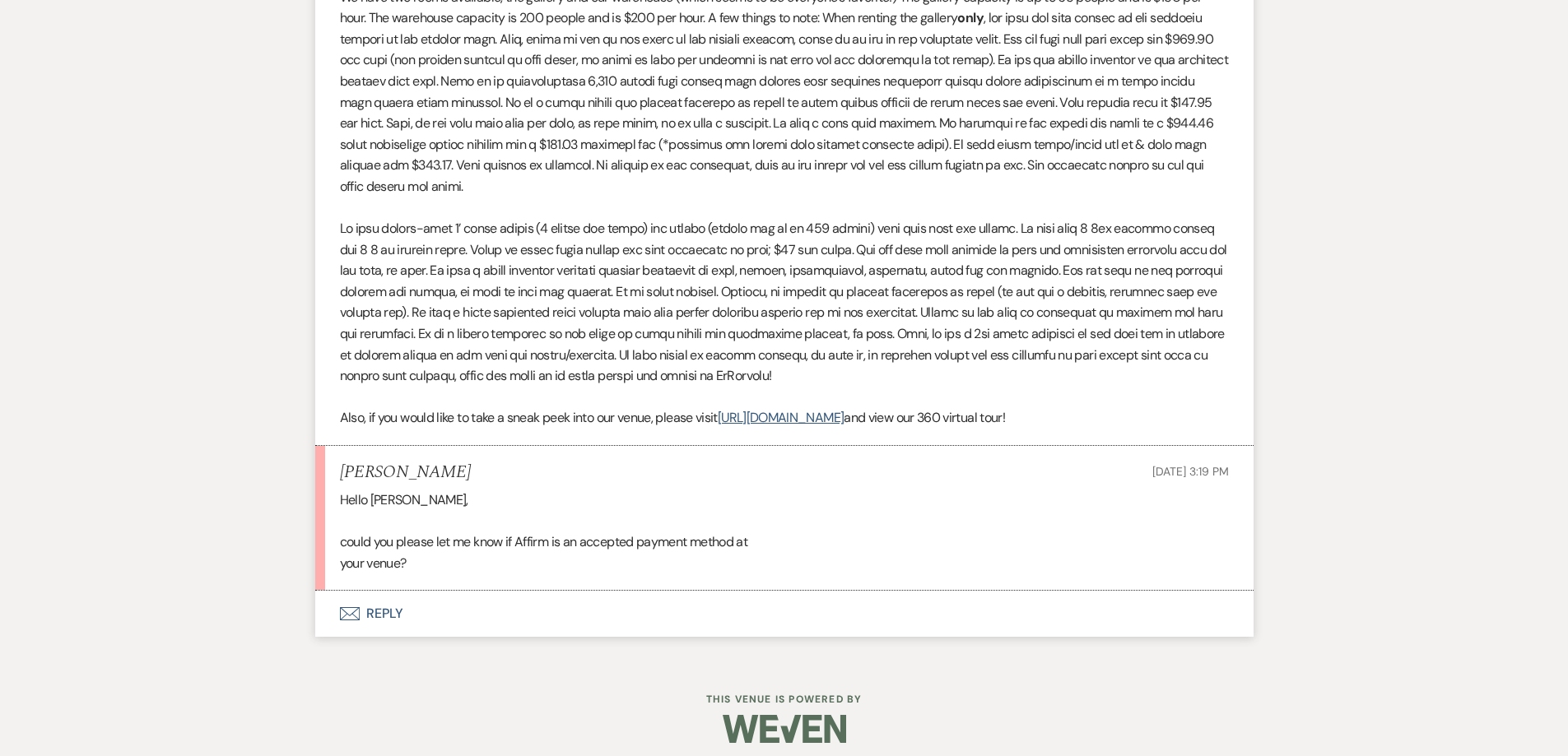
click at [651, 610] on button "Envelope Reply" at bounding box center [784, 614] width 939 height 46
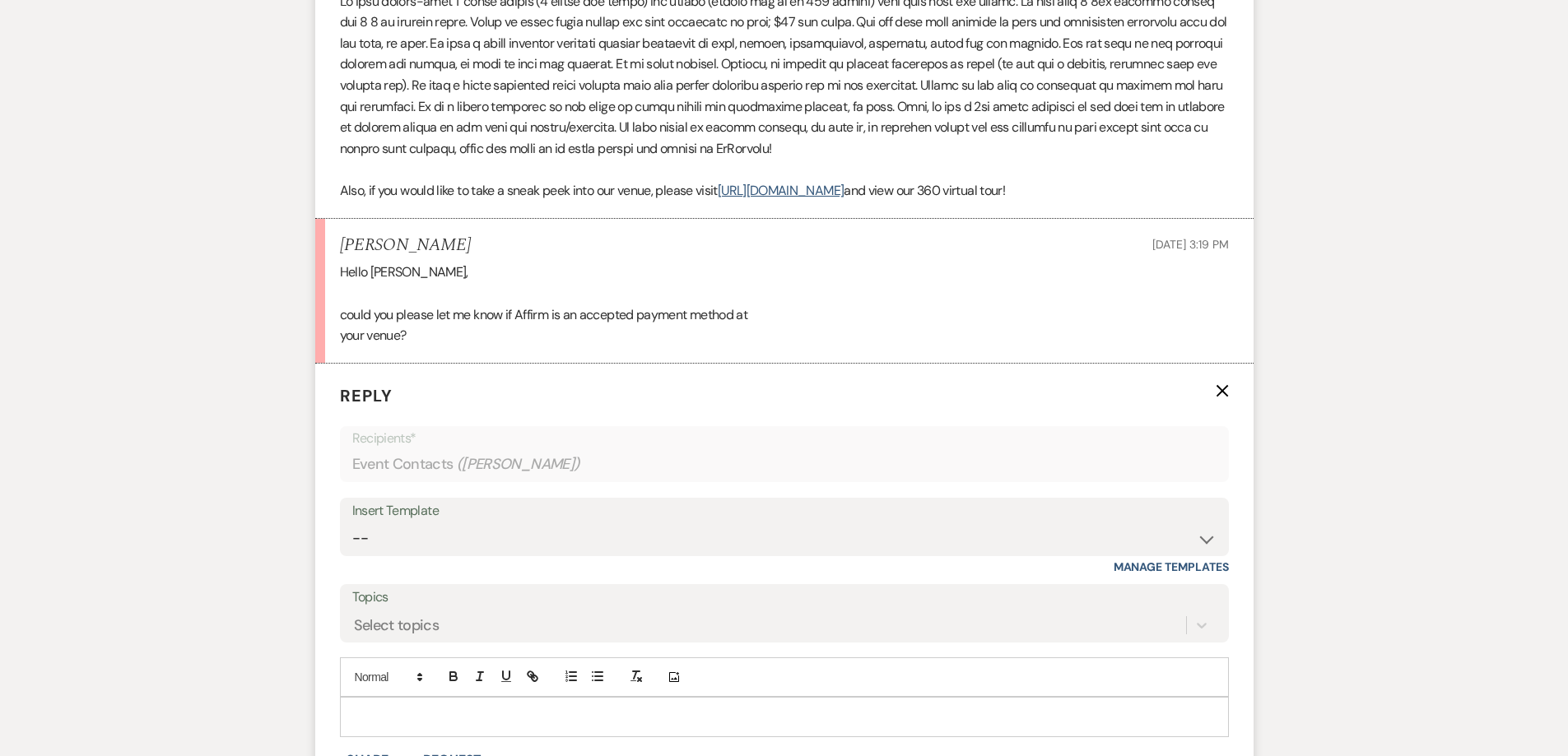
scroll to position [1003, 0]
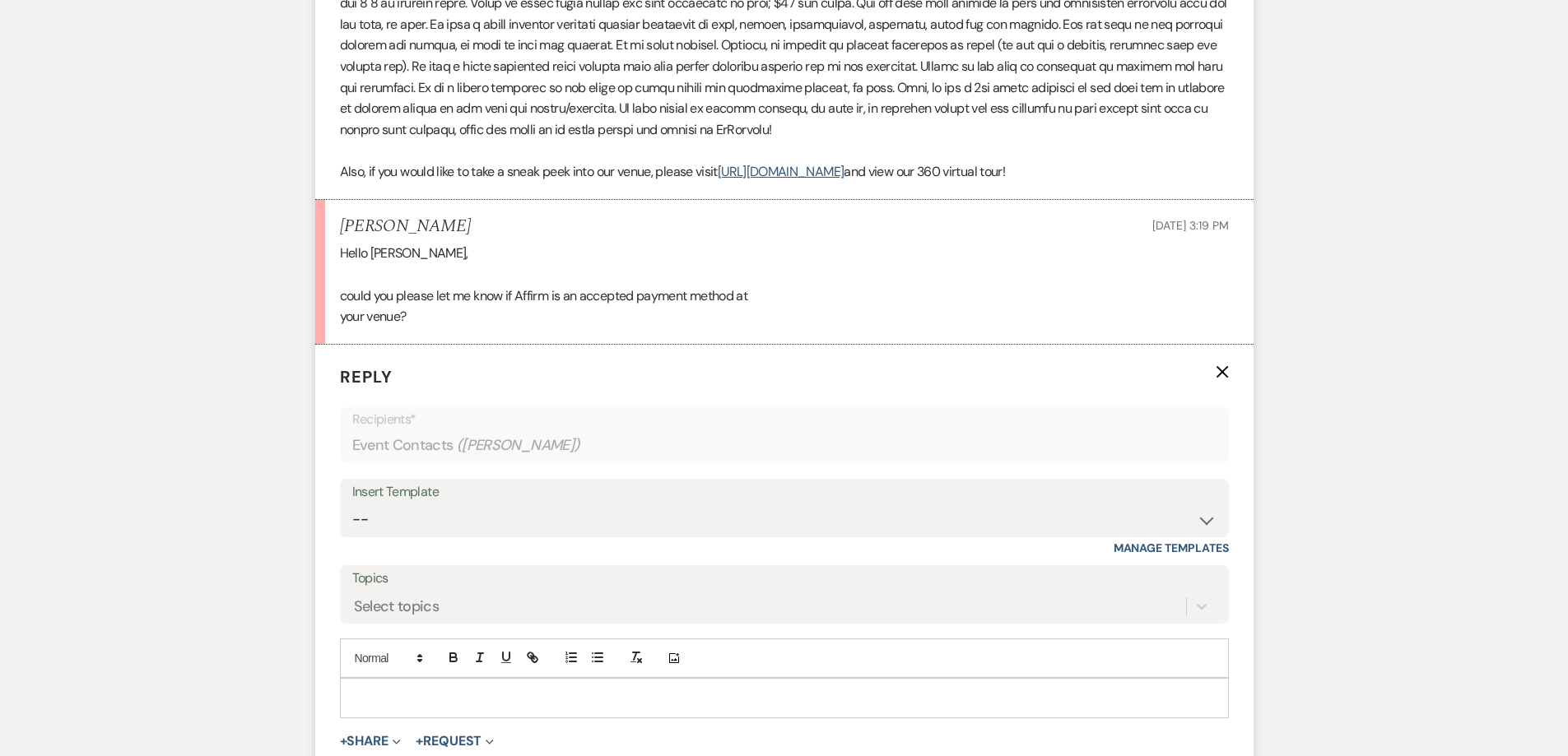
click at [618, 681] on div at bounding box center [784, 698] width 887 height 38
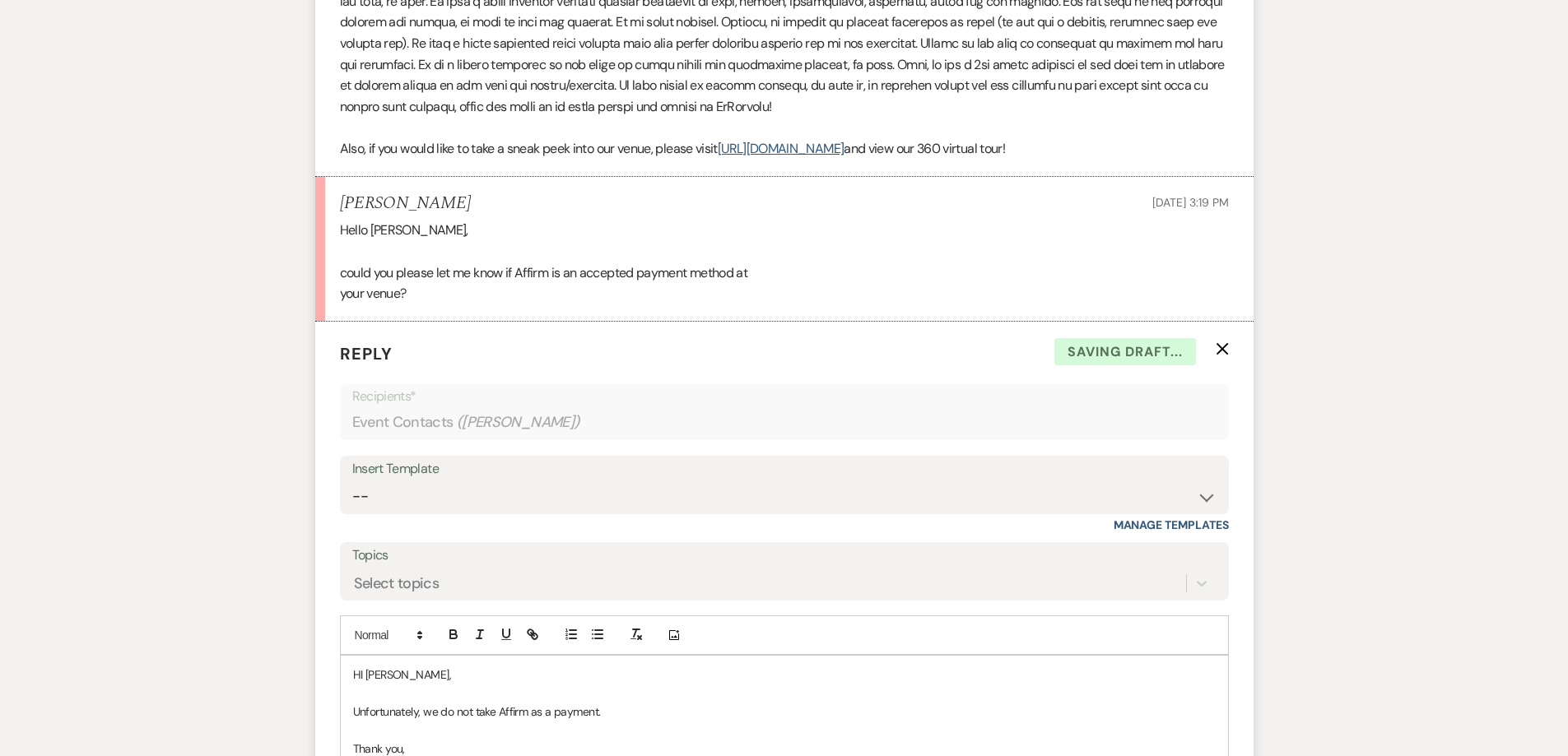
scroll to position [1064, 0]
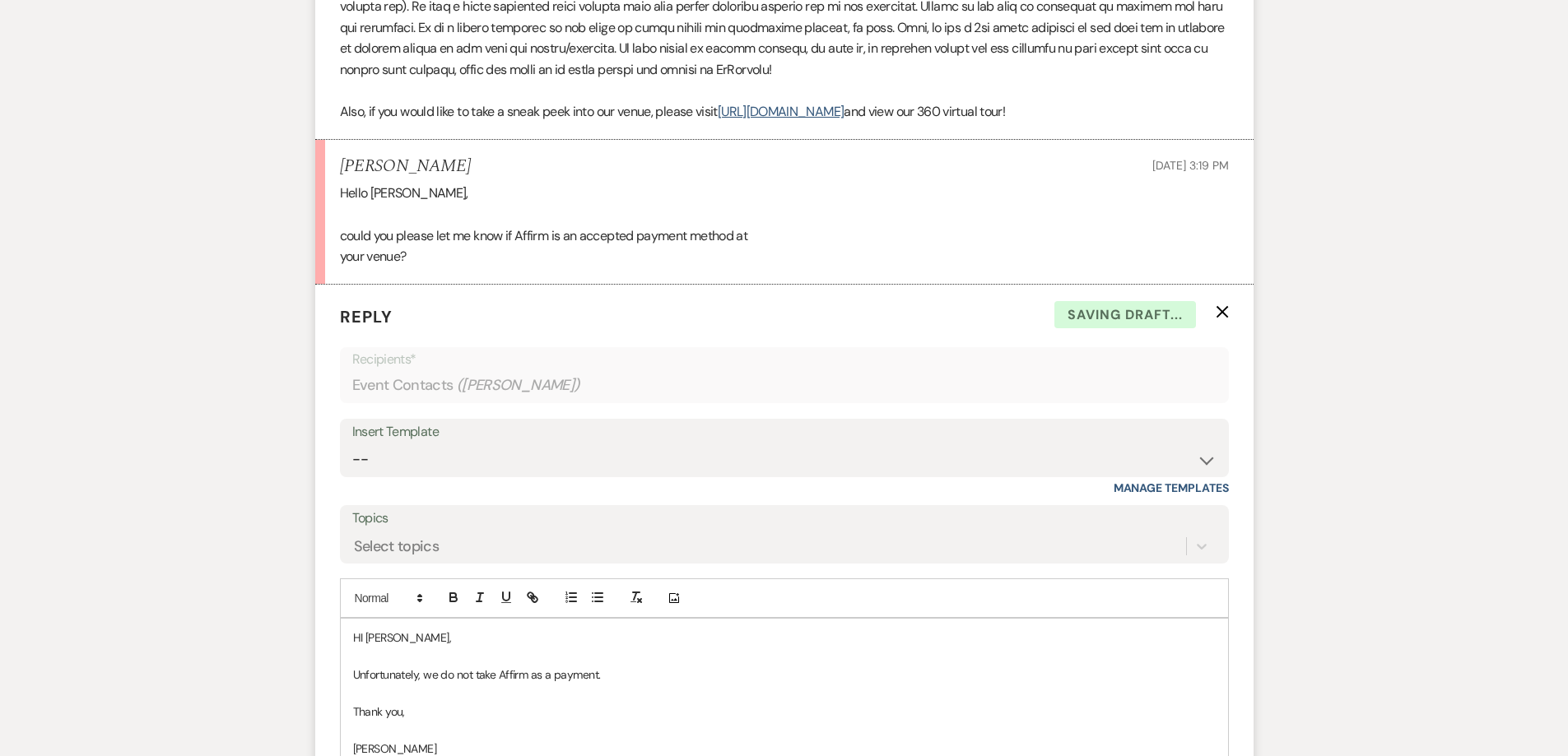
click at [401, 728] on p at bounding box center [784, 730] width 862 height 18
click at [360, 637] on p "HI Keona," at bounding box center [784, 637] width 862 height 18
click at [619, 678] on p "Unfortunately, we do not take Affirm as a payment." at bounding box center [784, 674] width 862 height 18
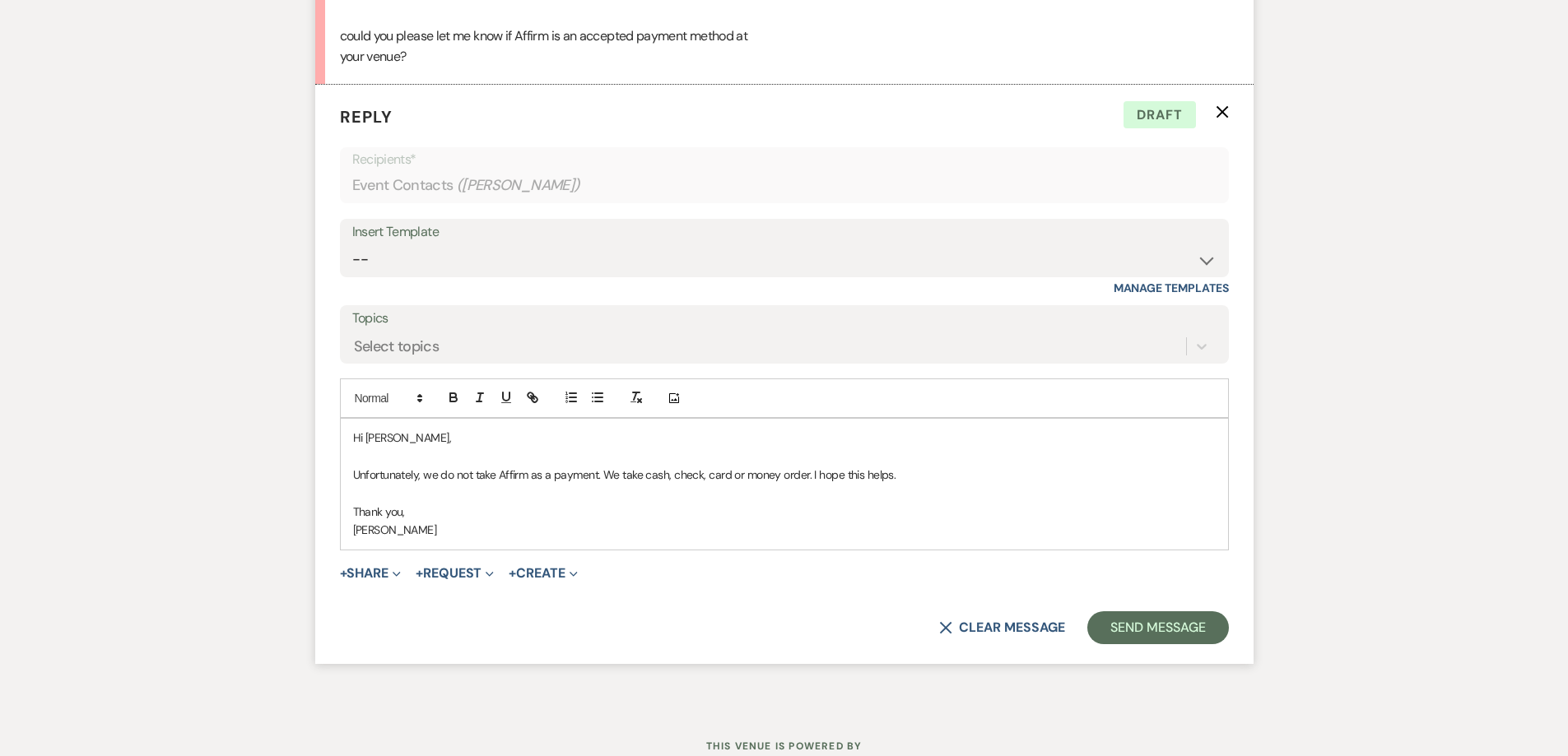
scroll to position [1311, 0]
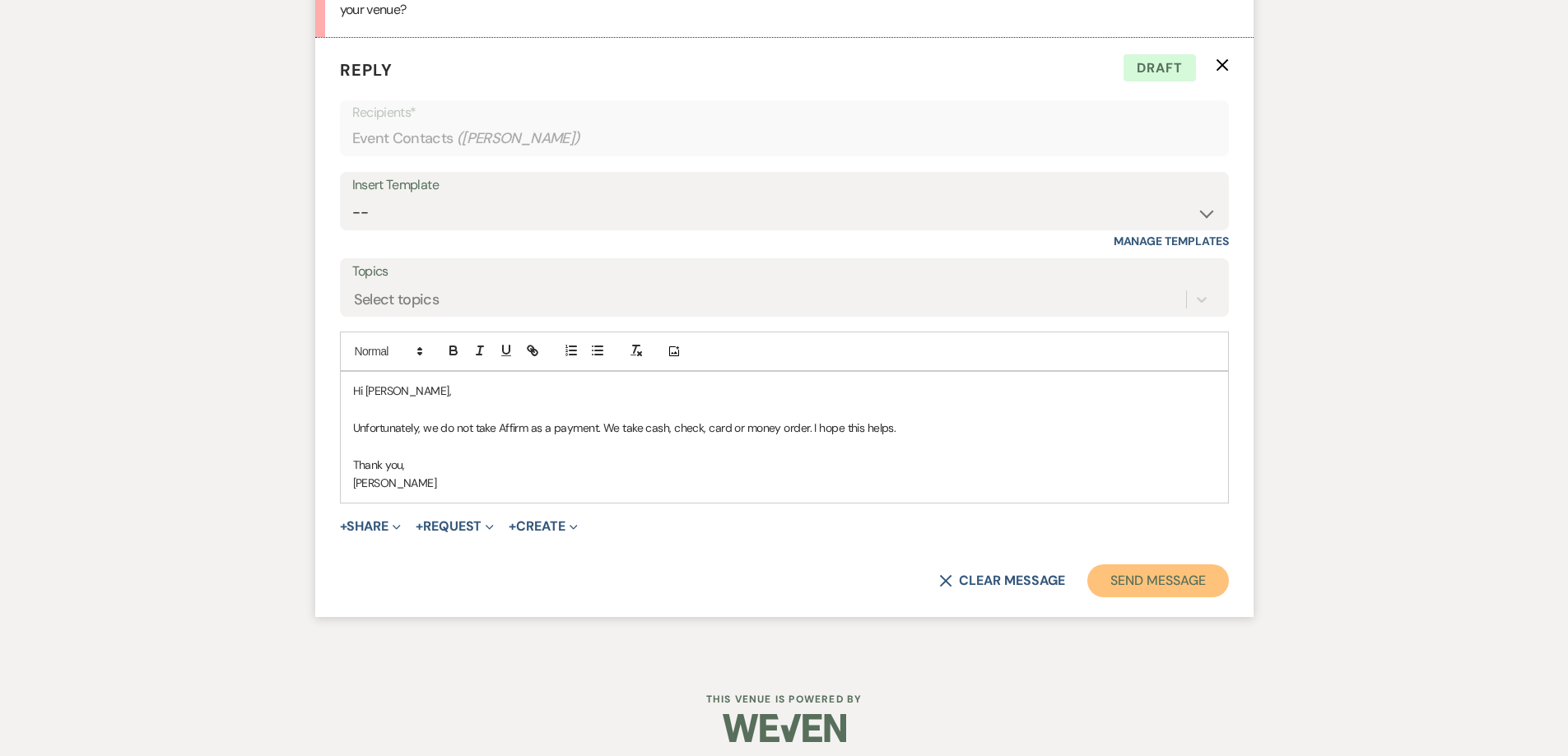
click at [1144, 581] on button "Send Message" at bounding box center [1157, 581] width 141 height 33
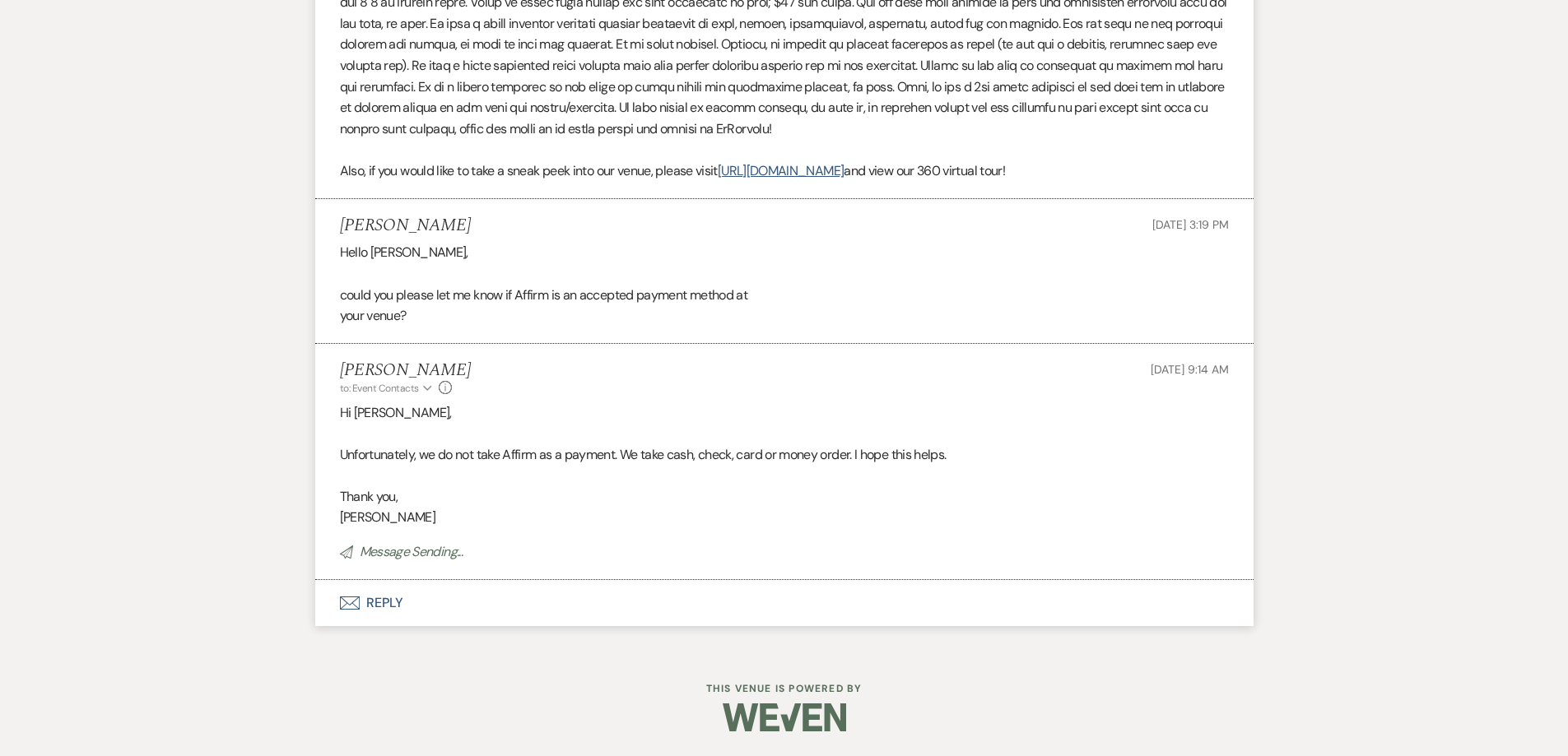
scroll to position [1004, 0]
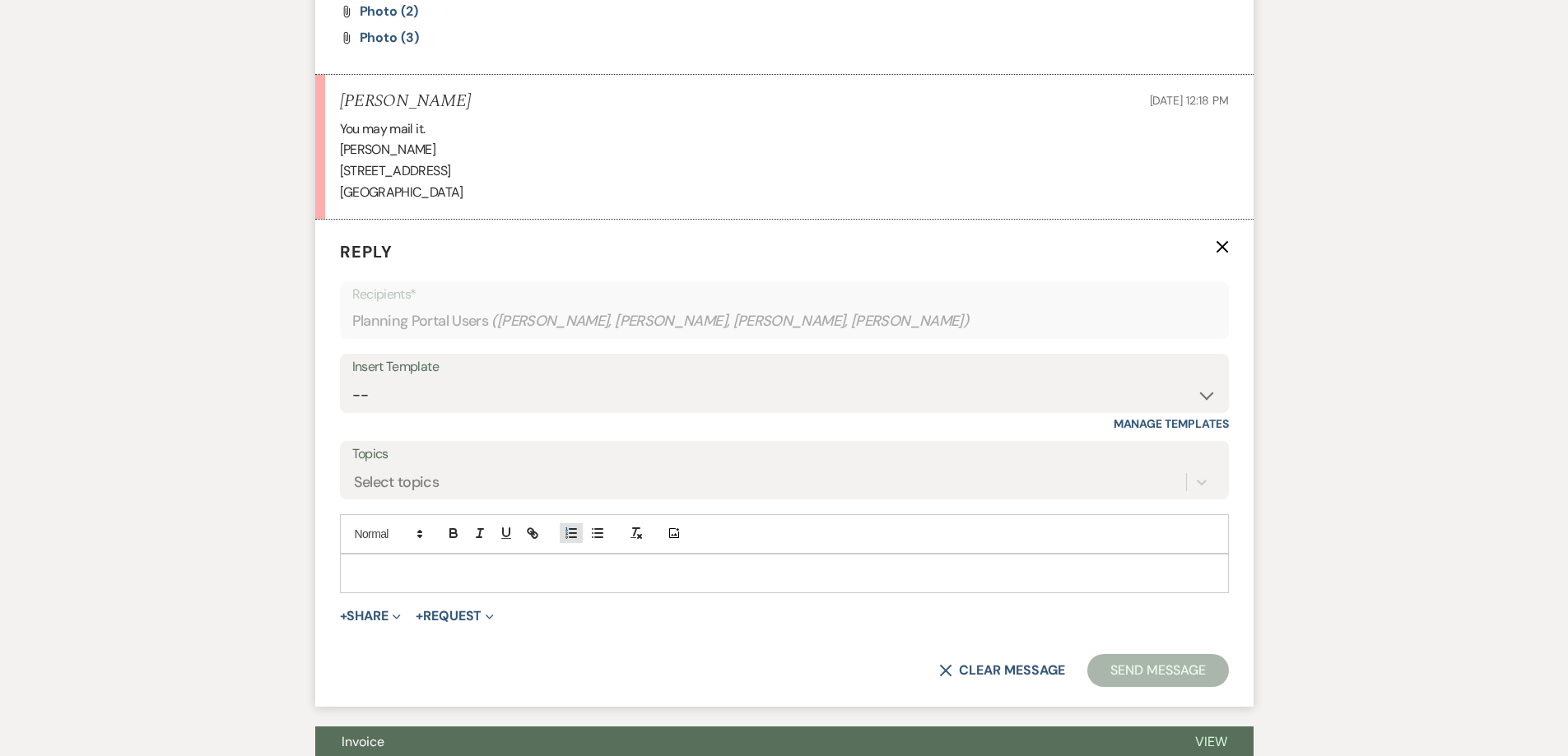
scroll to position [1463, 0]
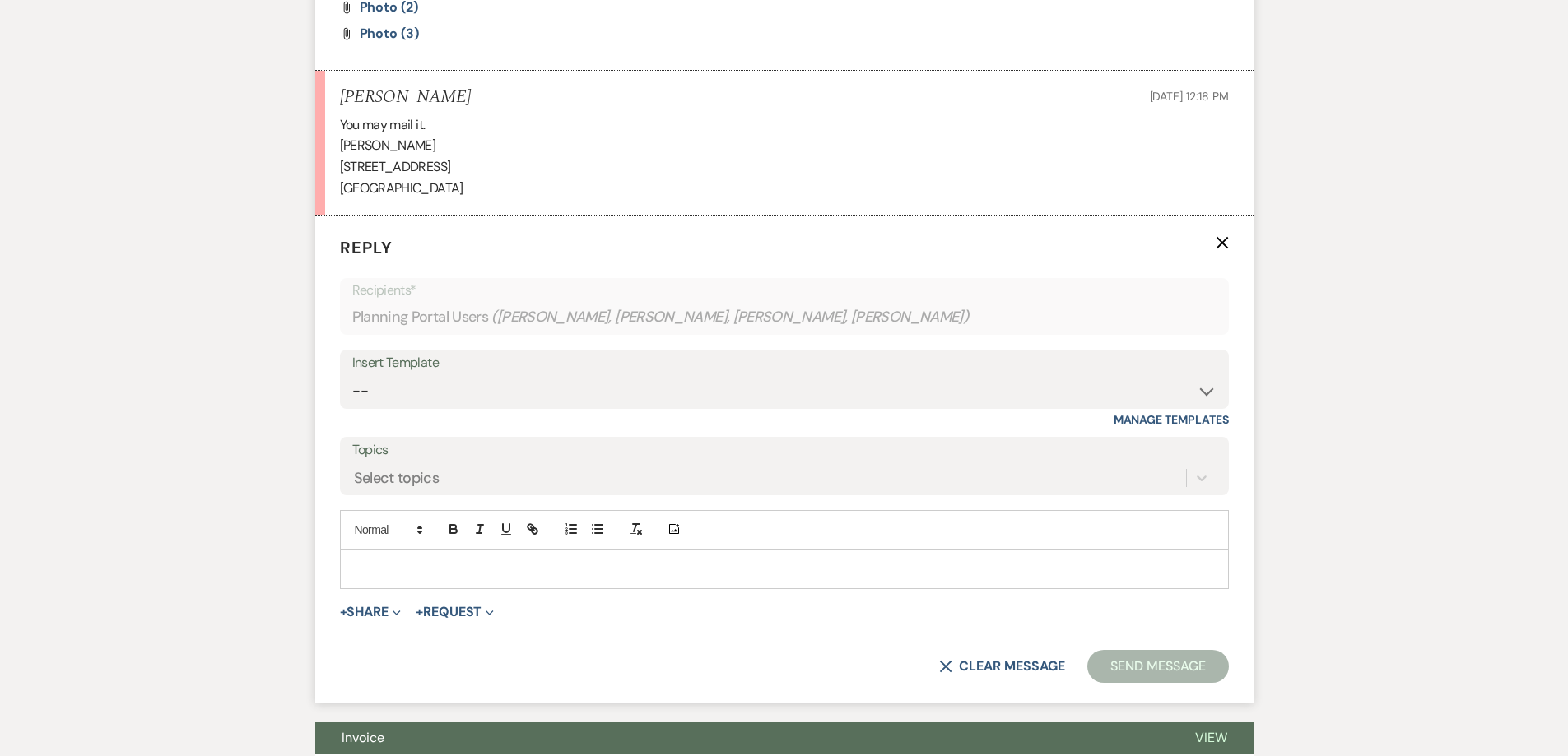
click at [582, 562] on p at bounding box center [784, 569] width 862 height 18
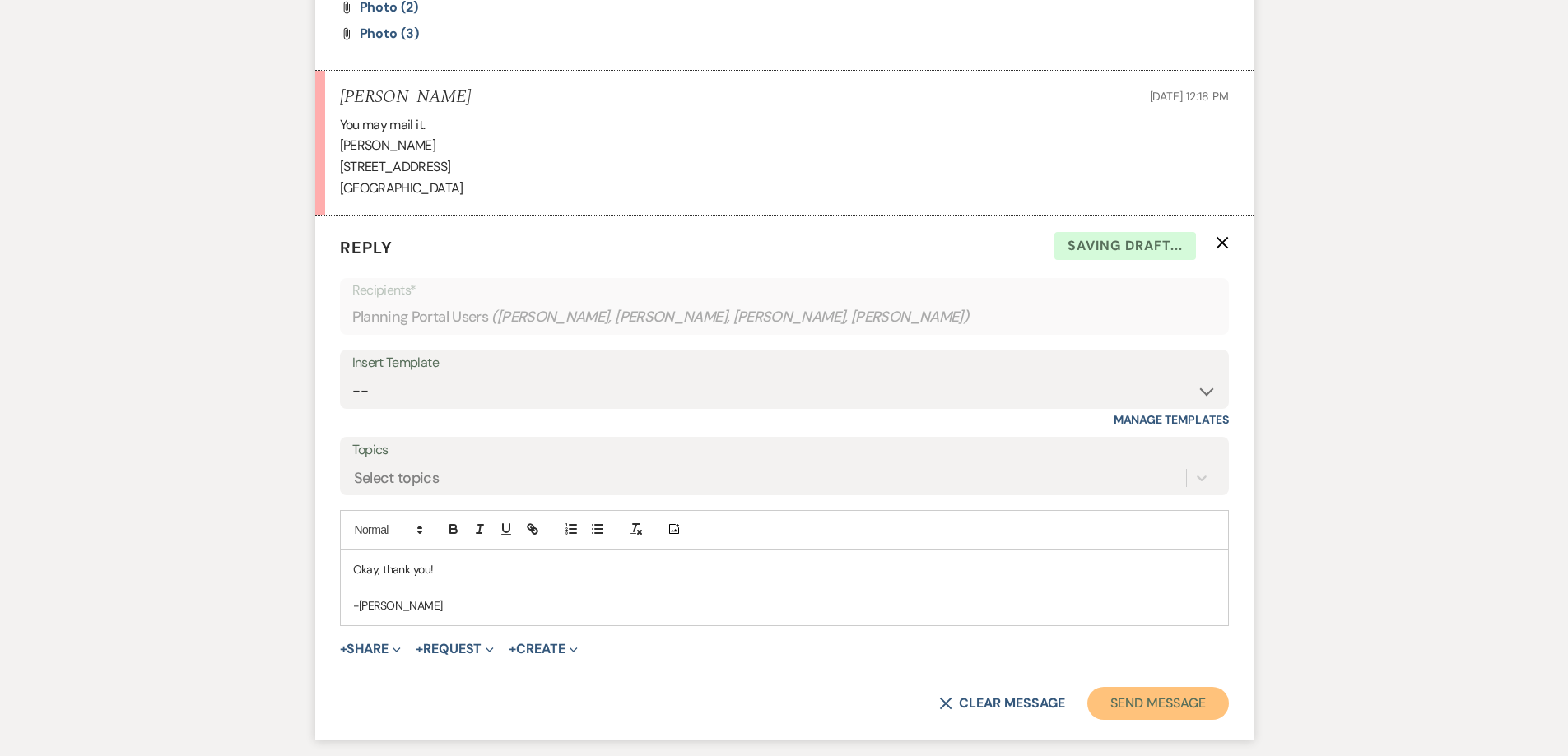
click at [1128, 697] on button "Send Message" at bounding box center [1157, 703] width 141 height 33
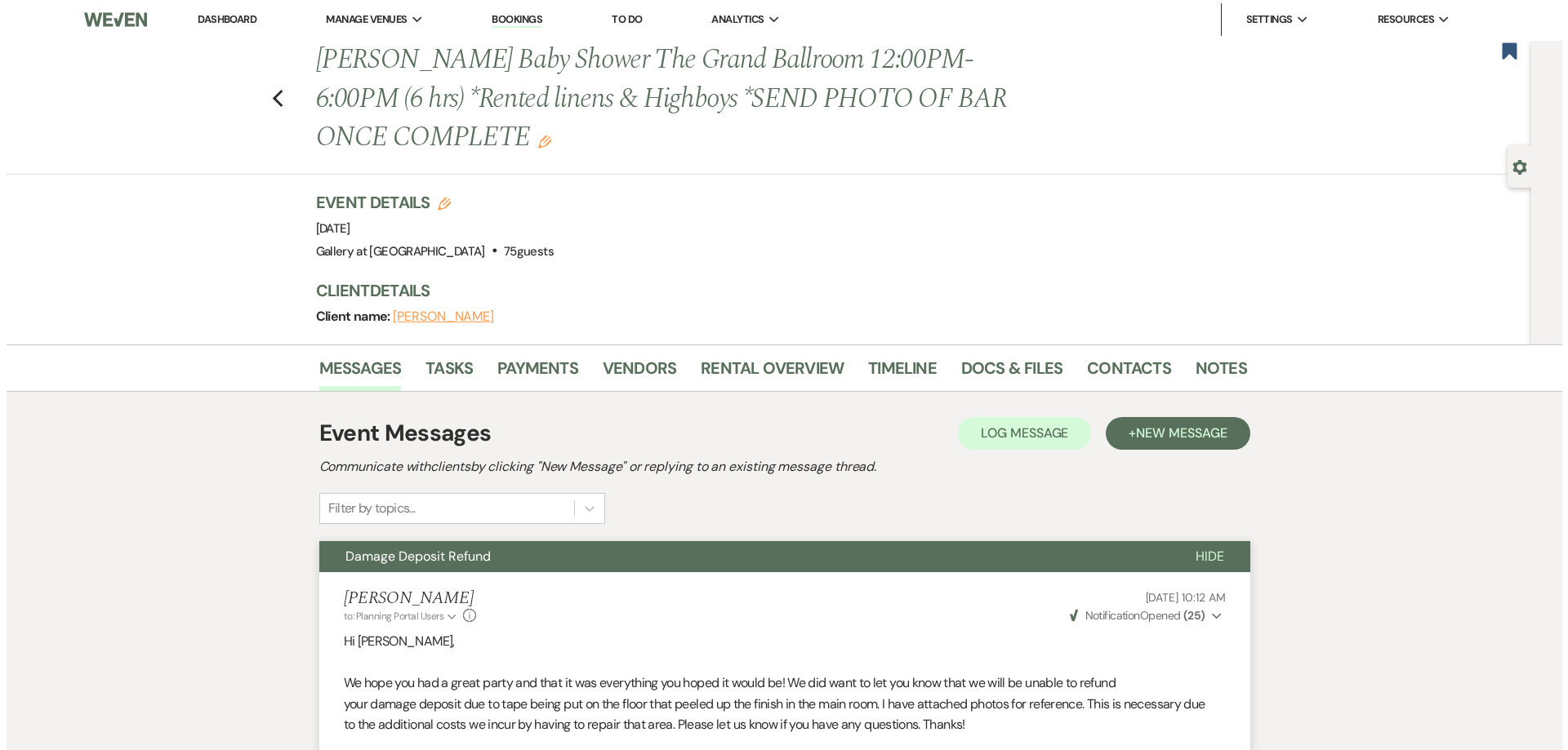
scroll to position [0, 0]
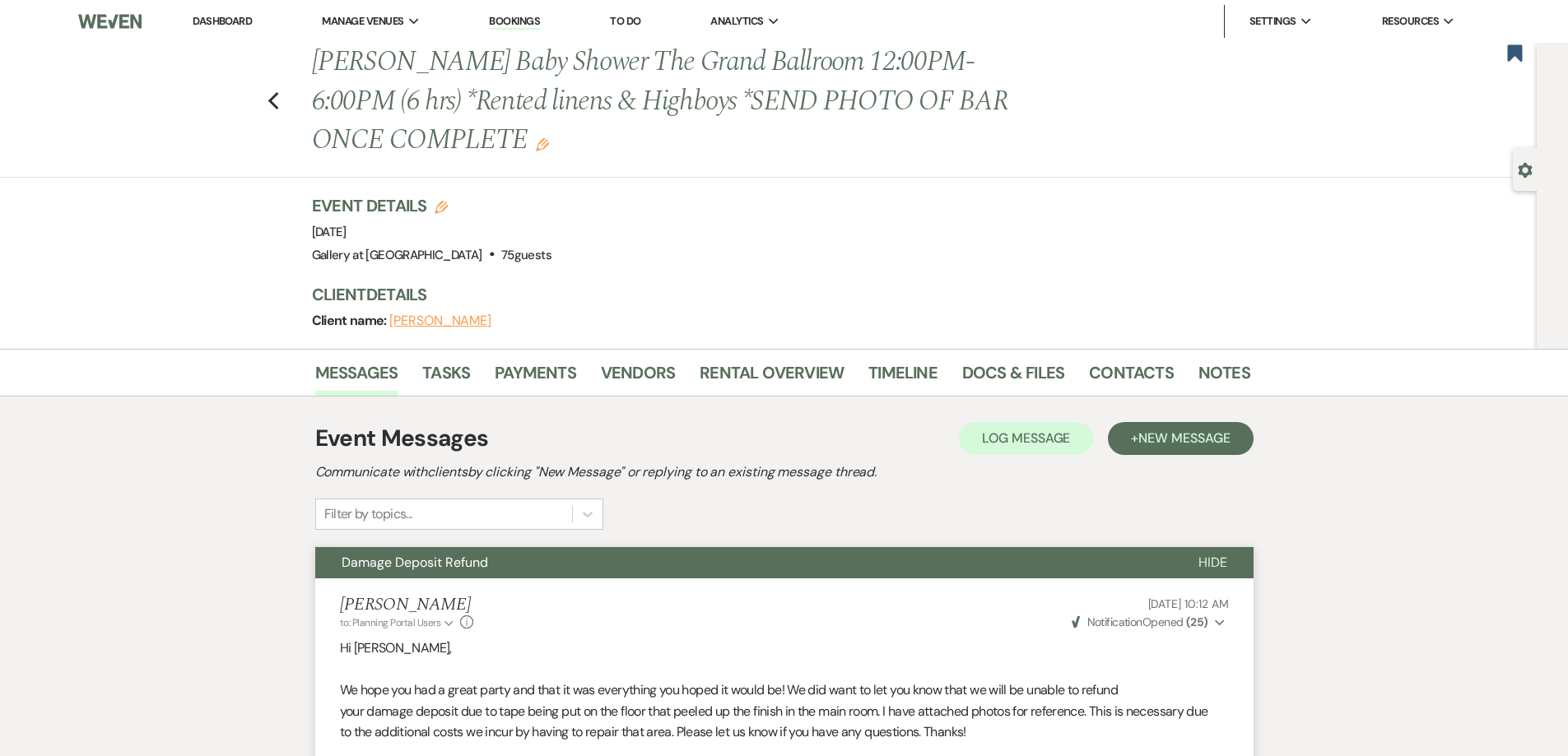
click at [215, 14] on link "Dashboard" at bounding box center [221, 20] width 59 height 14
